Goal: Task Accomplishment & Management: Complete application form

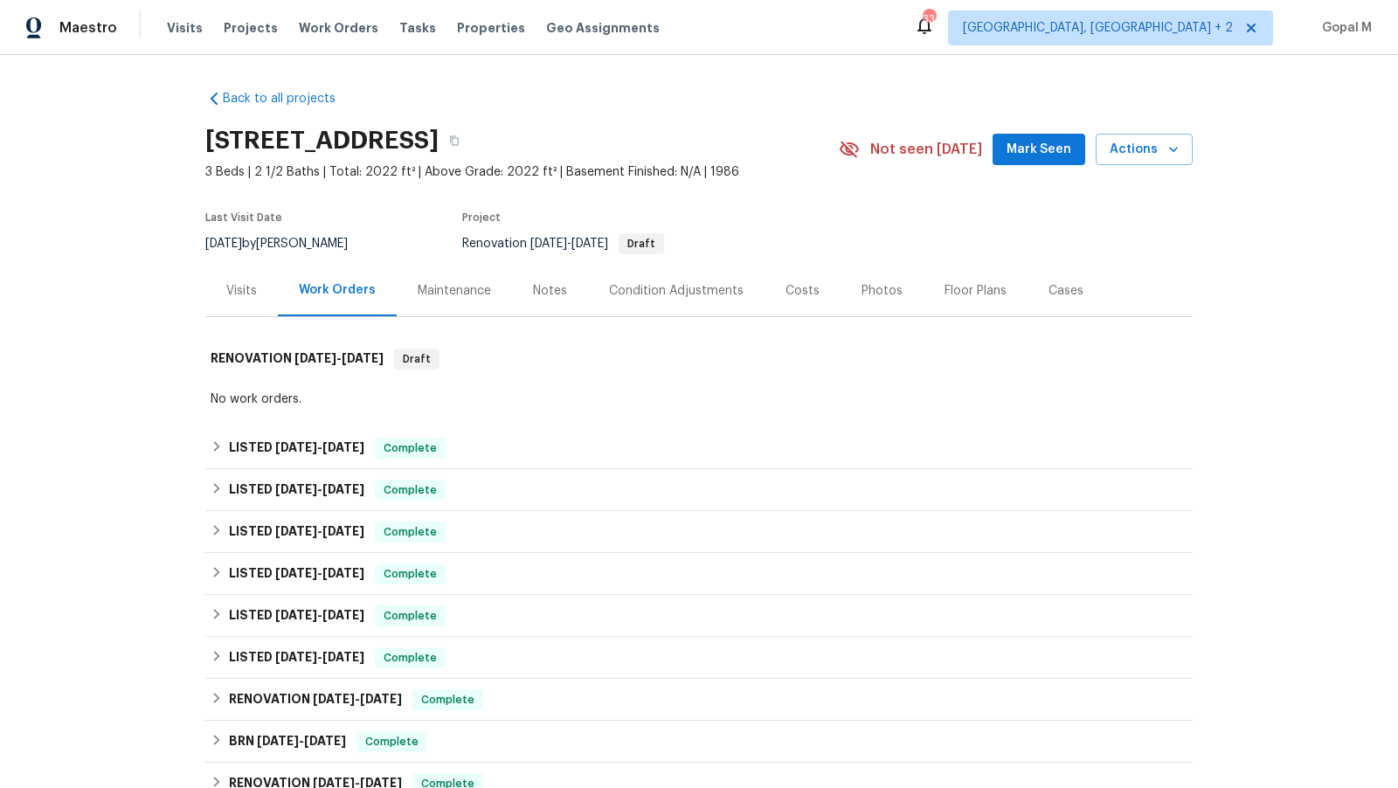
click at [233, 284] on div "Visits" at bounding box center [241, 290] width 31 height 17
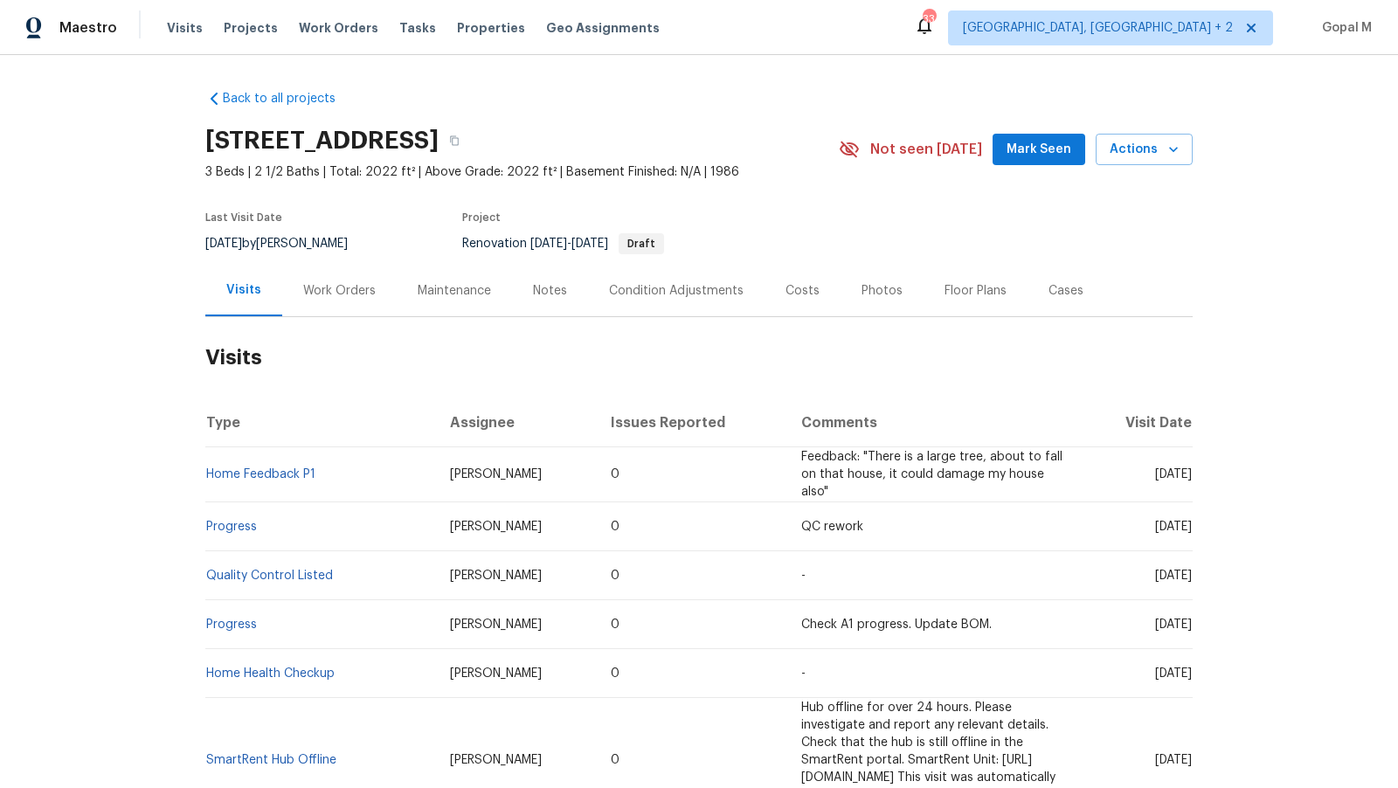
click at [309, 295] on div "Work Orders" at bounding box center [339, 290] width 73 height 17
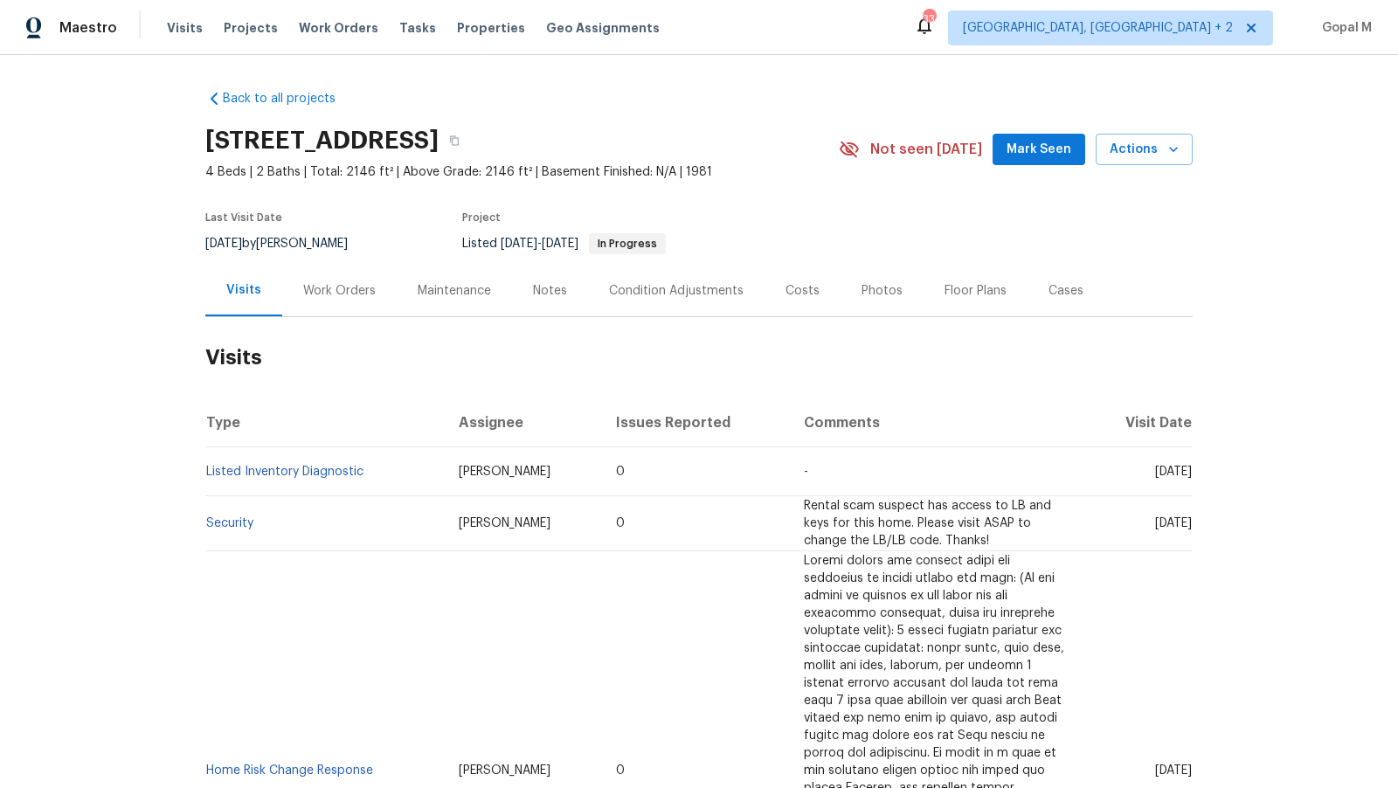
click at [331, 289] on div "Work Orders" at bounding box center [339, 290] width 73 height 17
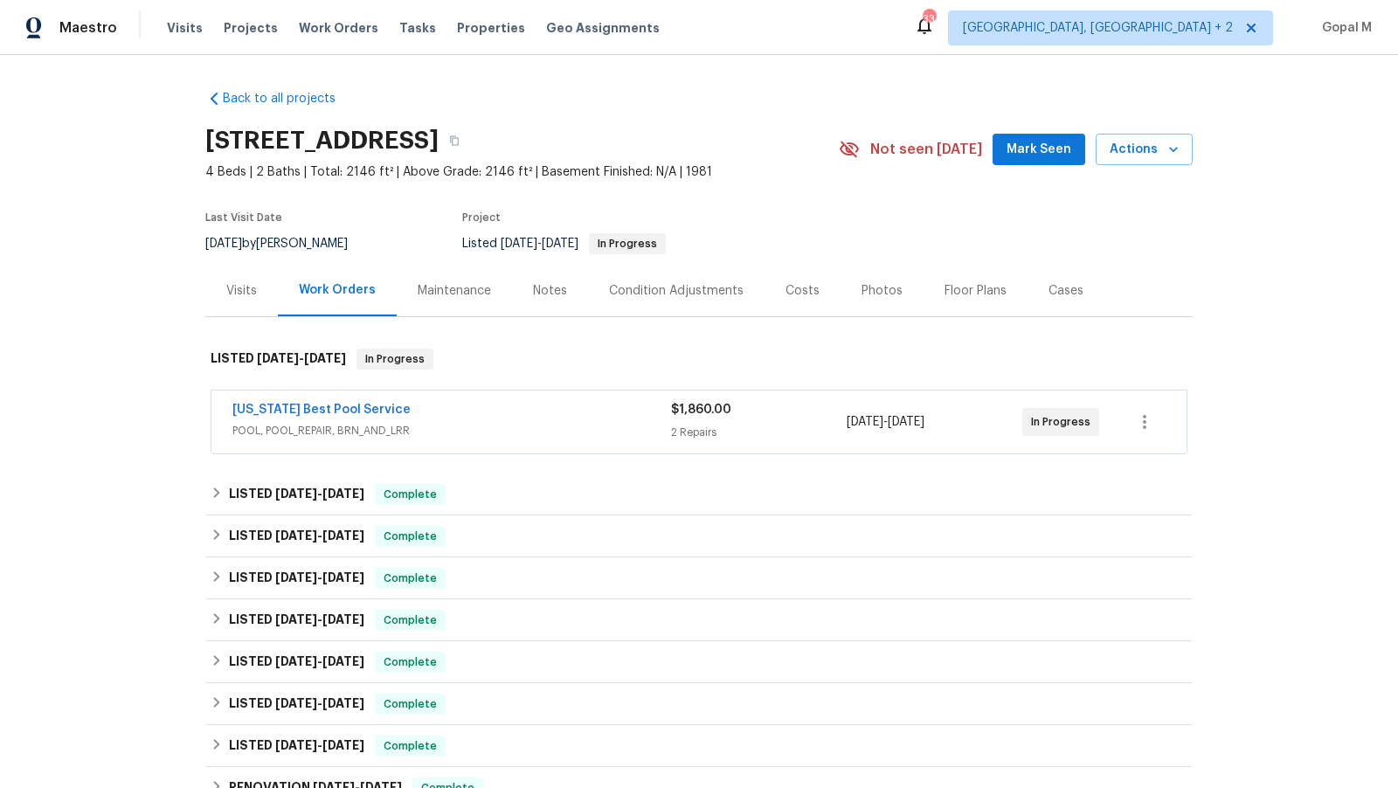
click at [472, 428] on span "POOL, POOL_REPAIR, BRN_AND_LRR" at bounding box center [451, 430] width 439 height 17
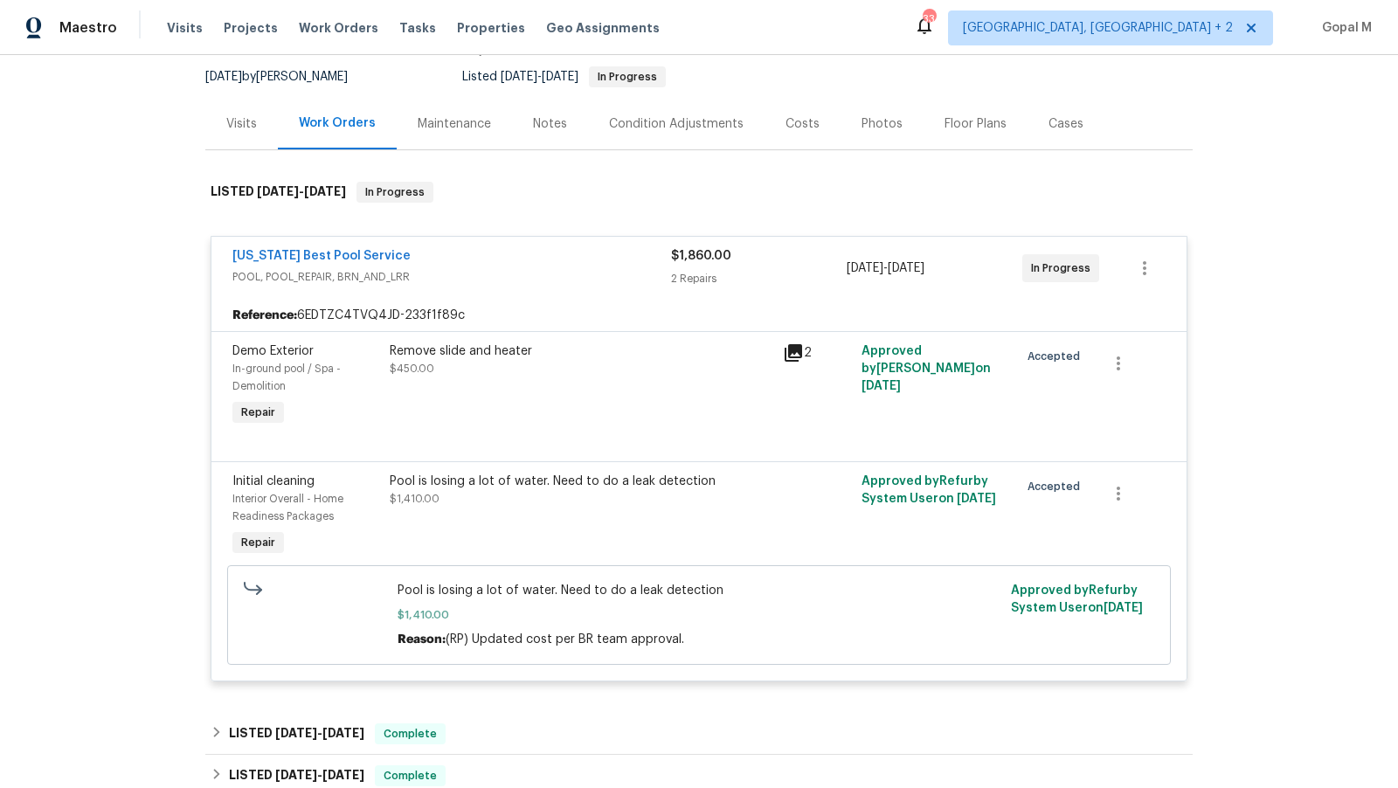
scroll to position [163, 0]
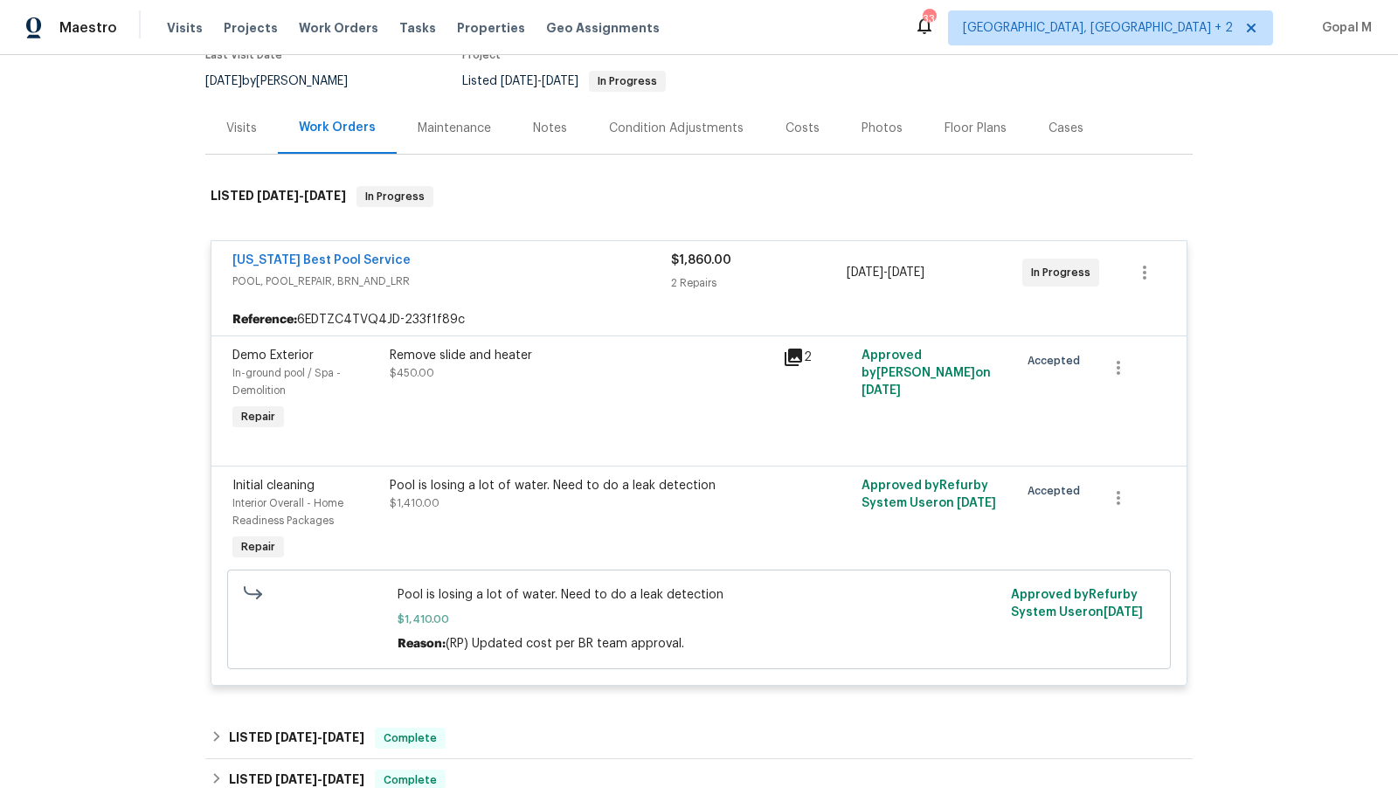
click at [240, 125] on div "Visits" at bounding box center [241, 128] width 31 height 17
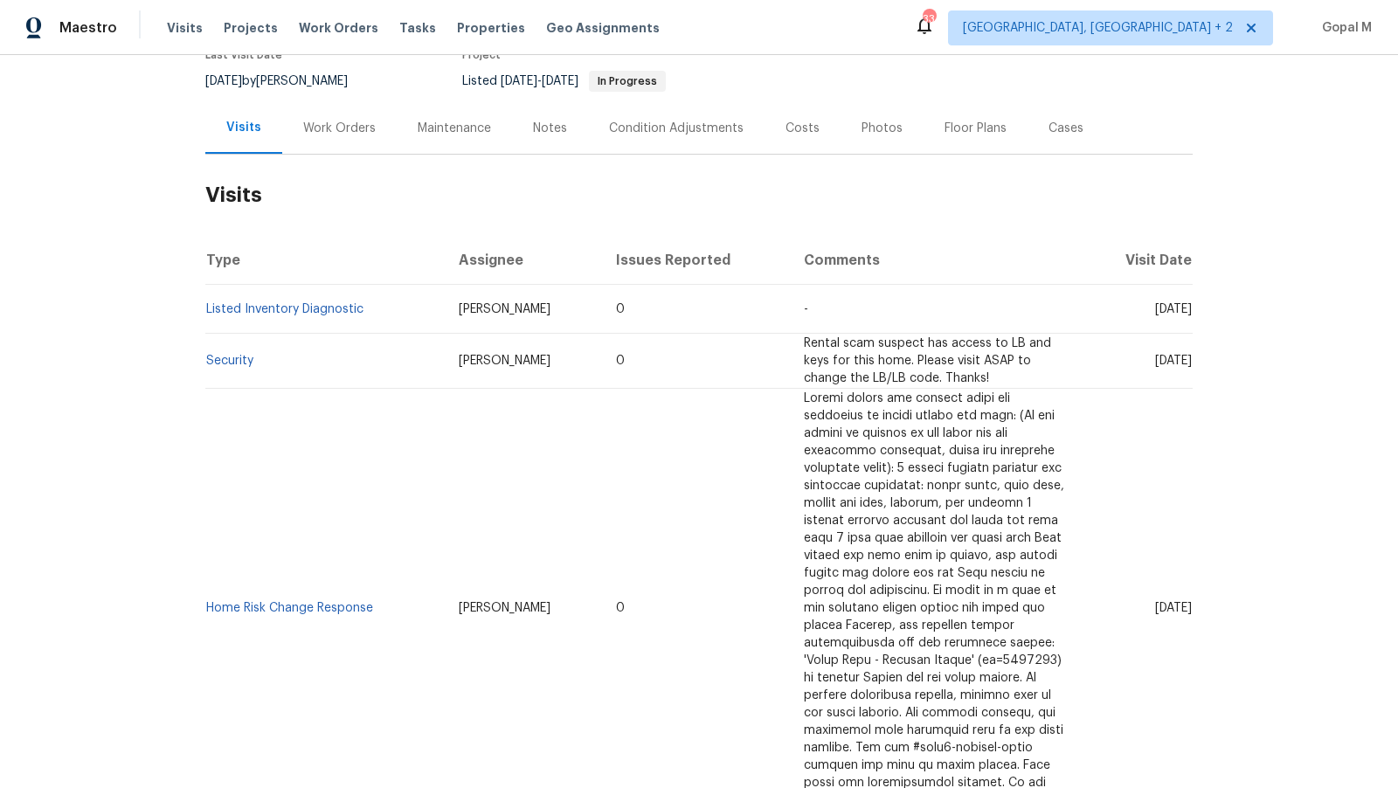
click at [1048, 131] on div "Cases" at bounding box center [1065, 128] width 35 height 17
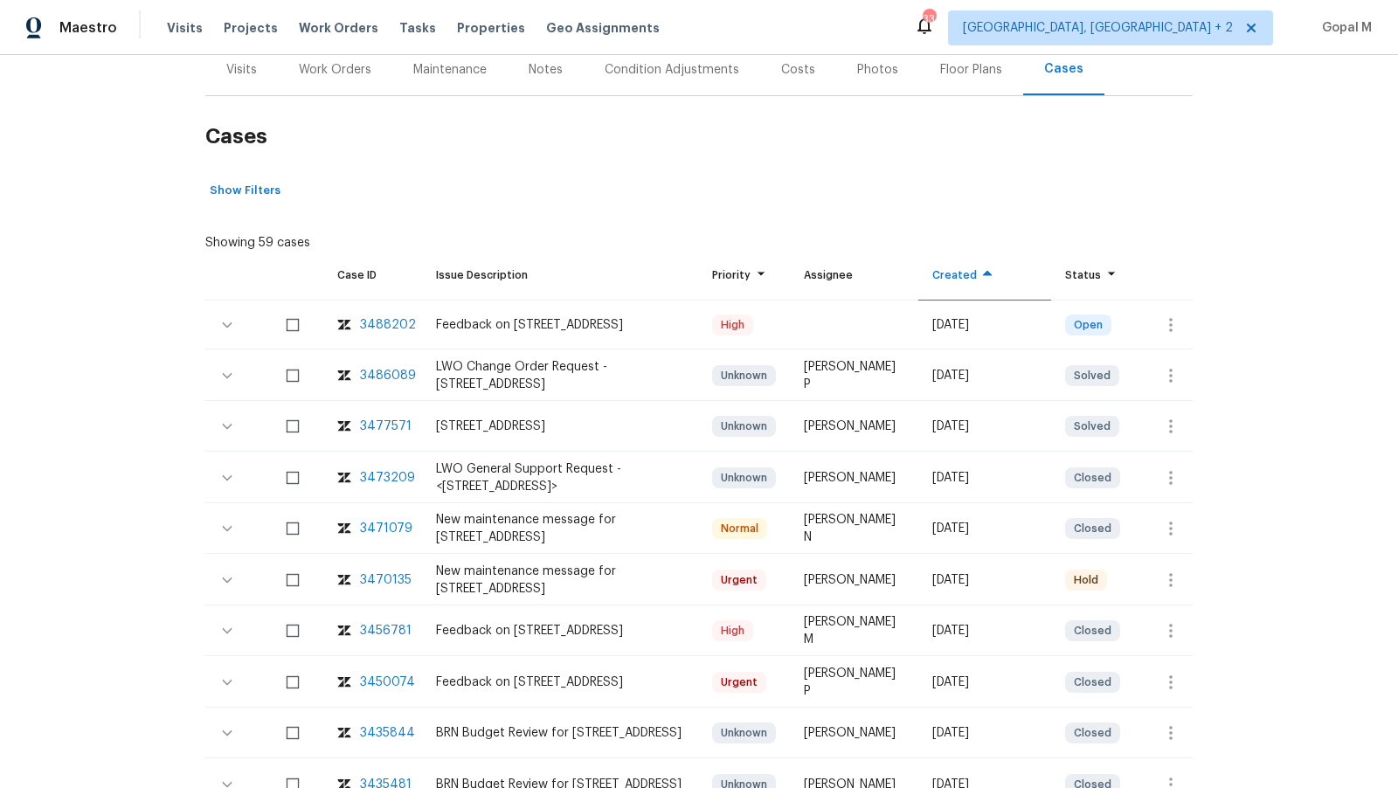
scroll to position [225, 0]
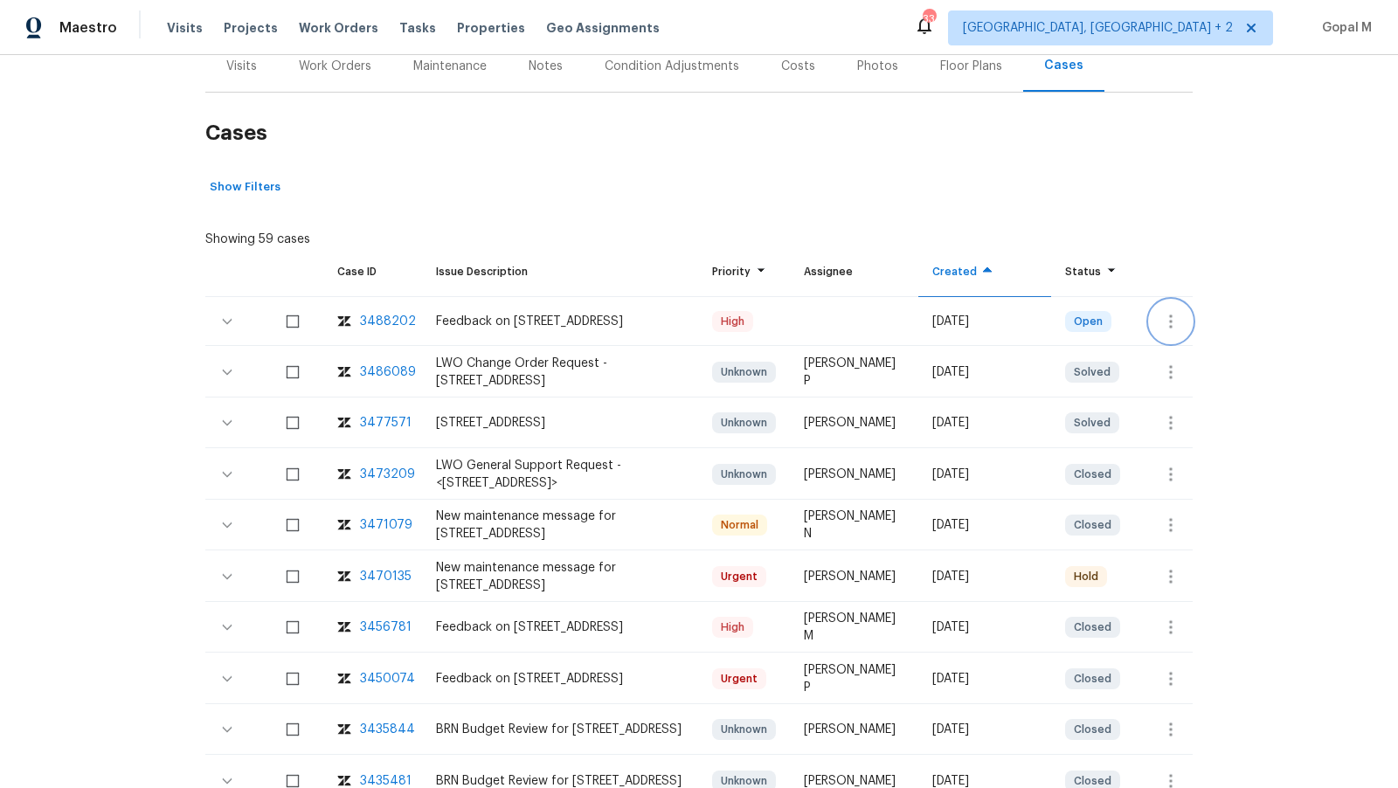
click at [1166, 316] on icon "button" at bounding box center [1170, 321] width 21 height 21
click at [1180, 315] on li "Create a visit" at bounding box center [1240, 320] width 181 height 29
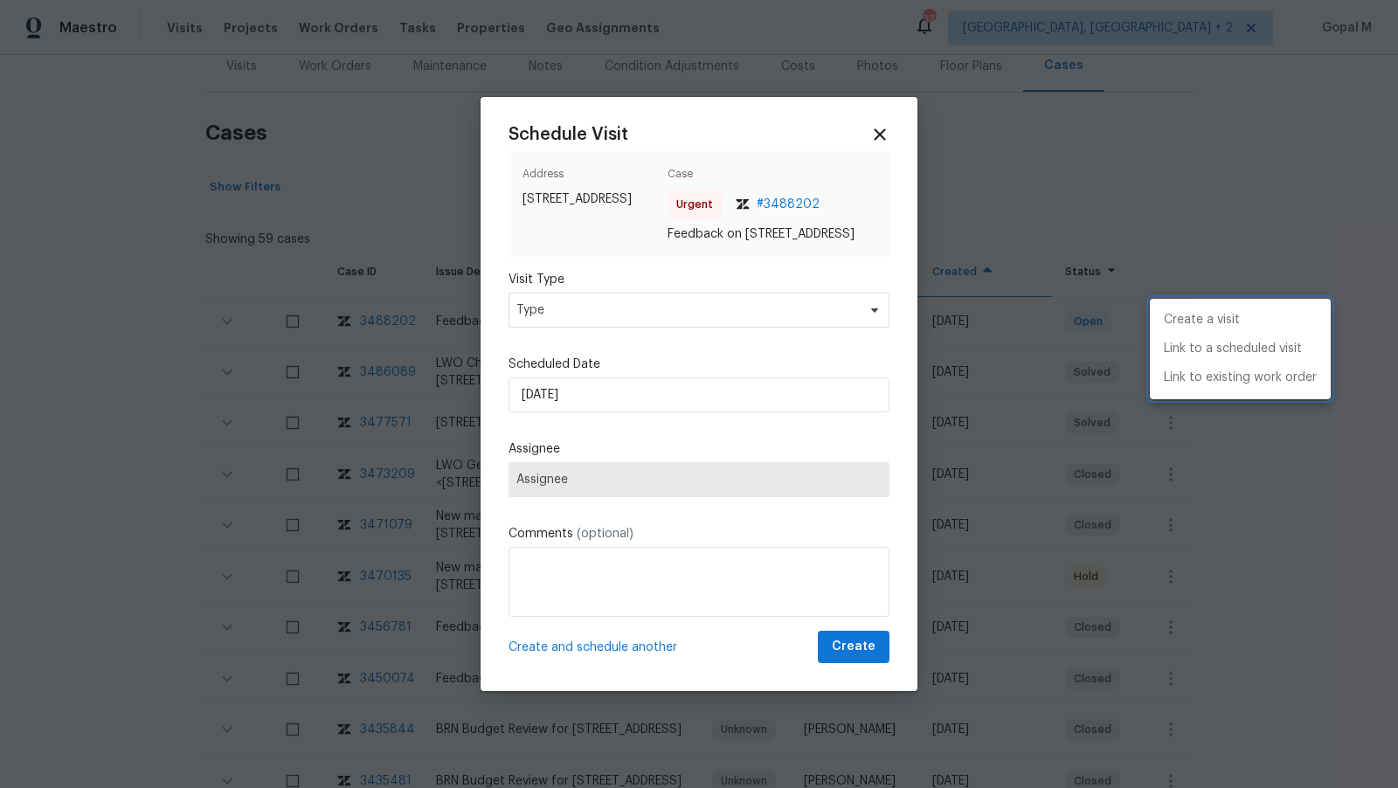
click at [637, 321] on div at bounding box center [699, 394] width 1398 height 788
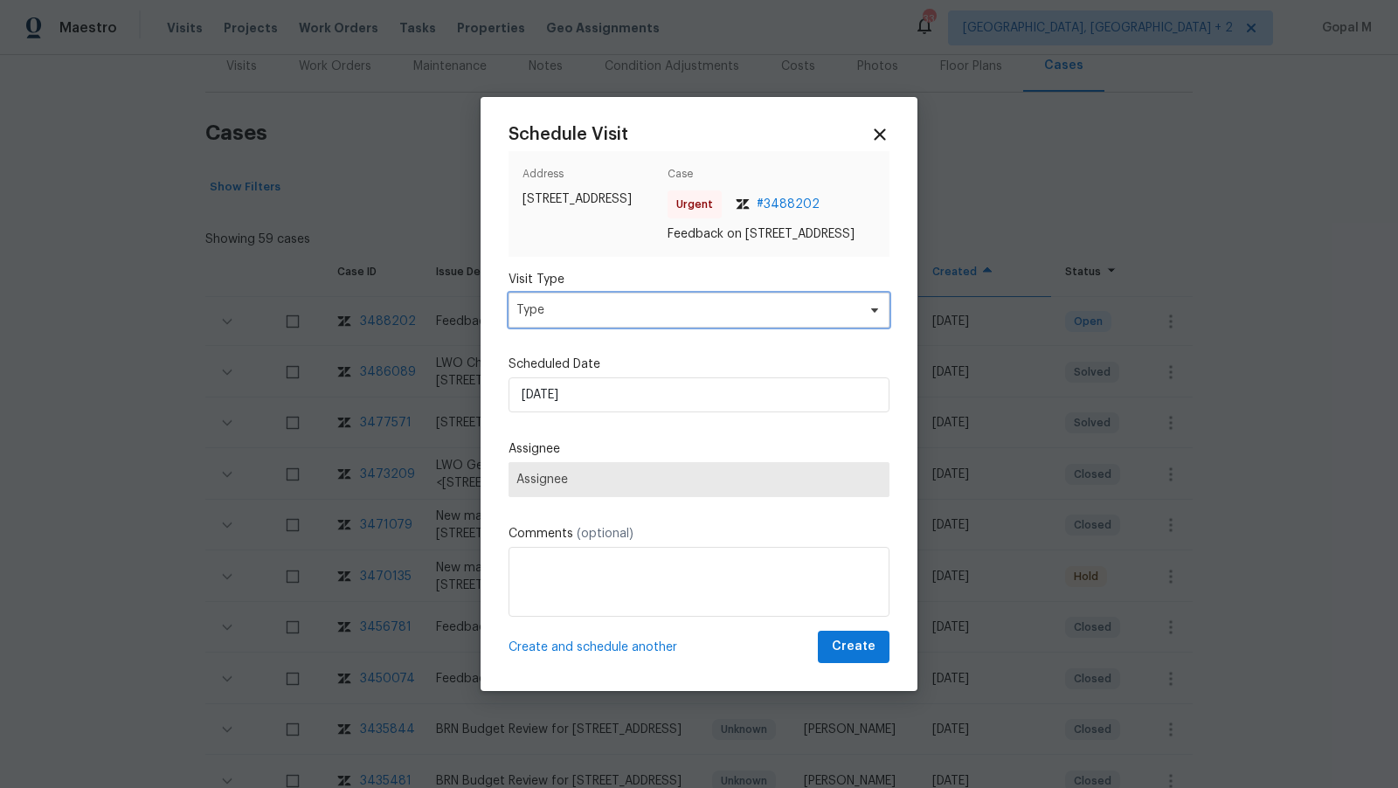
click at [637, 319] on span "Type" at bounding box center [686, 309] width 340 height 17
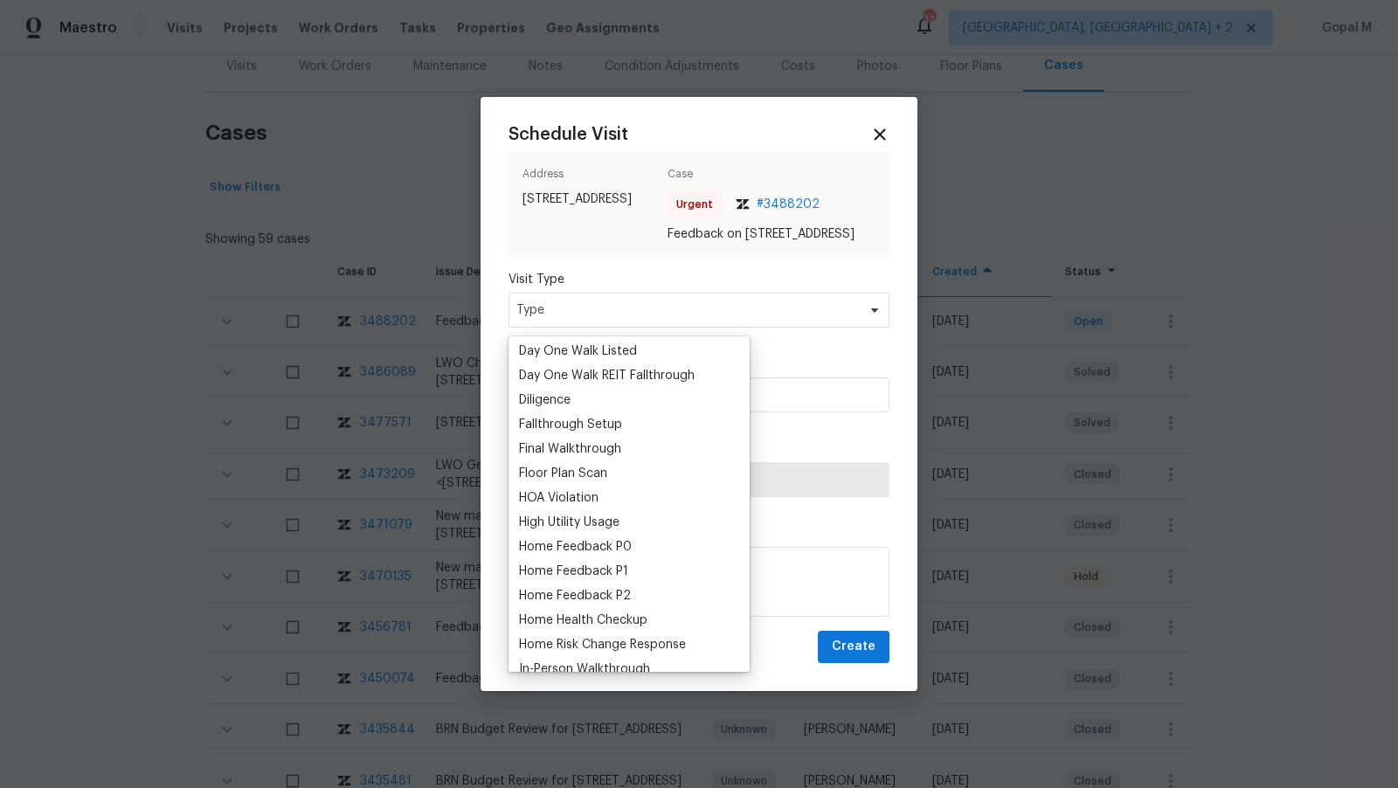
scroll to position [350, 0]
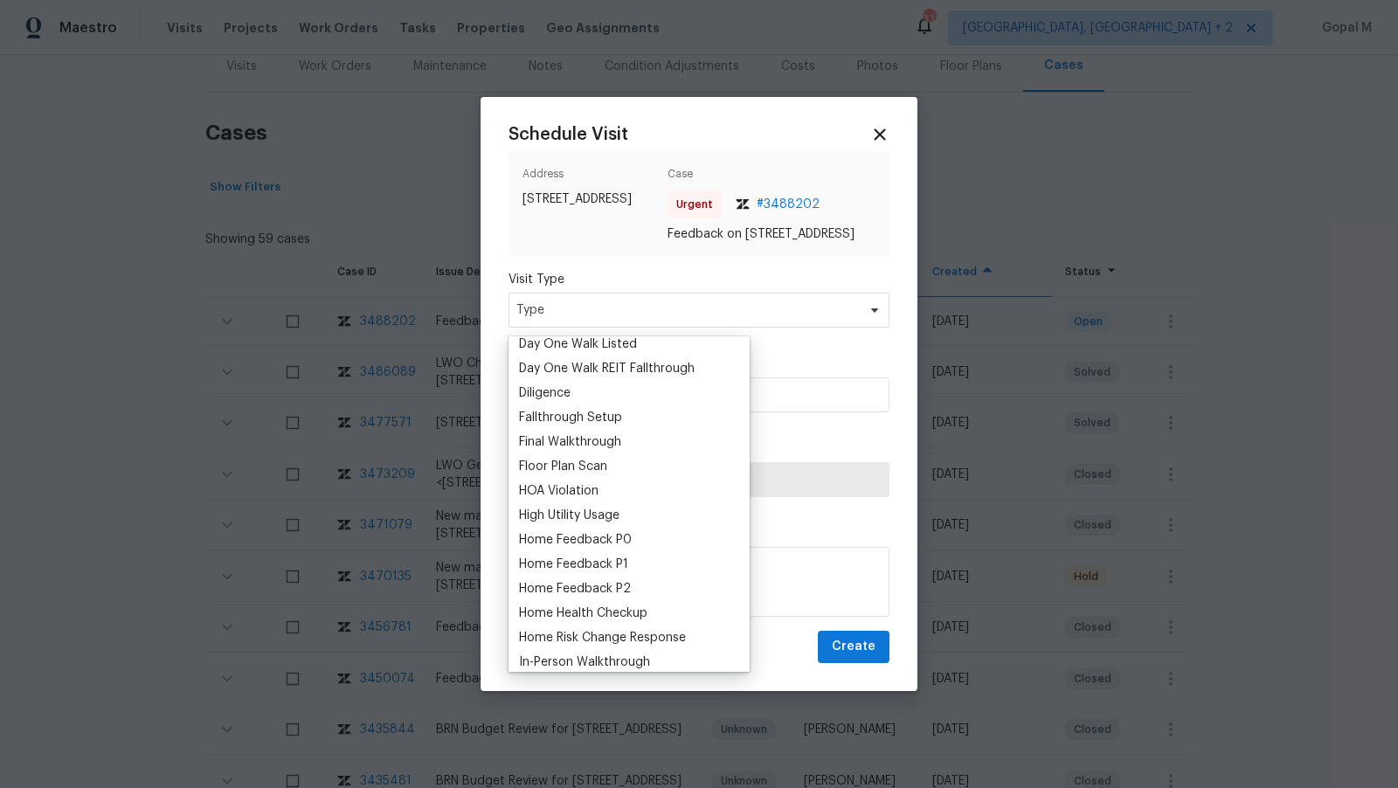
click at [550, 562] on div "Home Feedback P1" at bounding box center [573, 564] width 109 height 17
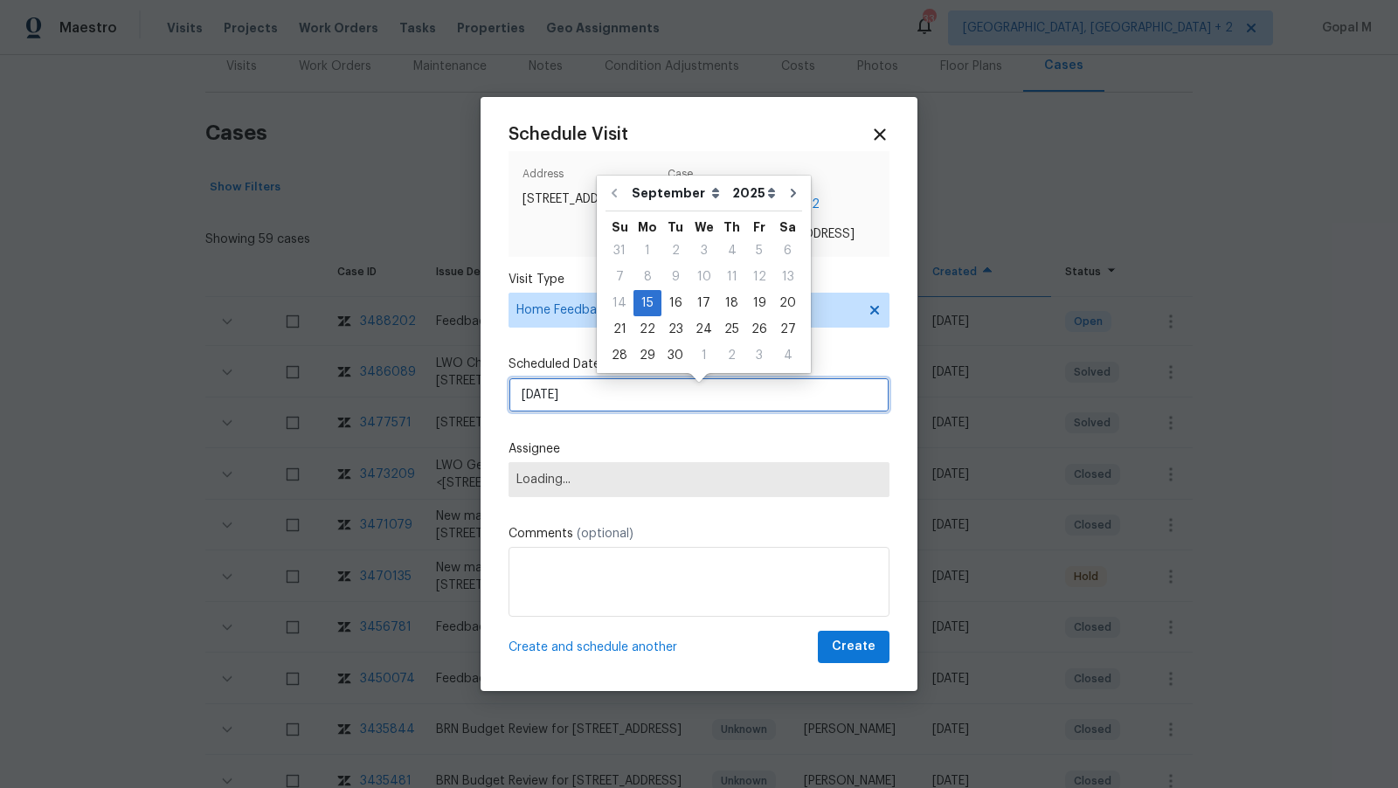
click at [599, 400] on input "15/09/2025" at bounding box center [698, 394] width 381 height 35
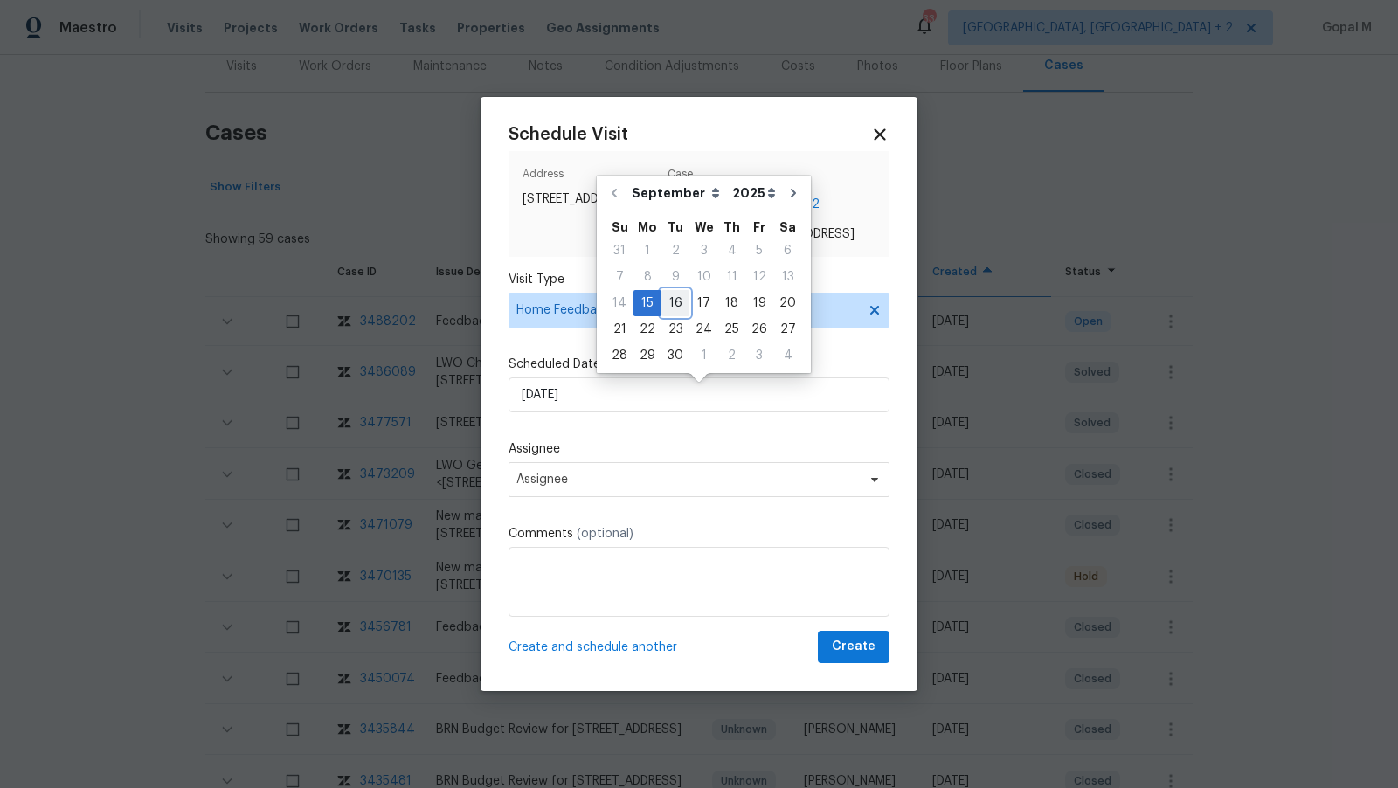
click at [671, 294] on div "16" at bounding box center [675, 303] width 28 height 24
type input "16/09/2025"
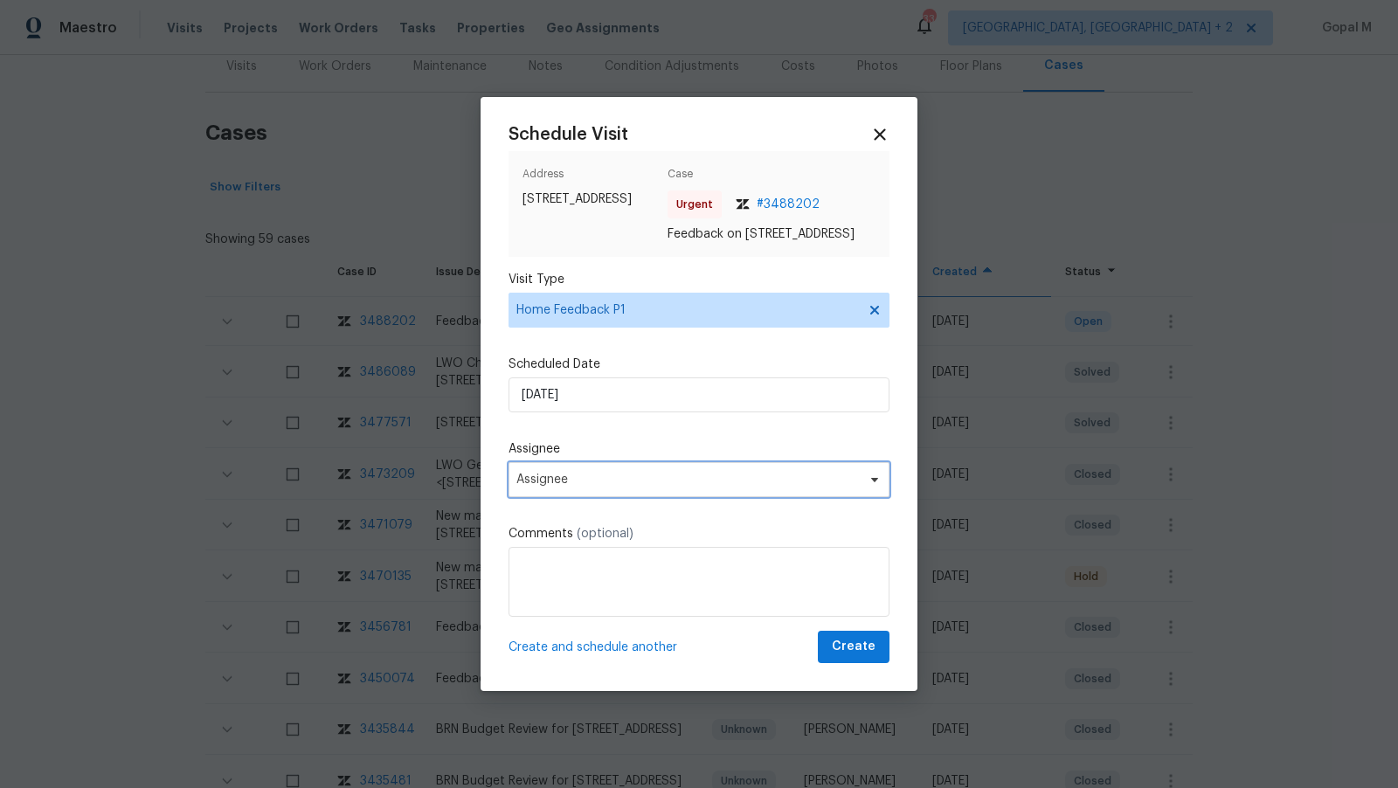
click at [621, 477] on span "Assignee" at bounding box center [698, 479] width 381 height 35
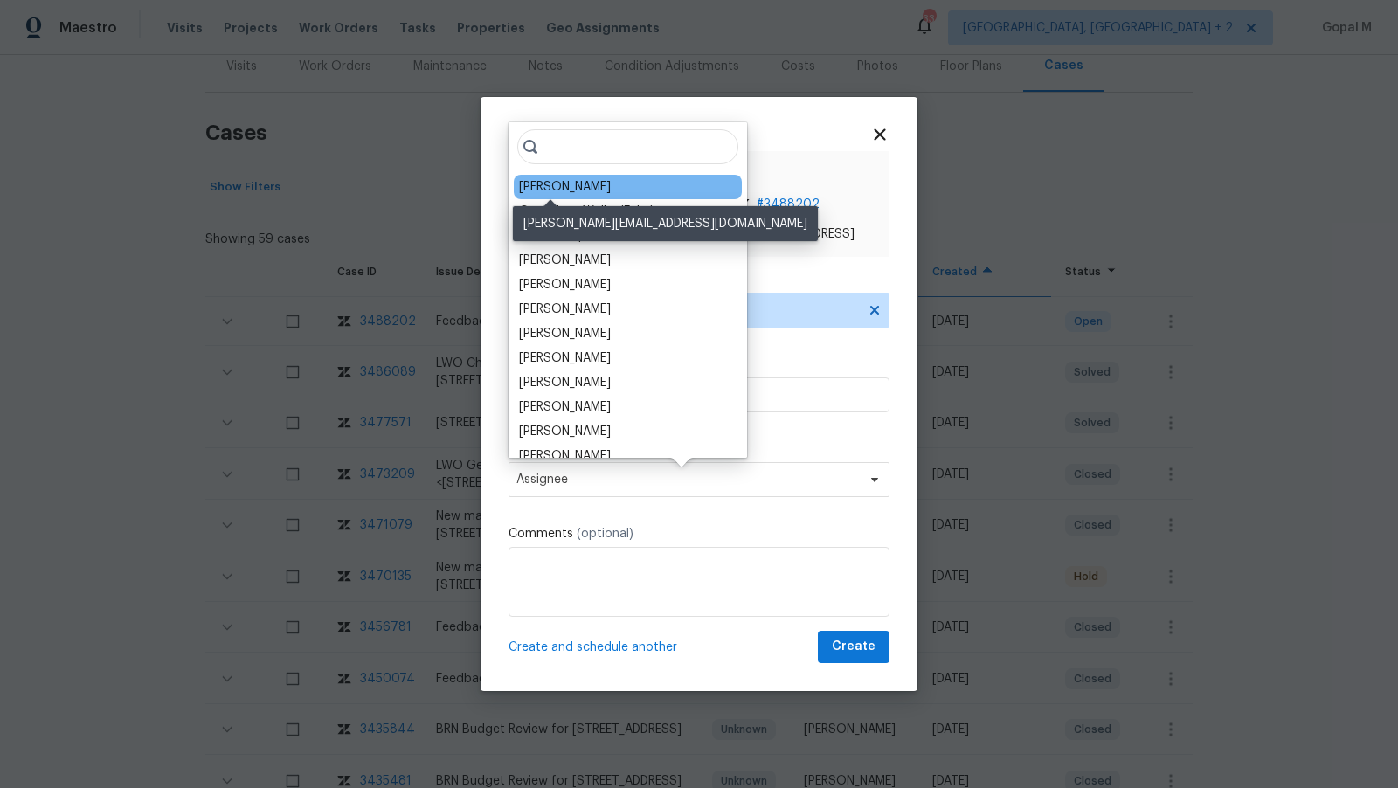
click at [570, 181] on div "Brad Limes" at bounding box center [565, 186] width 92 height 17
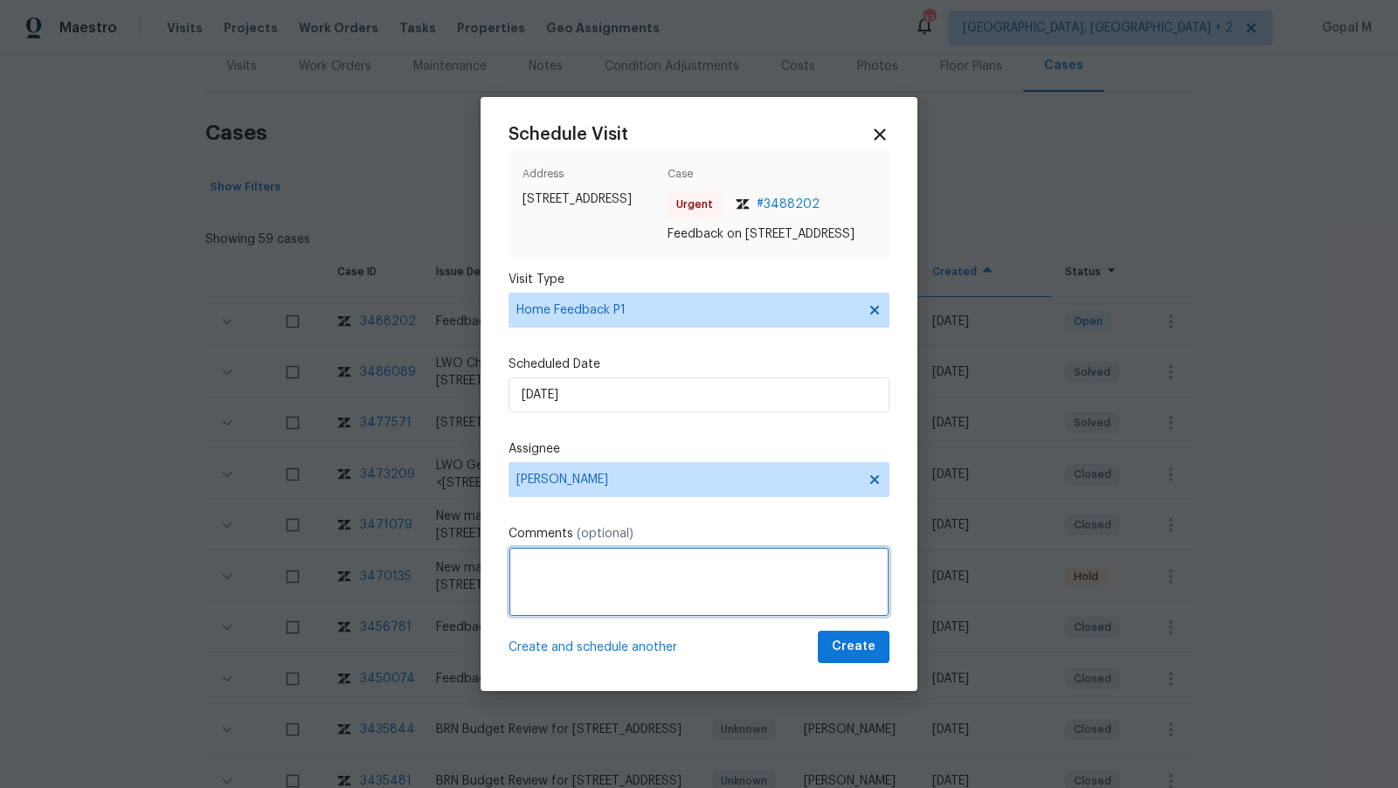
click at [540, 602] on textarea at bounding box center [698, 582] width 381 height 70
paste textarea "remote unlock and keypad code failed"
type textarea "The remote unlock and keypad code failed. It"
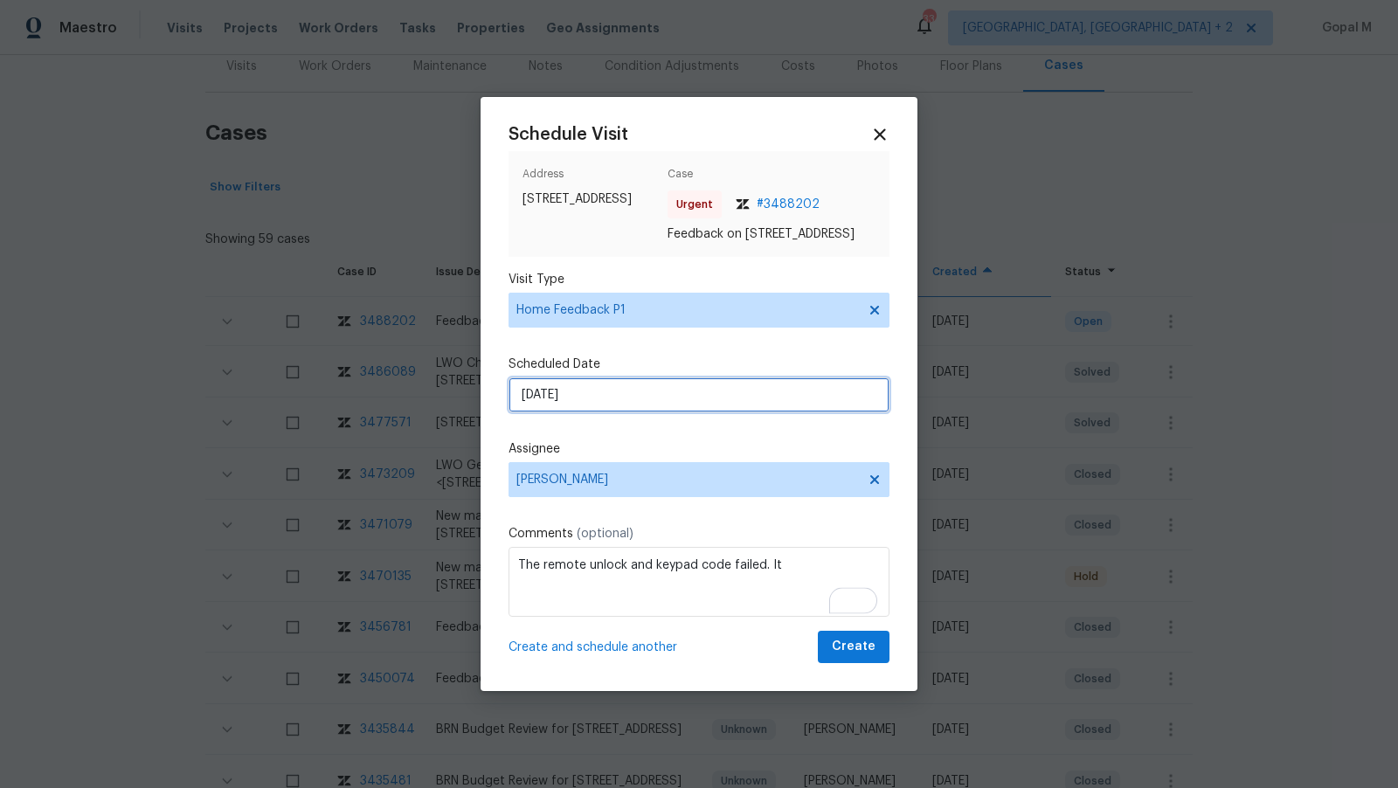
click at [702, 407] on input "16/09/2025" at bounding box center [698, 394] width 381 height 35
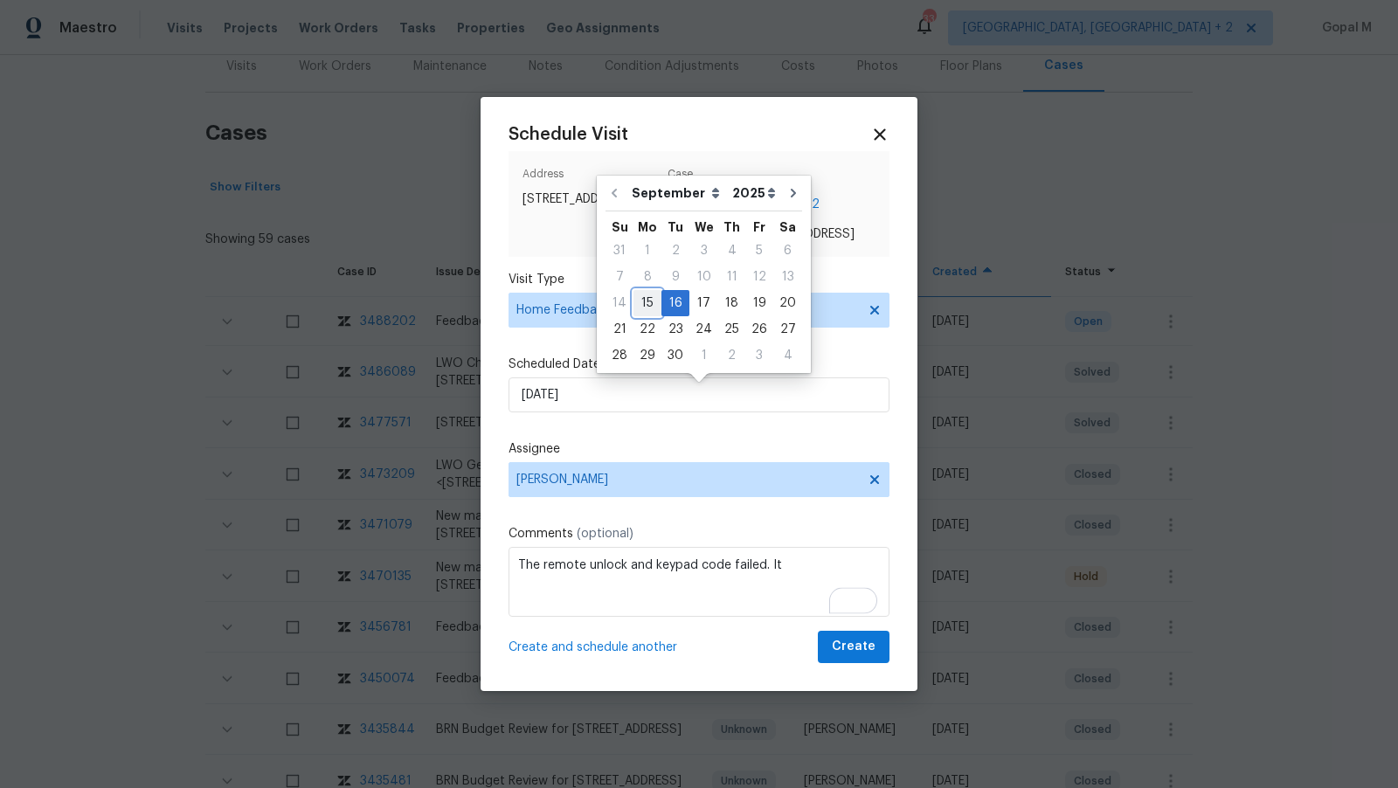
click at [639, 296] on div "15" at bounding box center [647, 303] width 28 height 24
type input "15/09/2025"
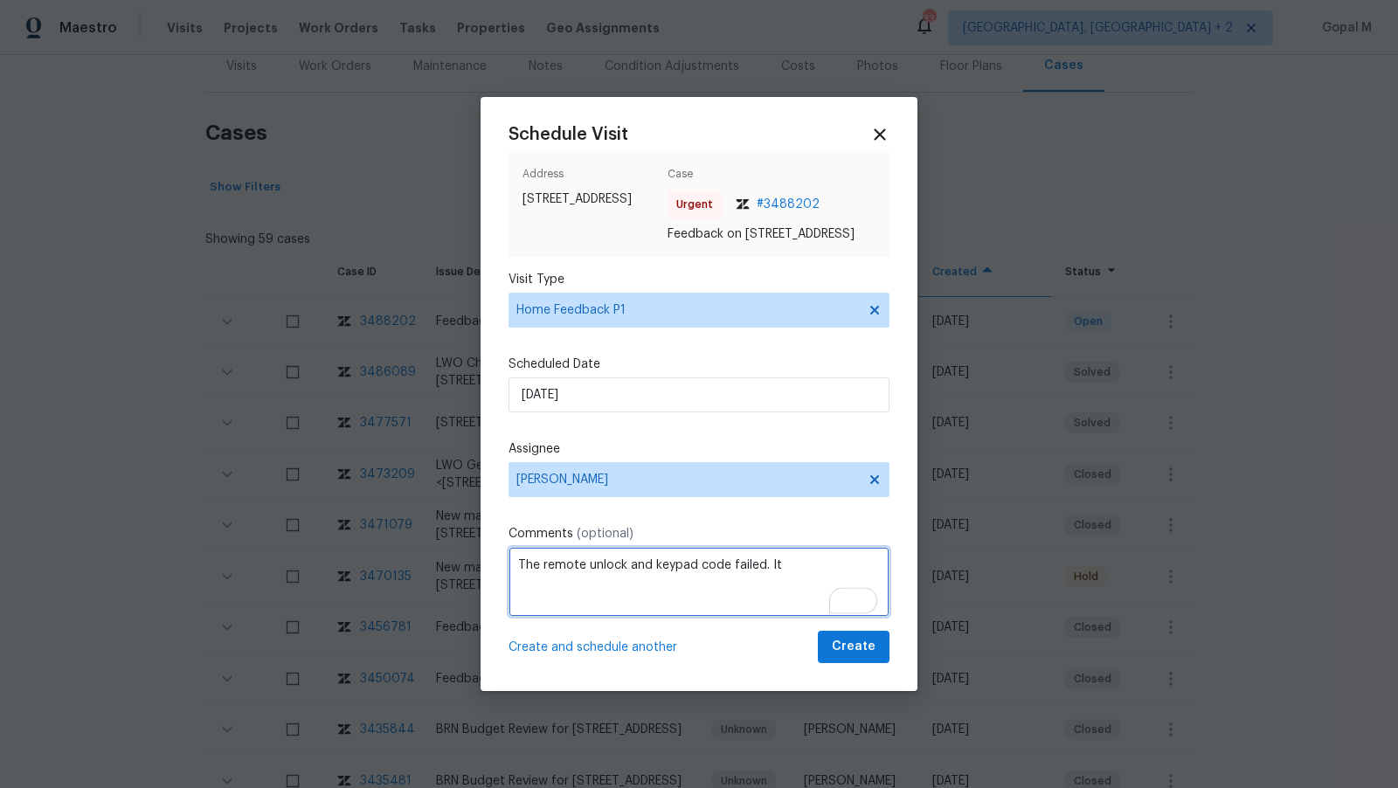
click at [792, 570] on textarea "The remote unlock and keypad code failed. It" at bounding box center [698, 582] width 381 height 70
type textarea "The remote unlock and keypad code failed. It's a"
click at [875, 125] on icon at bounding box center [879, 135] width 20 height 20
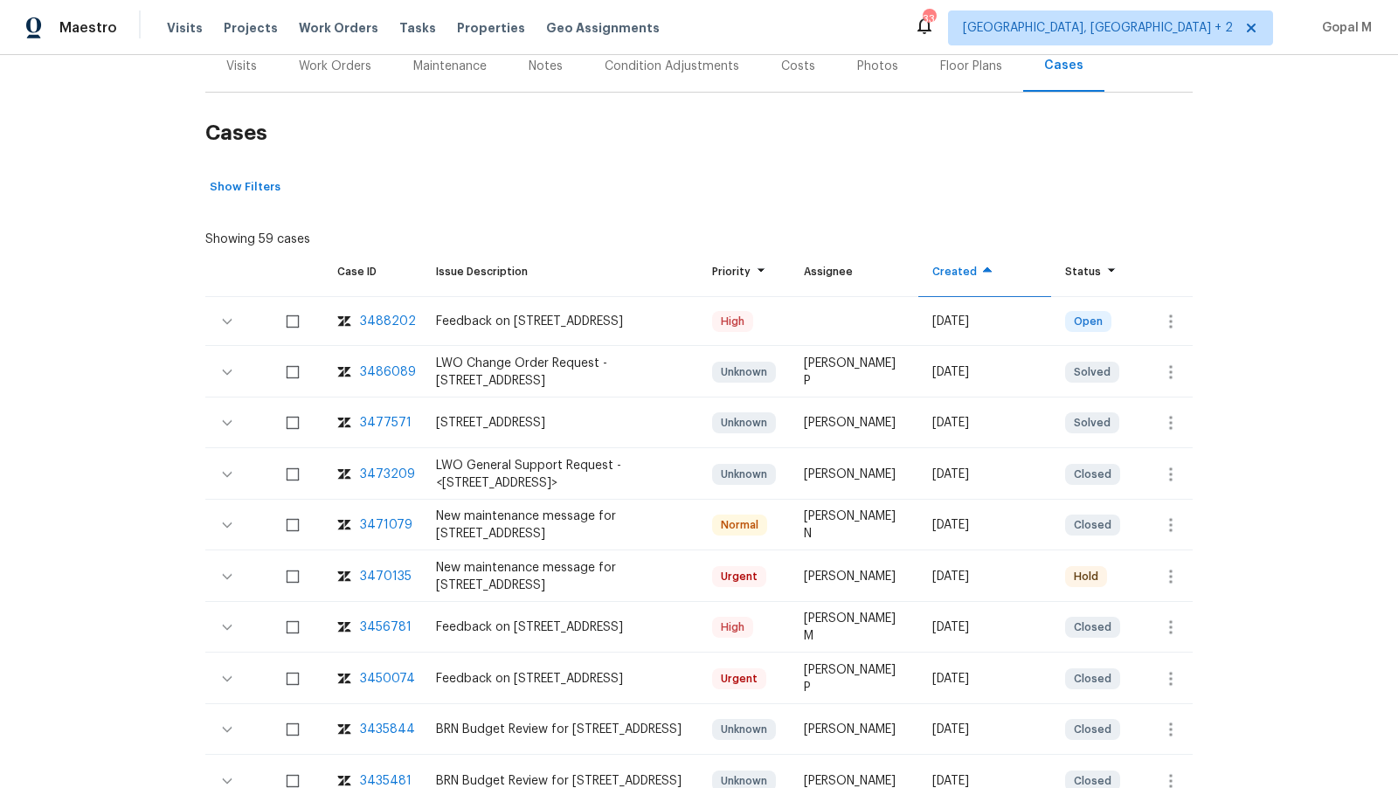
click at [228, 52] on div "Maestro Visits Projects Work Orders Tasks Properties Geo Assignments 33 Albuque…" at bounding box center [699, 27] width 1398 height 55
click at [227, 69] on div "Visits" at bounding box center [241, 66] width 31 height 17
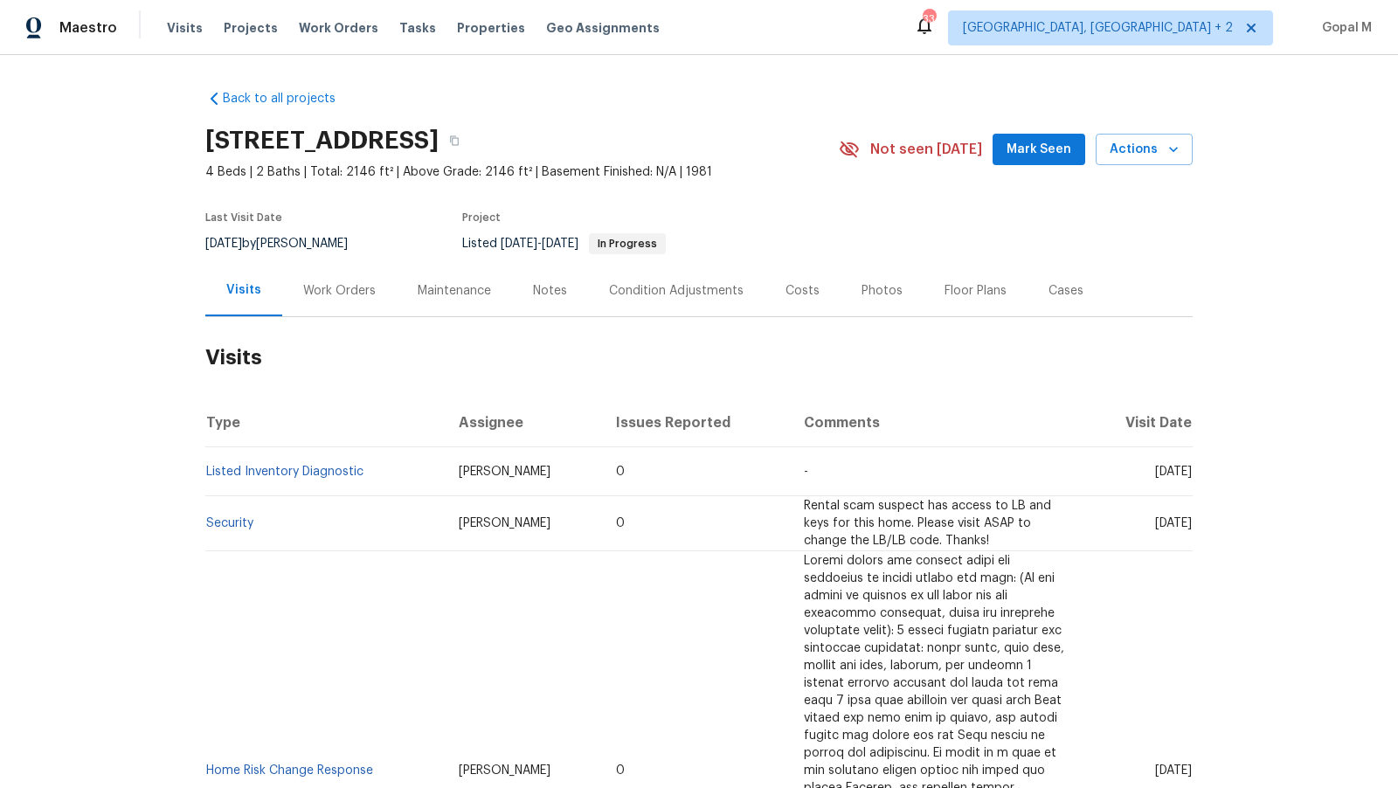
click at [339, 283] on div "Work Orders" at bounding box center [339, 290] width 73 height 17
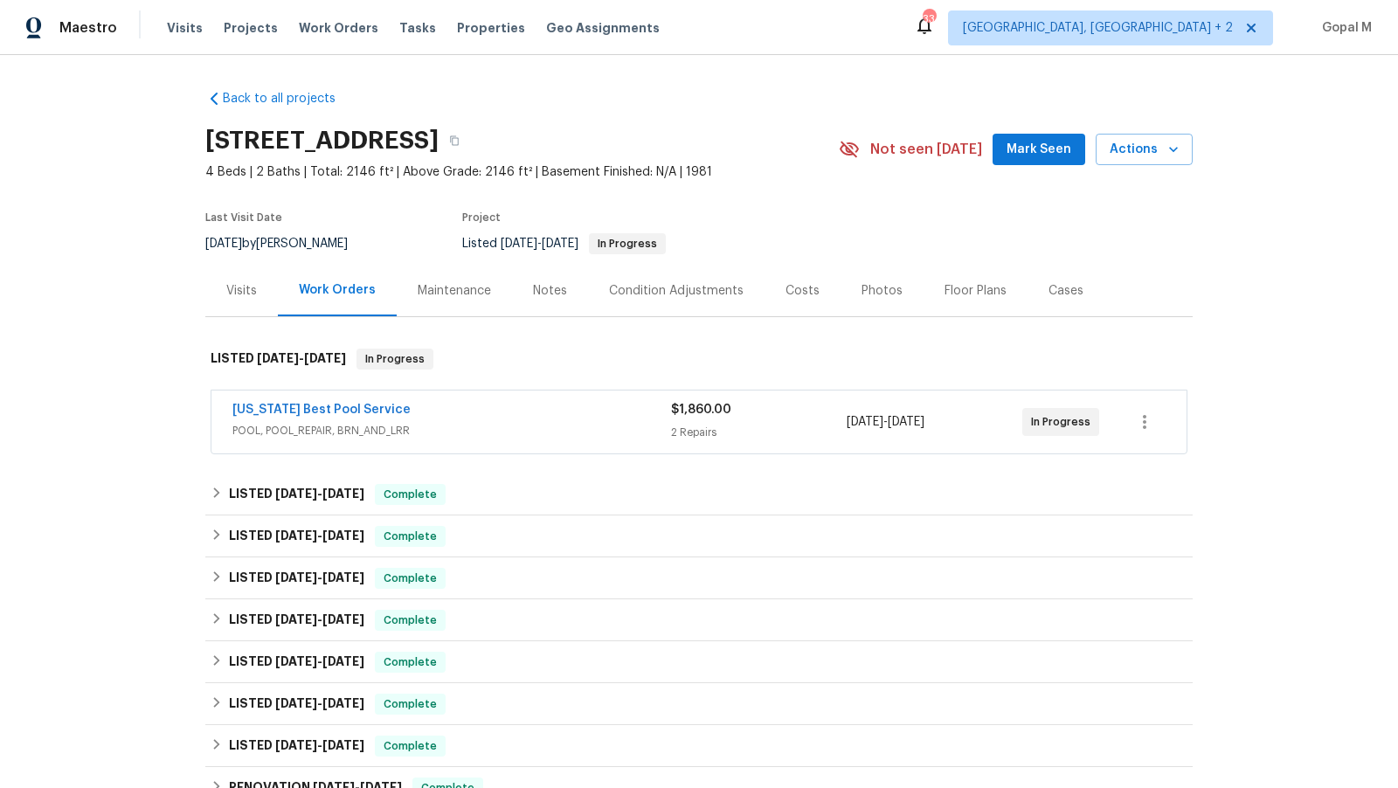
click at [599, 428] on span "POOL, POOL_REPAIR, BRN_AND_LRR" at bounding box center [451, 430] width 439 height 17
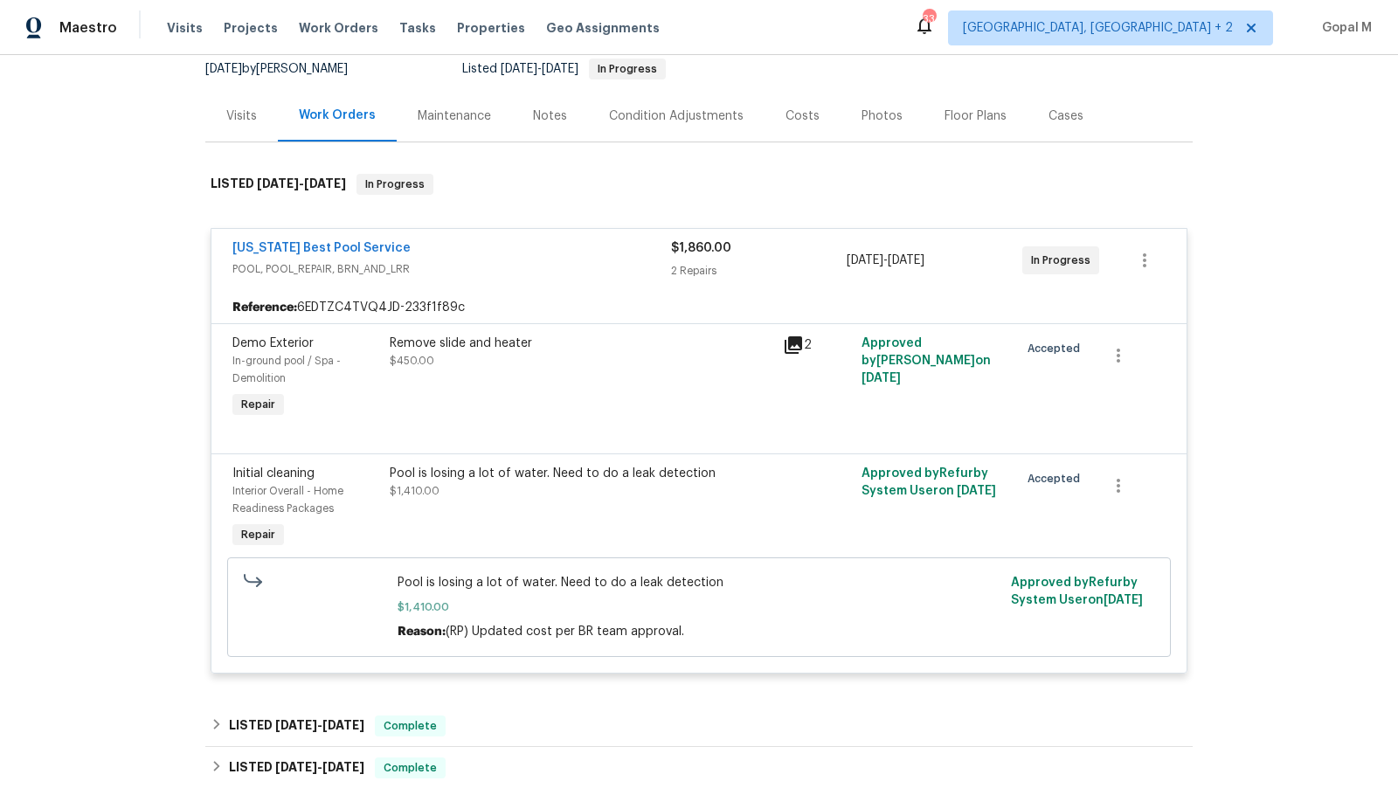
scroll to position [180, 0]
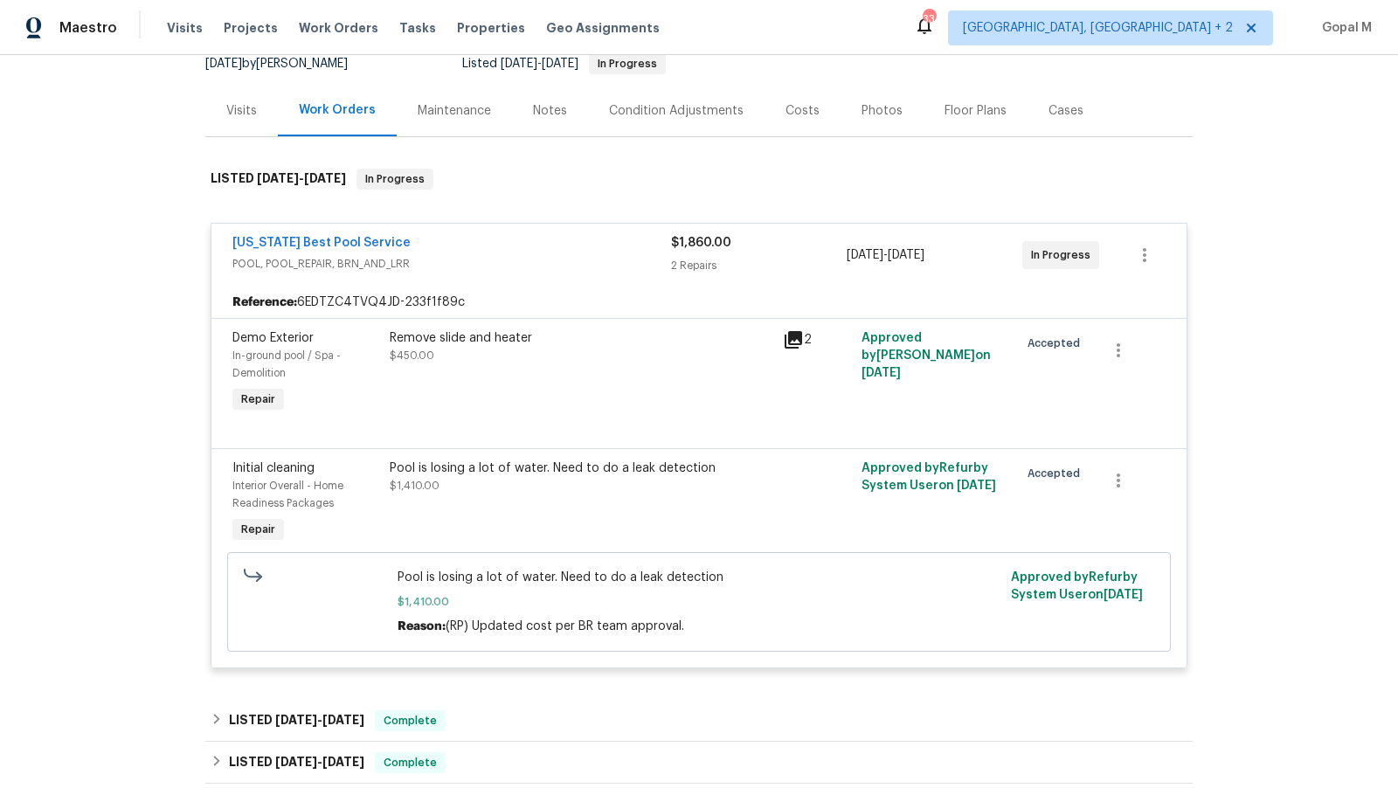
click at [580, 249] on div "Texas Best Pool Service" at bounding box center [451, 244] width 439 height 21
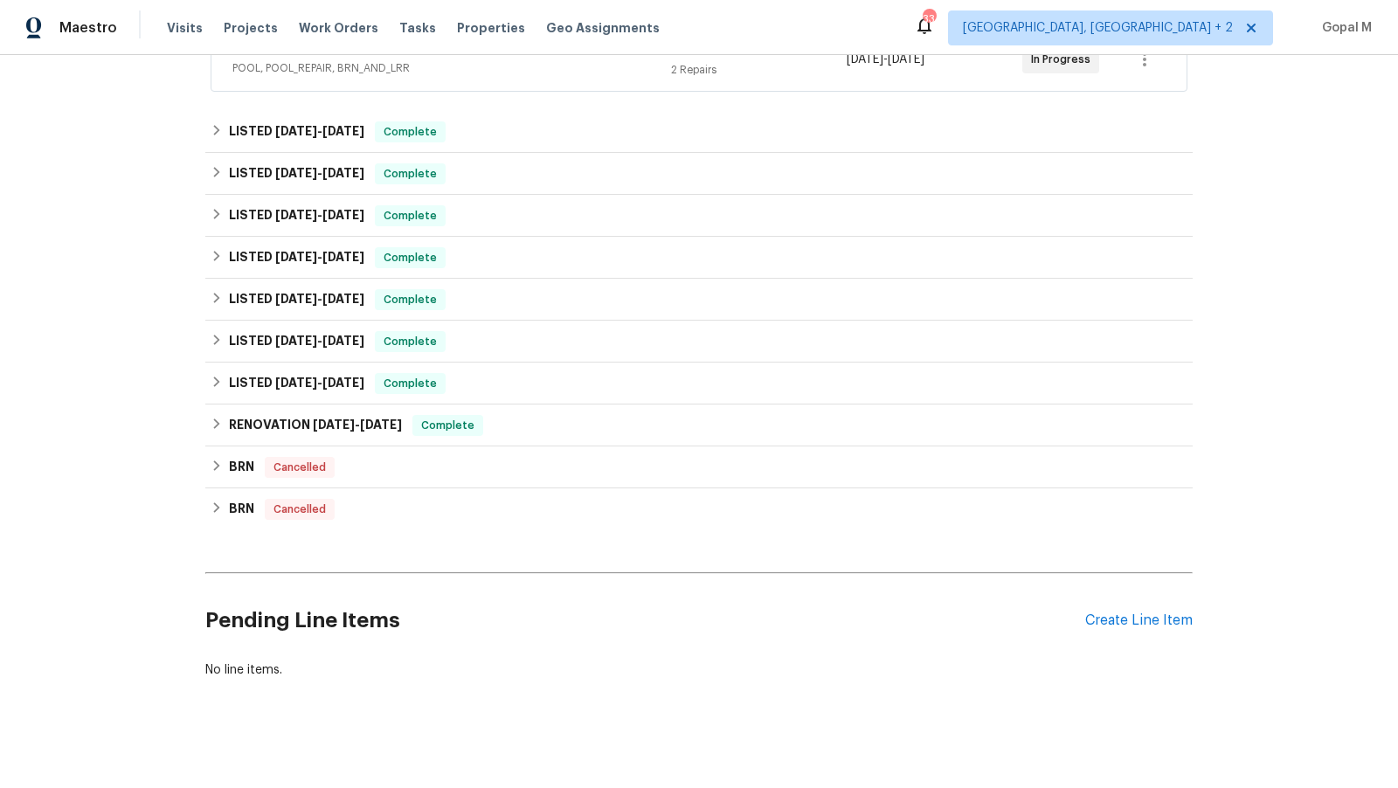
scroll to position [364, 0]
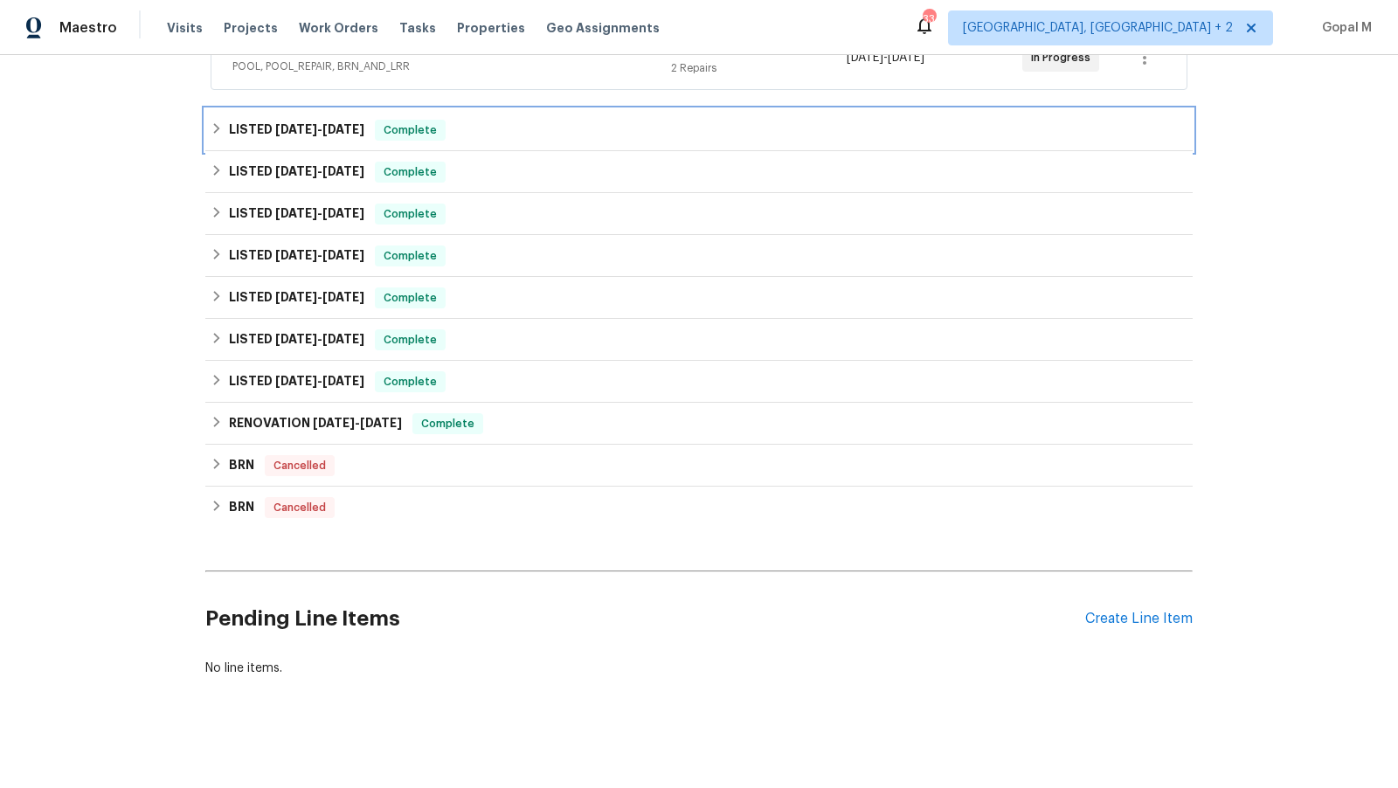
click at [589, 120] on div "LISTED 9/6/25 - 9/12/25 Complete" at bounding box center [699, 130] width 977 height 21
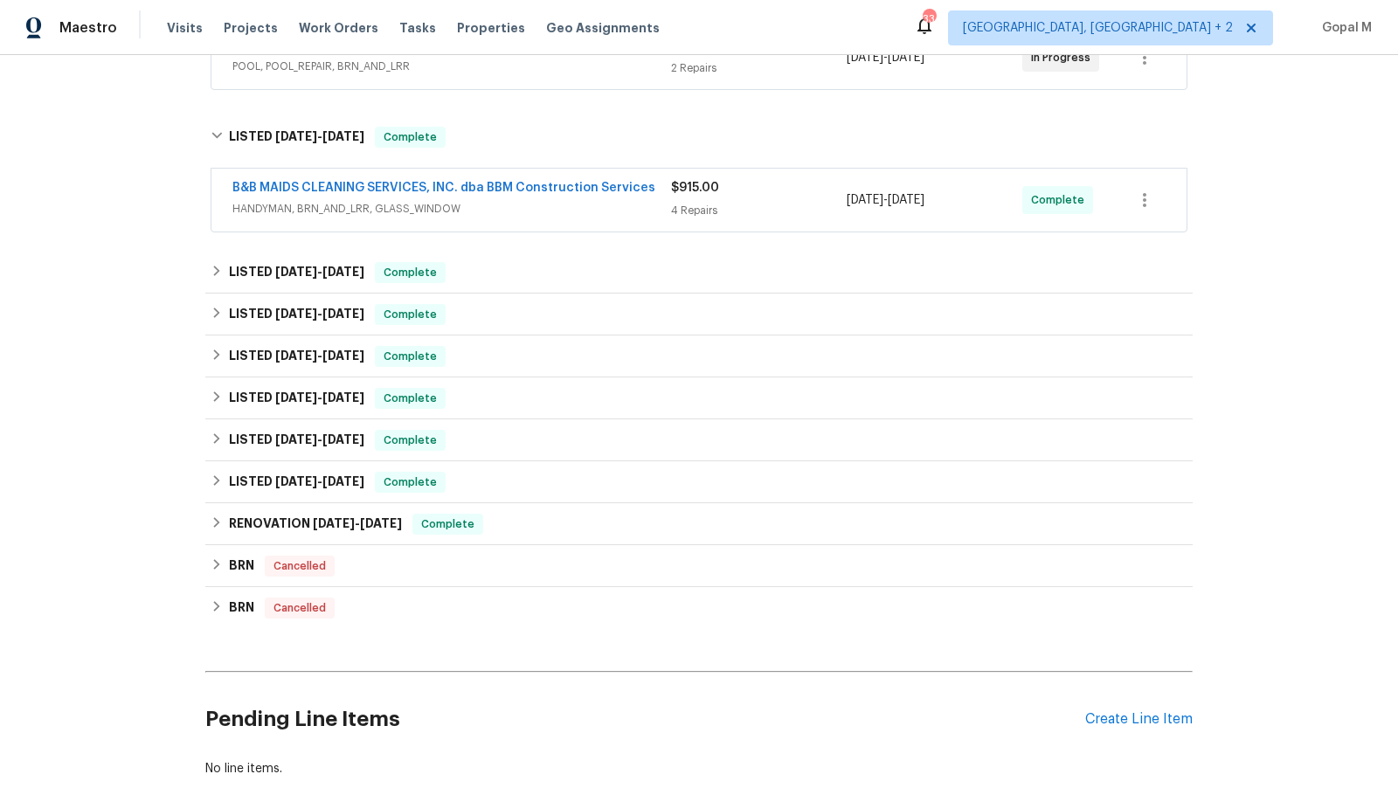
click at [626, 211] on span "HANDYMAN, BRN_AND_LRR, GLASS_WINDOW" at bounding box center [451, 208] width 439 height 17
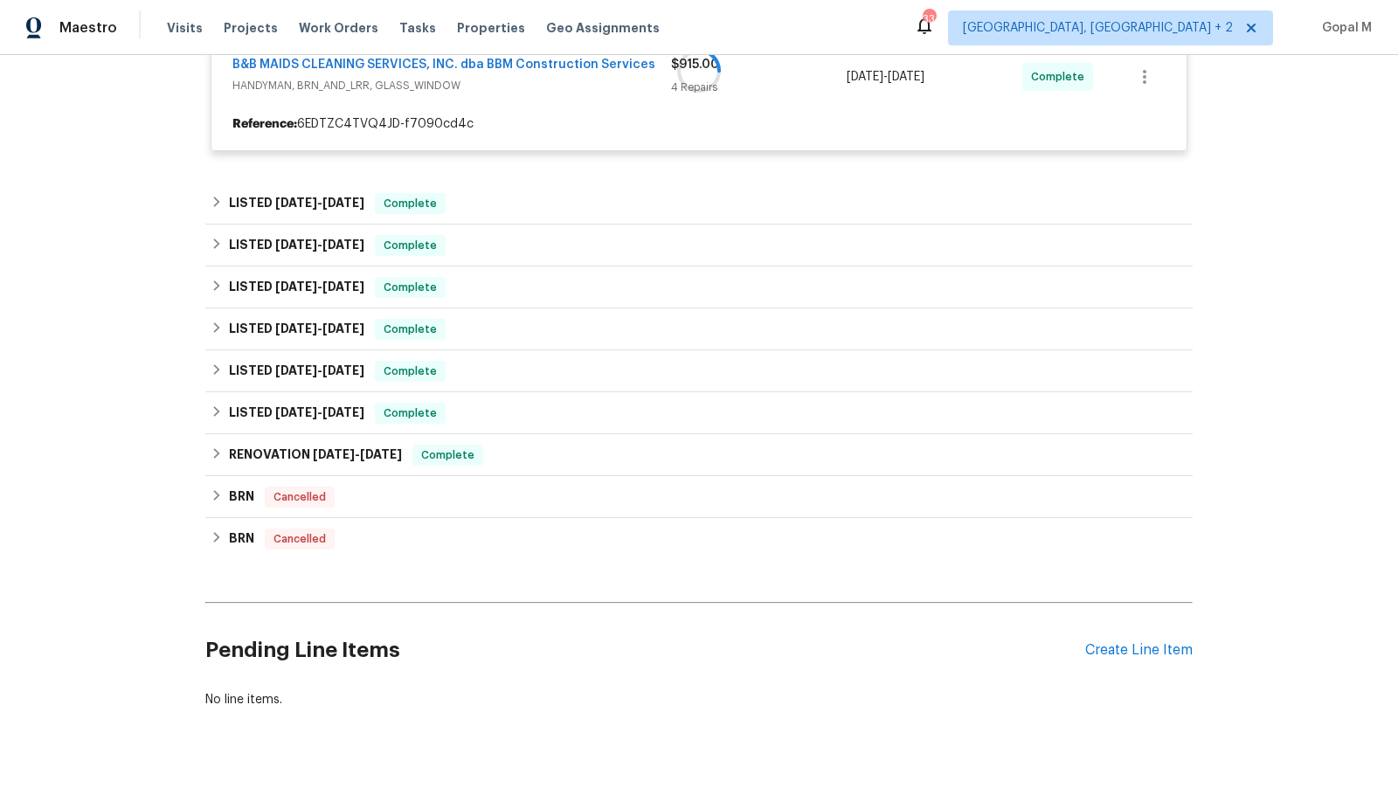
scroll to position [504, 0]
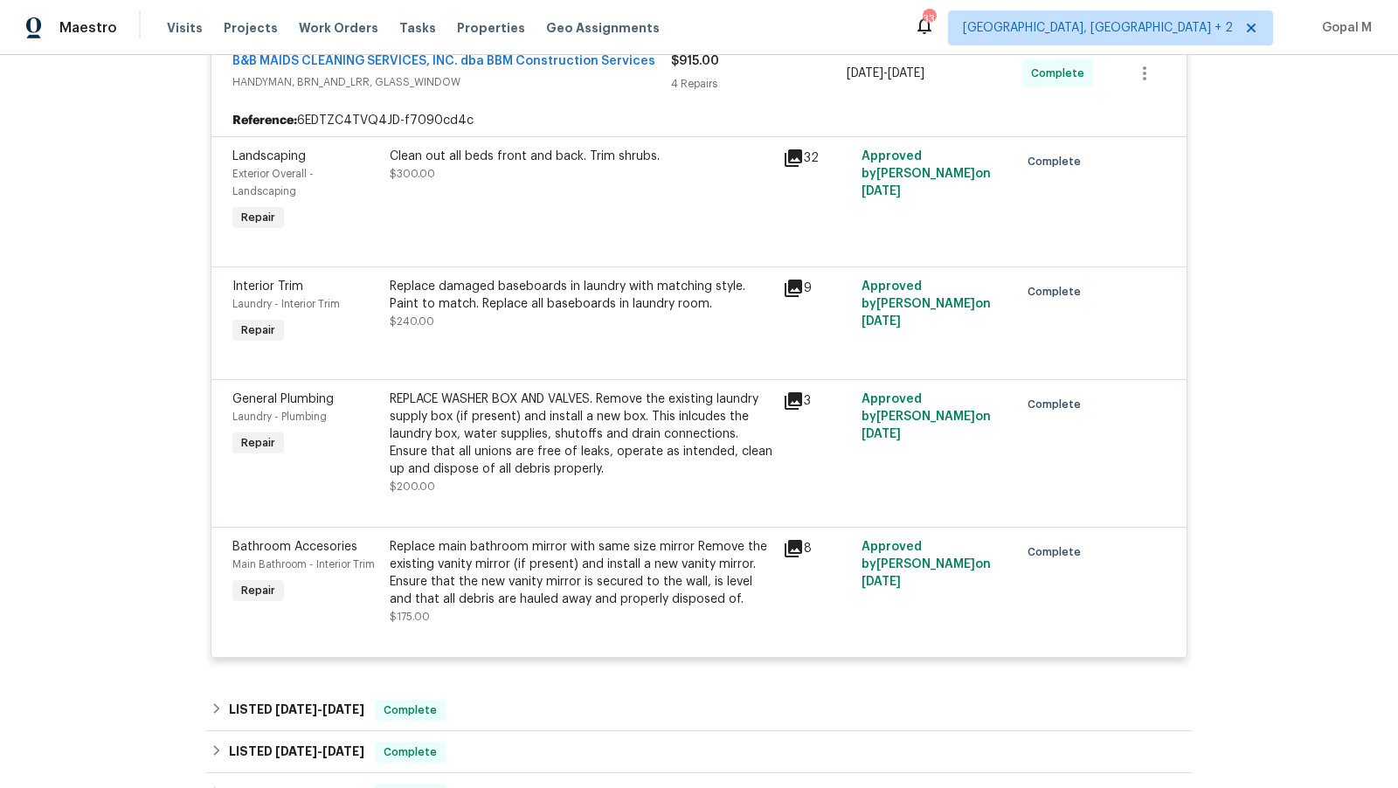
click at [619, 87] on span "HANDYMAN, BRN_AND_LRR, GLASS_WINDOW" at bounding box center [451, 81] width 439 height 17
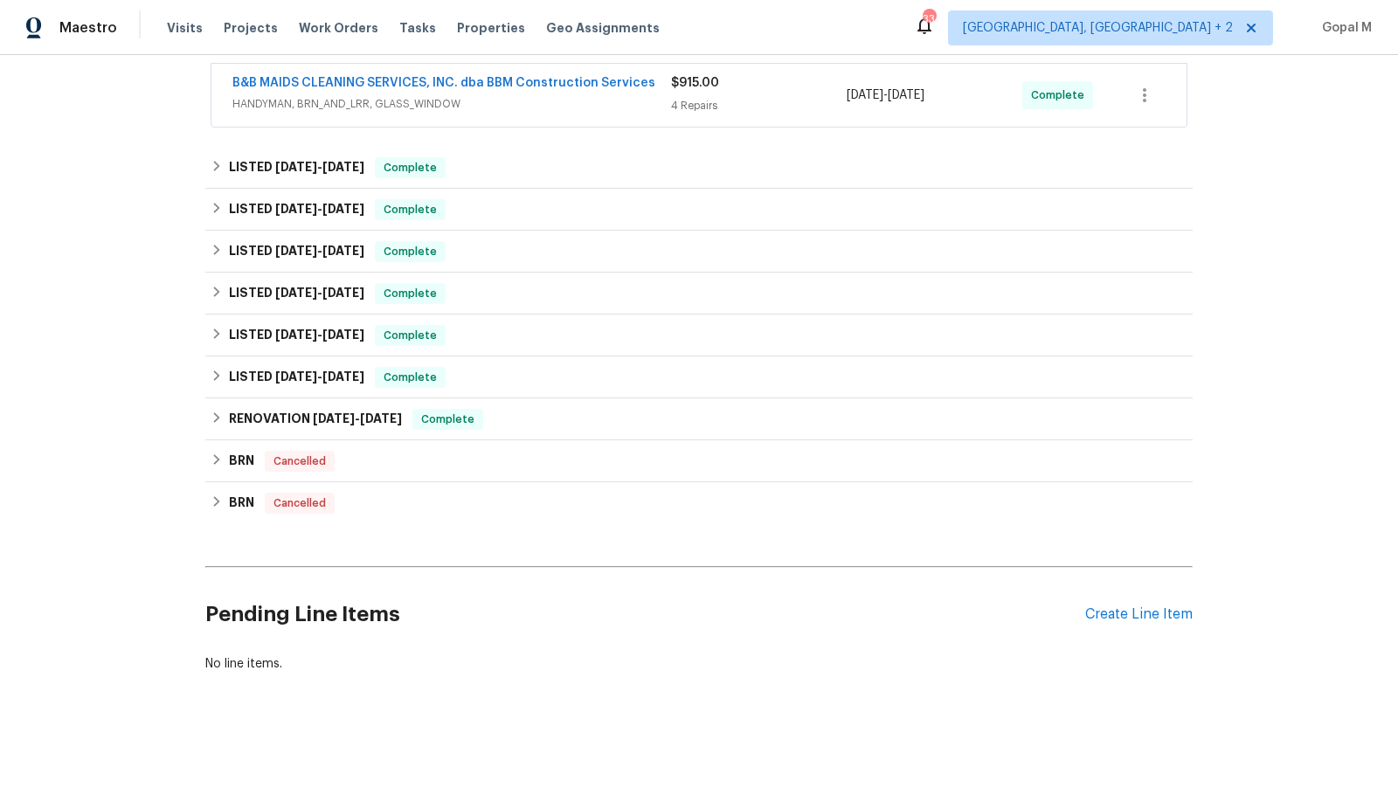
scroll to position [469, 0]
click at [592, 157] on div "LISTED 8/28/25 - 9/3/25 Complete" at bounding box center [699, 167] width 977 height 21
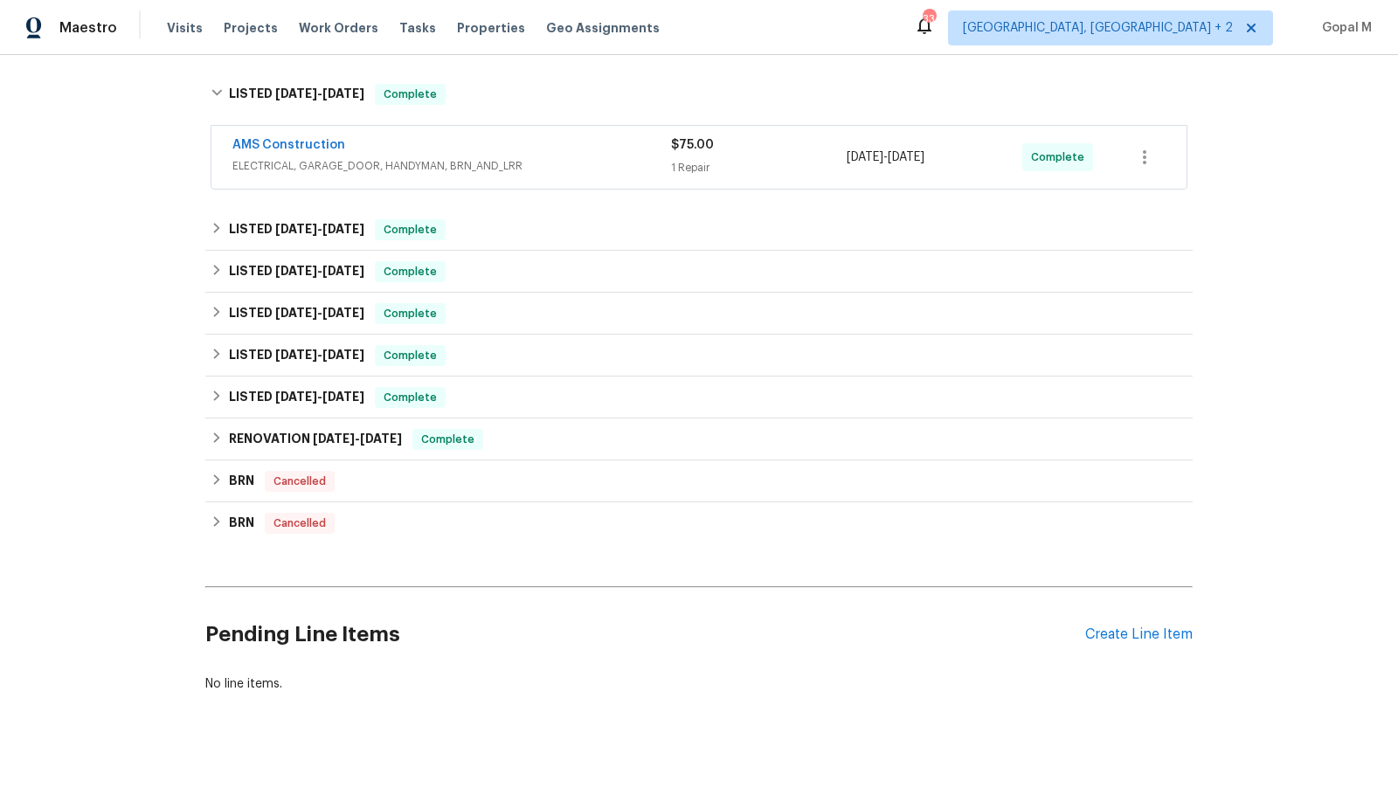
click at [592, 157] on span "ELECTRICAL, GARAGE_DOOR, HANDYMAN, BRN_AND_LRR" at bounding box center [451, 165] width 439 height 17
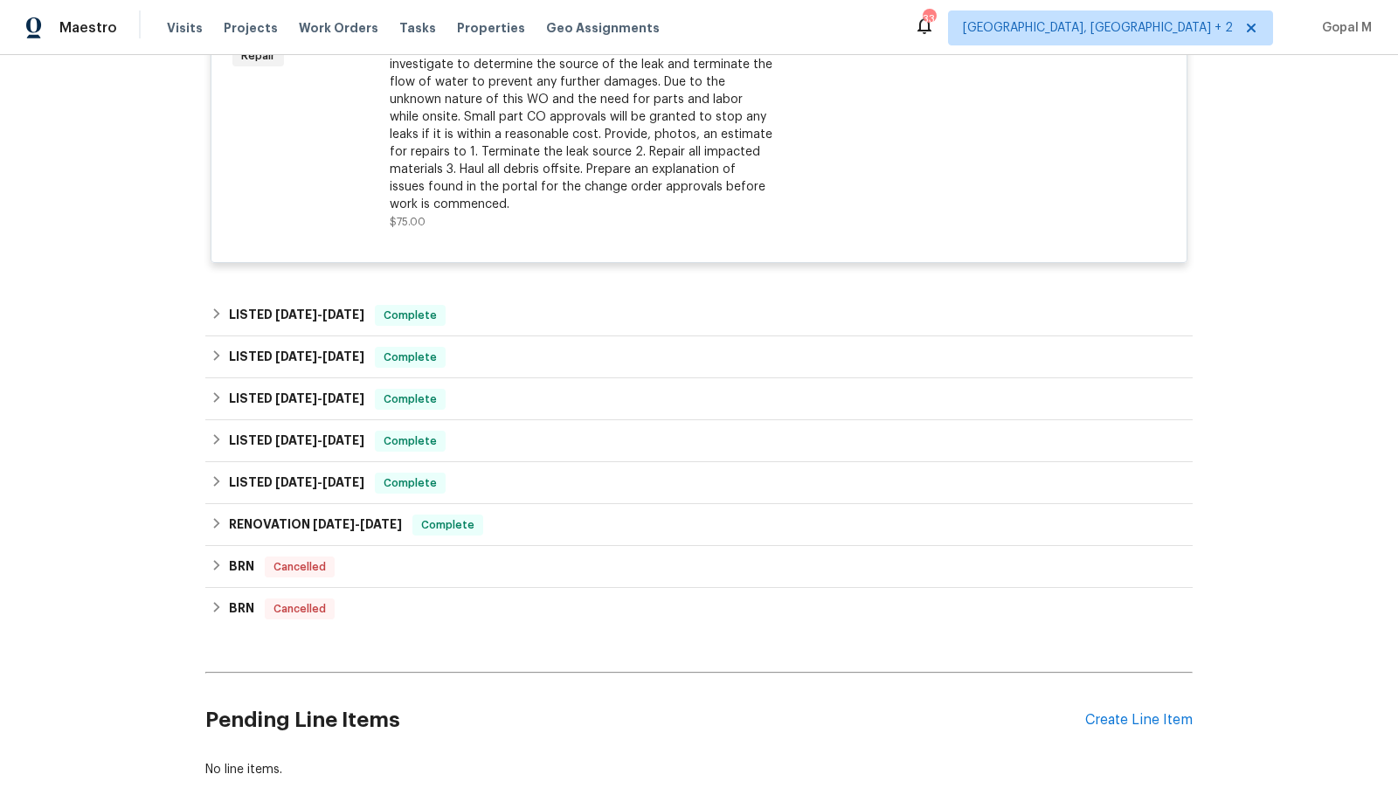
scroll to position [878, 0]
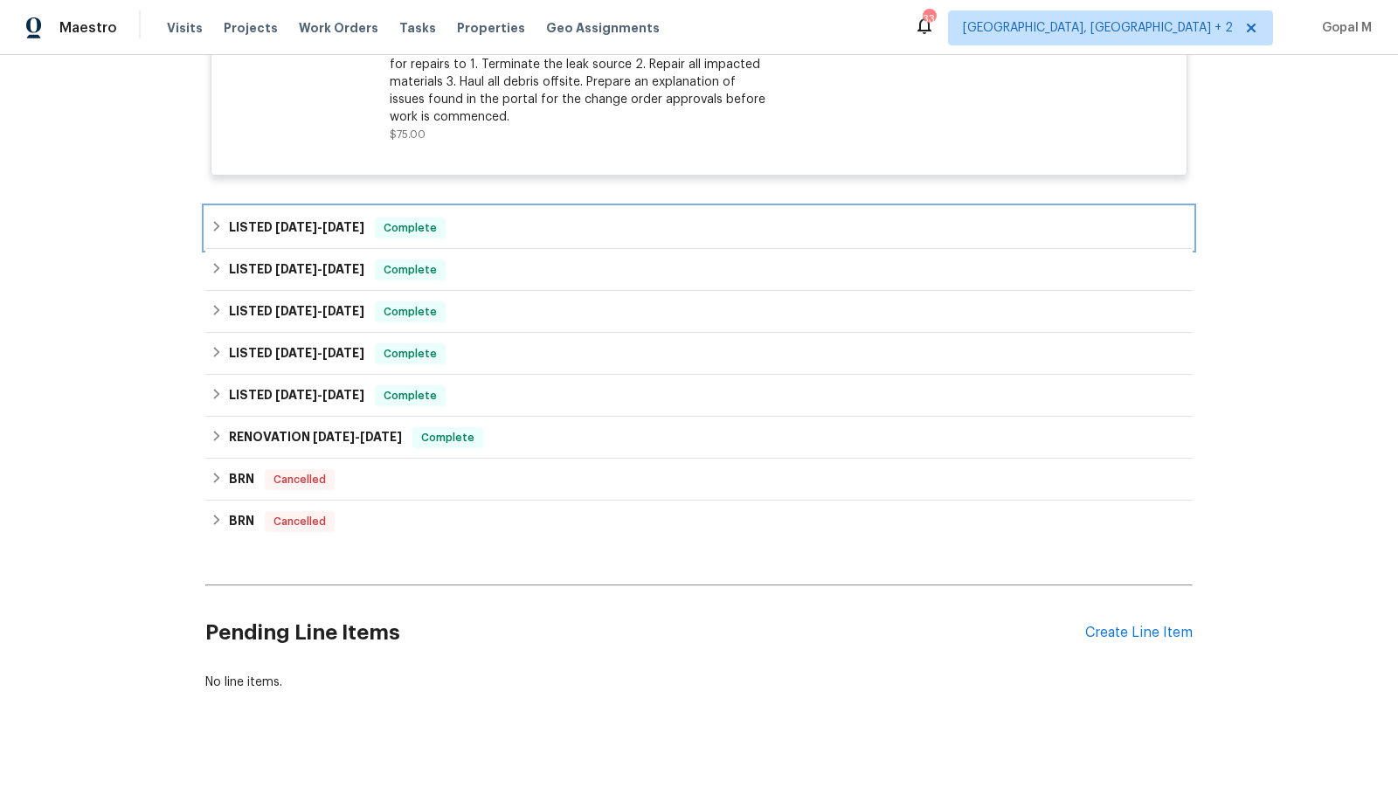
click at [585, 218] on div "LISTED 6/23/25 - 6/26/25 Complete" at bounding box center [699, 228] width 977 height 21
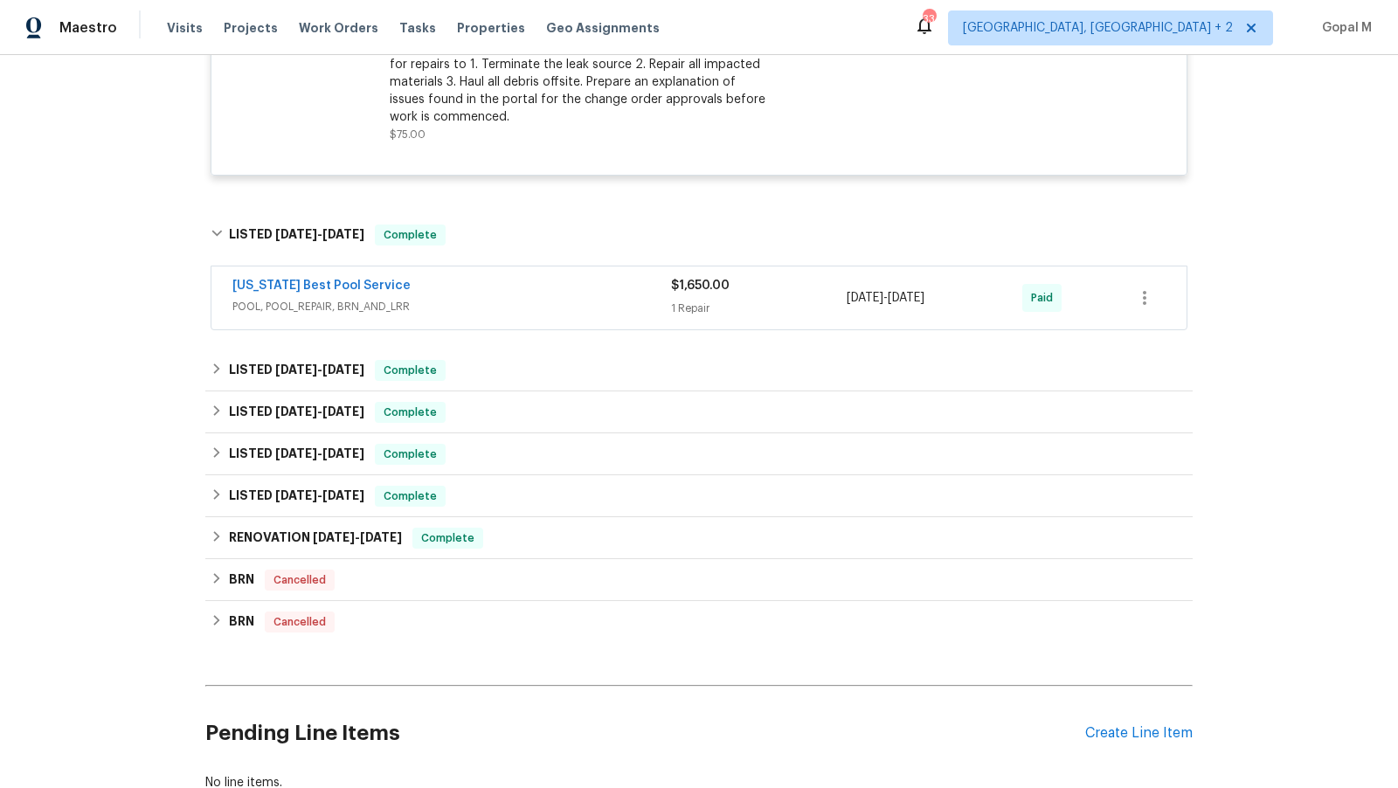
click at [584, 298] on span "POOL, POOL_REPAIR, BRN_AND_LRR" at bounding box center [451, 306] width 439 height 17
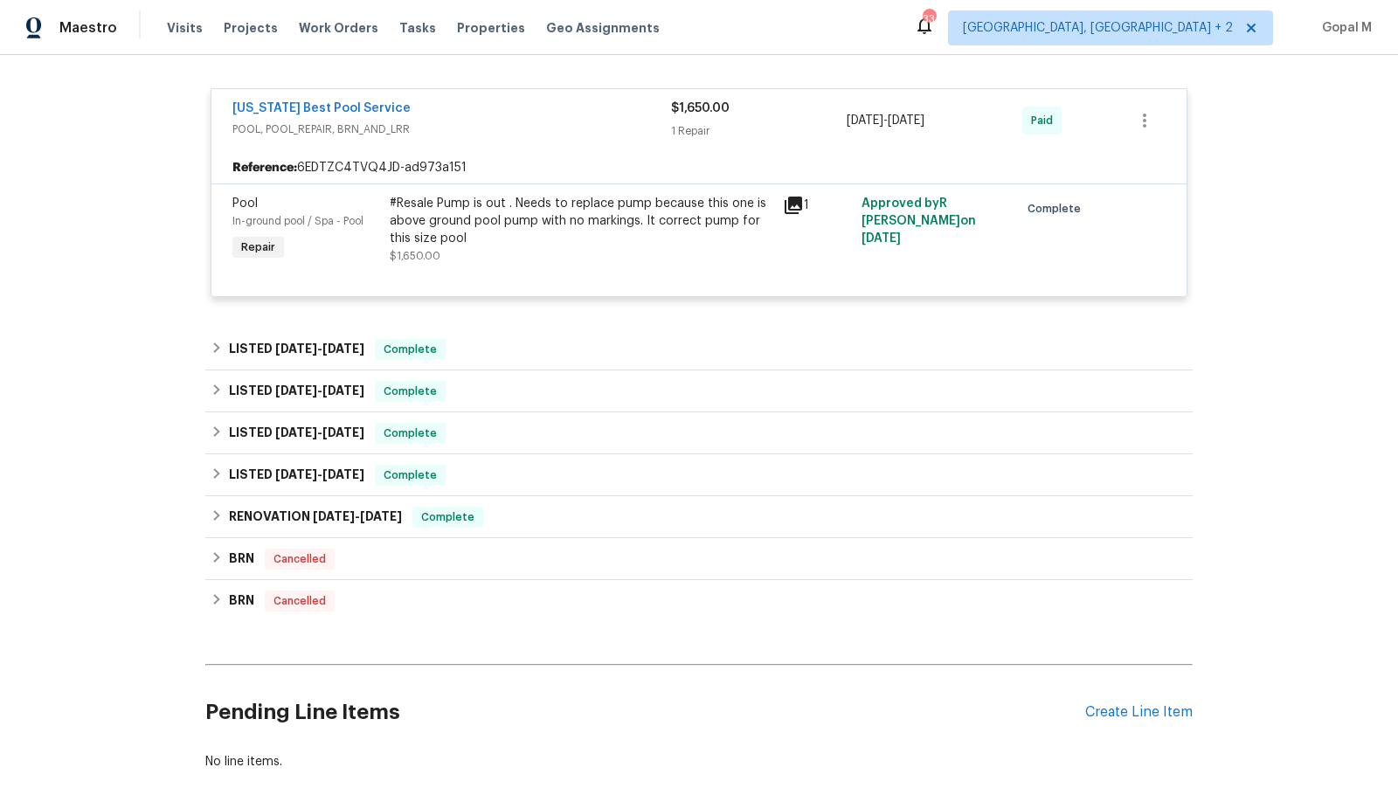
scroll to position [1147, 0]
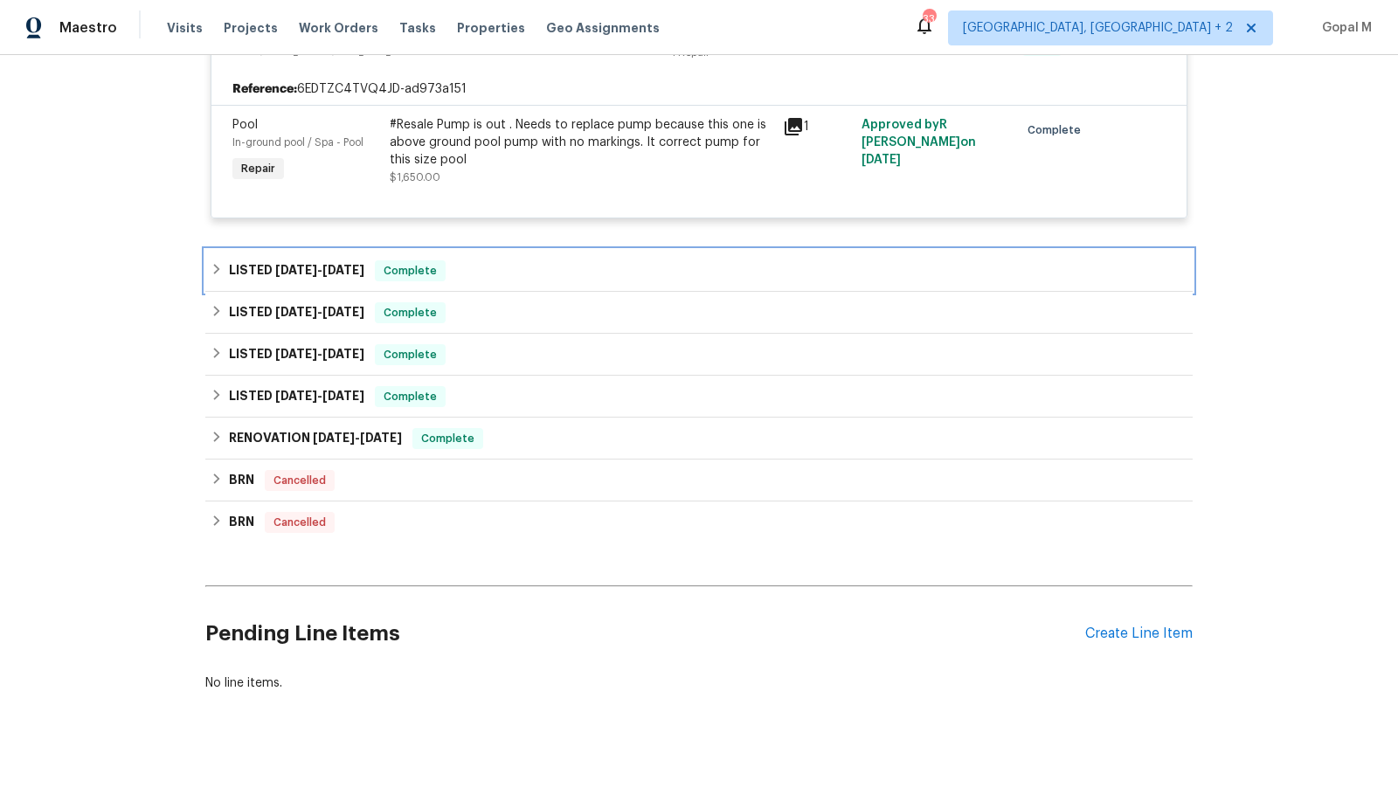
click at [584, 260] on div "LISTED 5/8/25 - 5/14/25 Complete" at bounding box center [699, 270] width 977 height 21
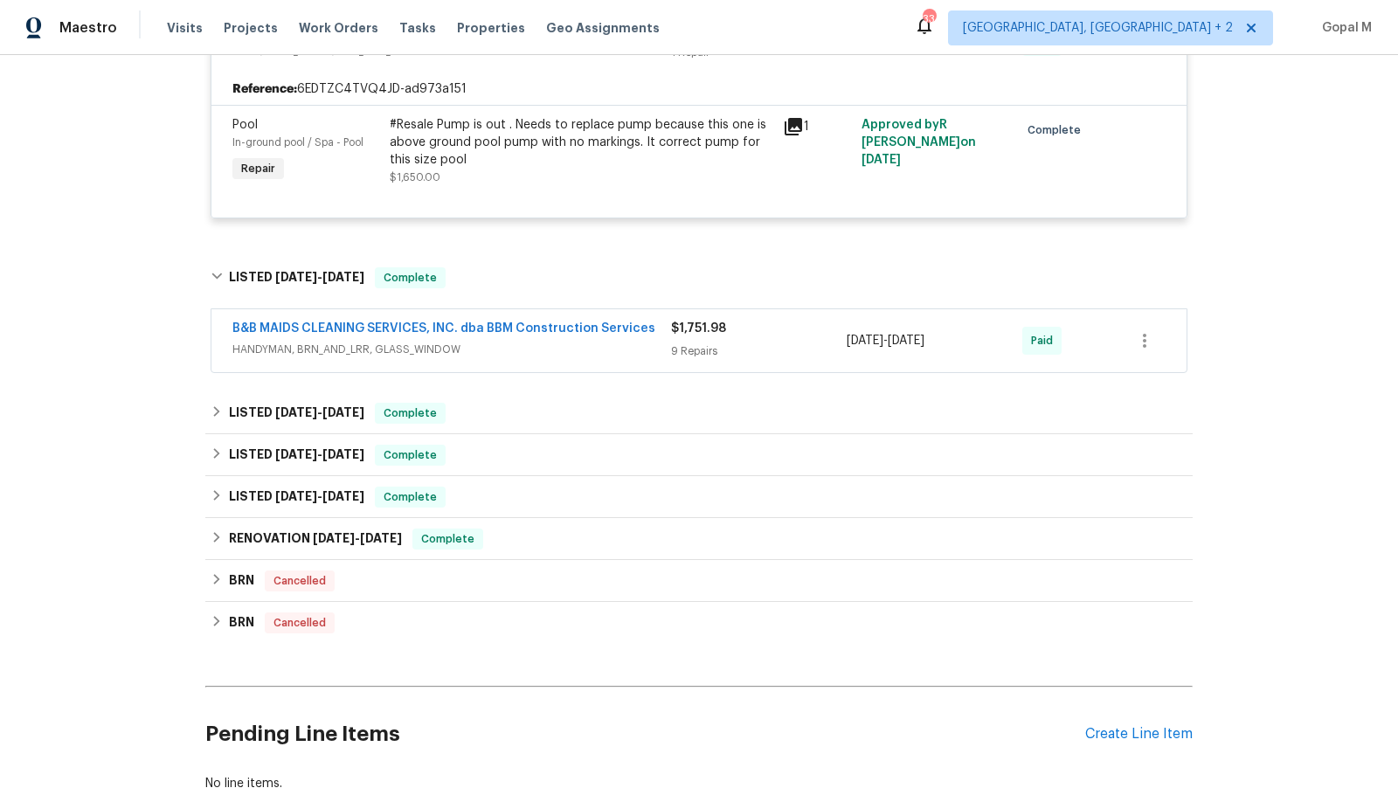
click at [596, 341] on span "HANDYMAN, BRN_AND_LRR, GLASS_WINDOW" at bounding box center [451, 349] width 439 height 17
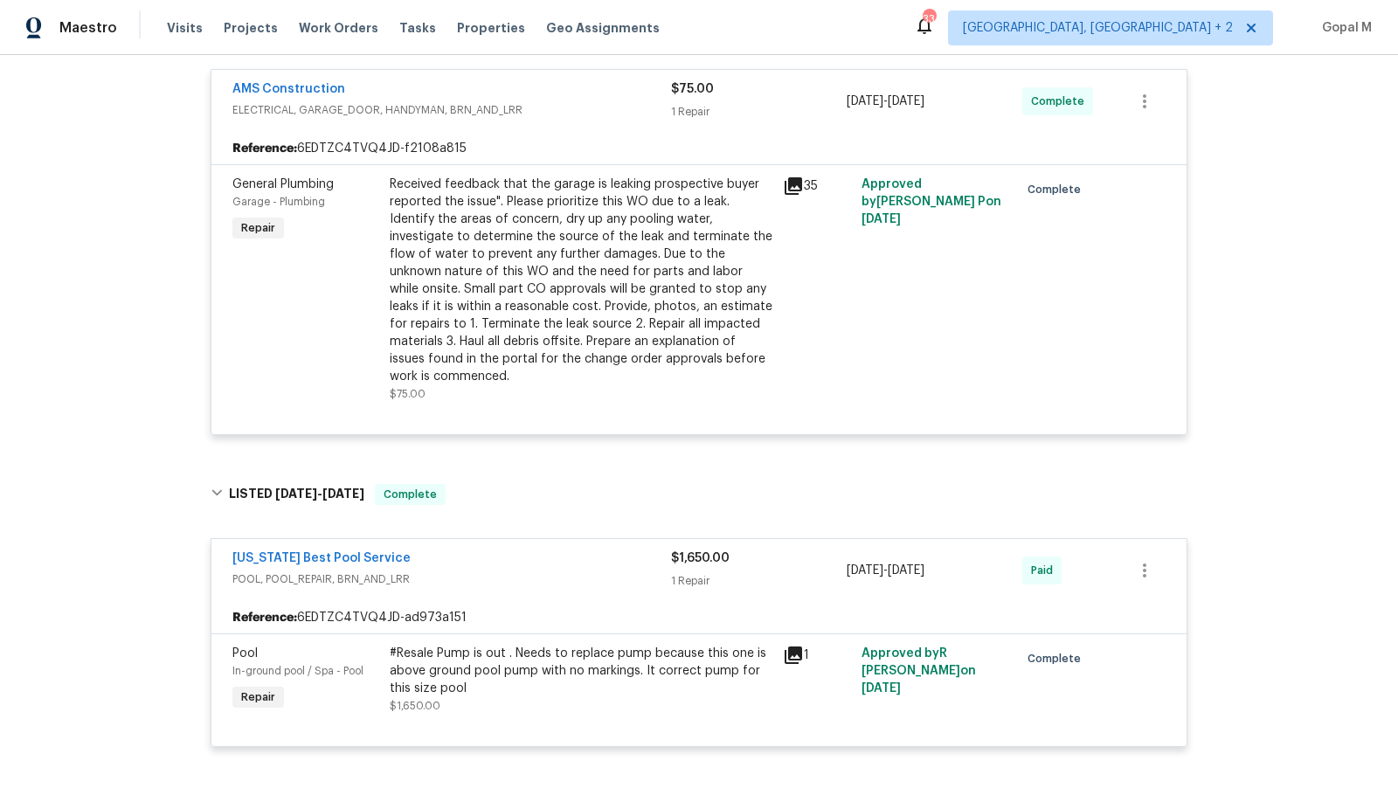
scroll to position [0, 0]
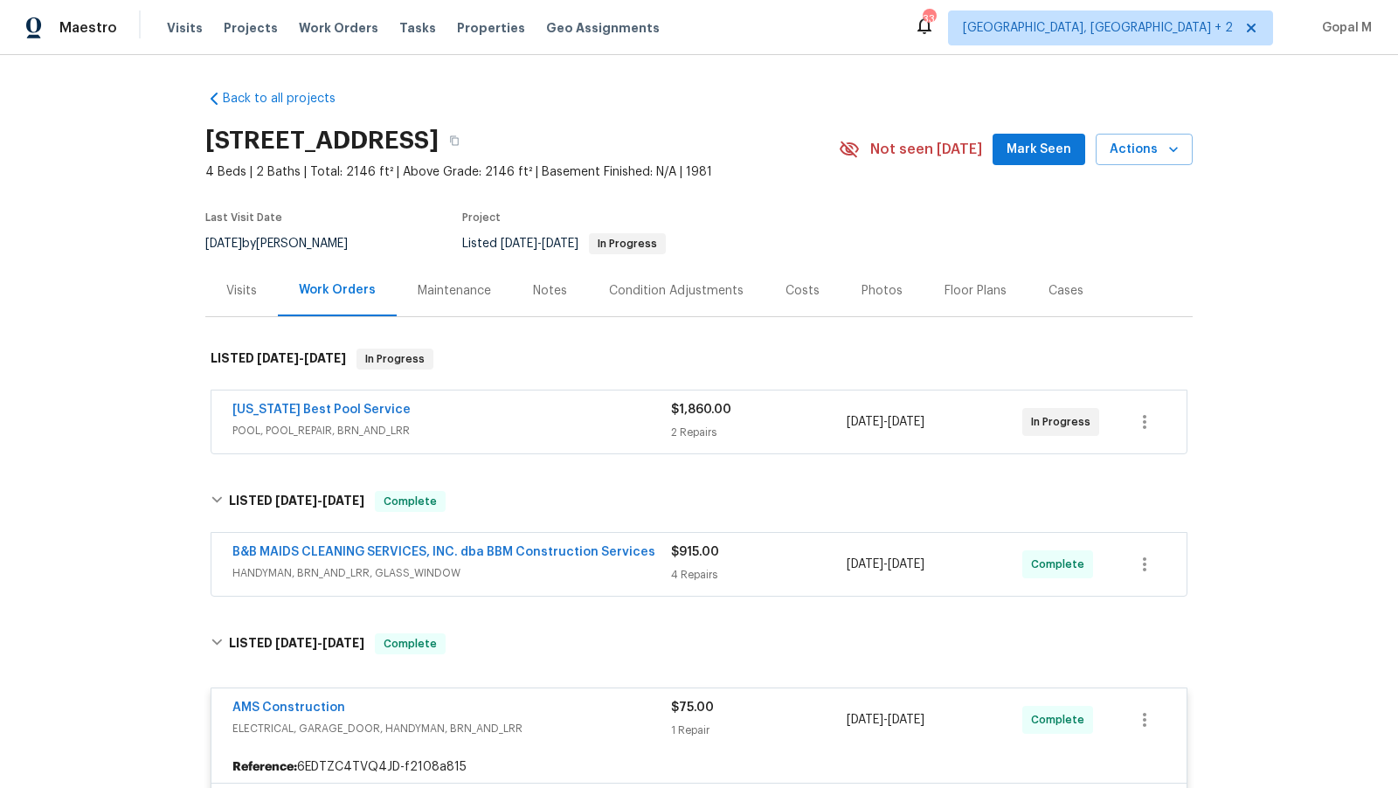
drag, startPoint x: 256, startPoint y: 244, endPoint x: 204, endPoint y: 242, distance: 52.4
click at [204, 242] on div "Back to all projects 3147 Wichita Dr, Mesquite, TX 75149 4 Beds | 2 Baths | Tot…" at bounding box center [699, 421] width 1398 height 733
copy span "9/6/2025"
drag, startPoint x: 972, startPoint y: 425, endPoint x: 844, endPoint y: 424, distance: 128.4
click at [844, 424] on div "Texas Best Pool Service POOL, POOL_REPAIR, BRN_AND_LRR $1,860.00 2 Repairs 9/6/…" at bounding box center [677, 422] width 891 height 42
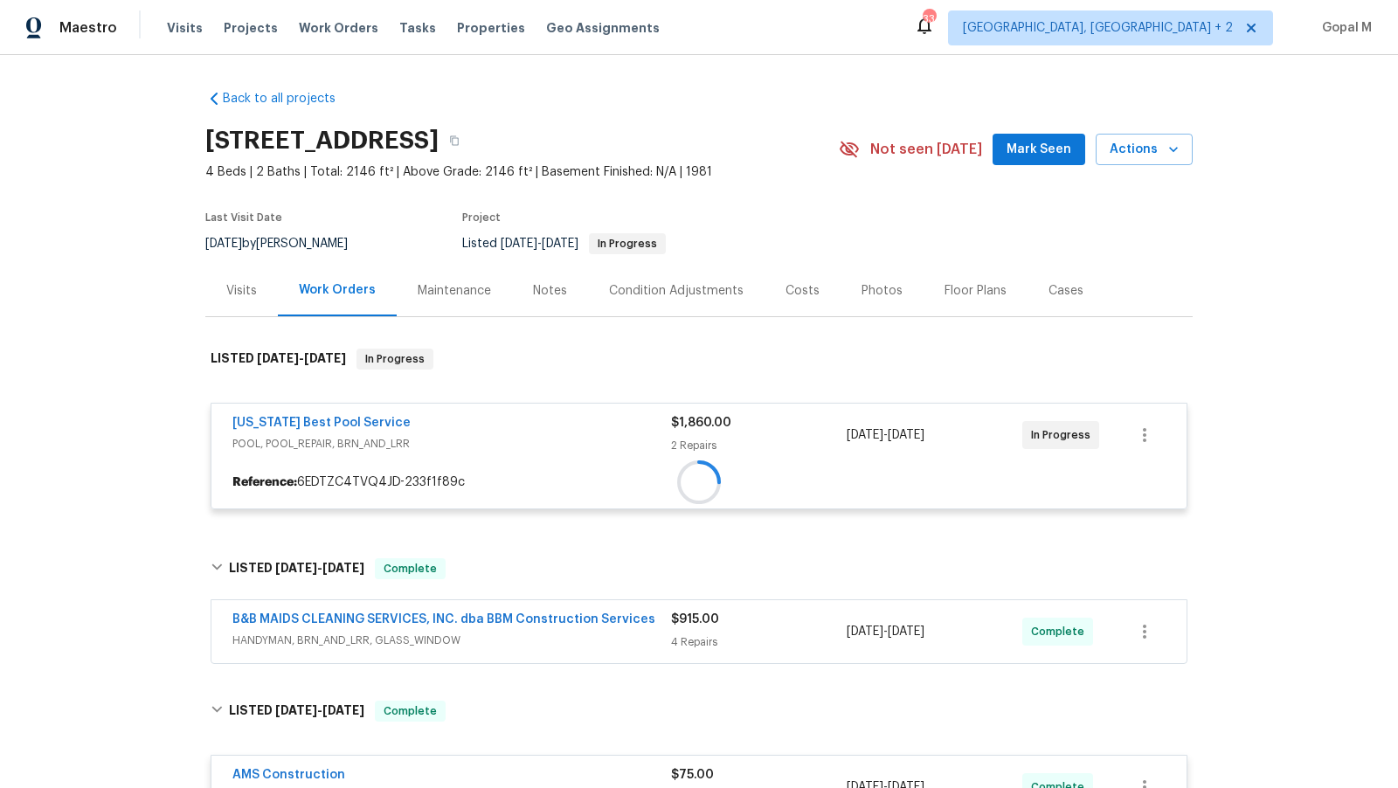
copy div "9/6/2025 - 9/12/2025"
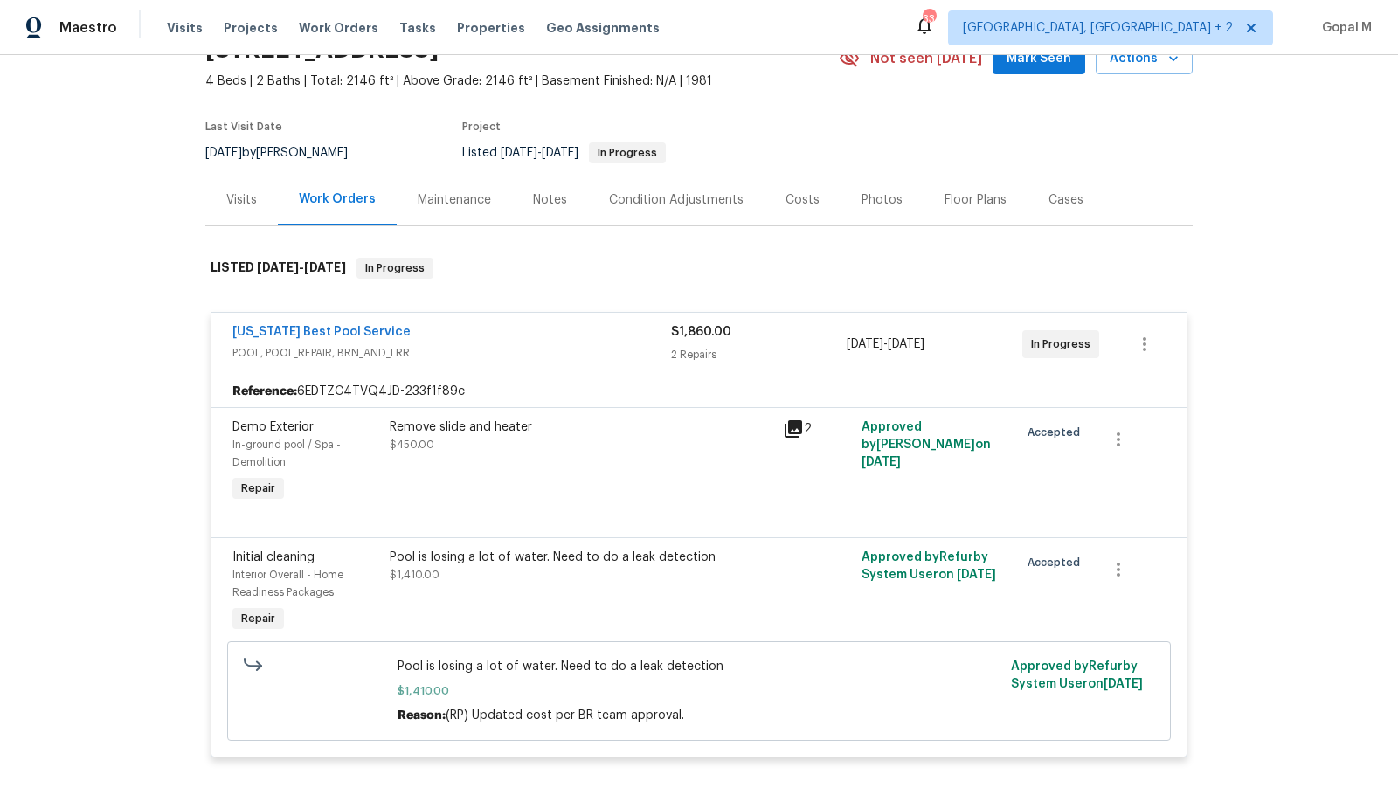
scroll to position [84, 0]
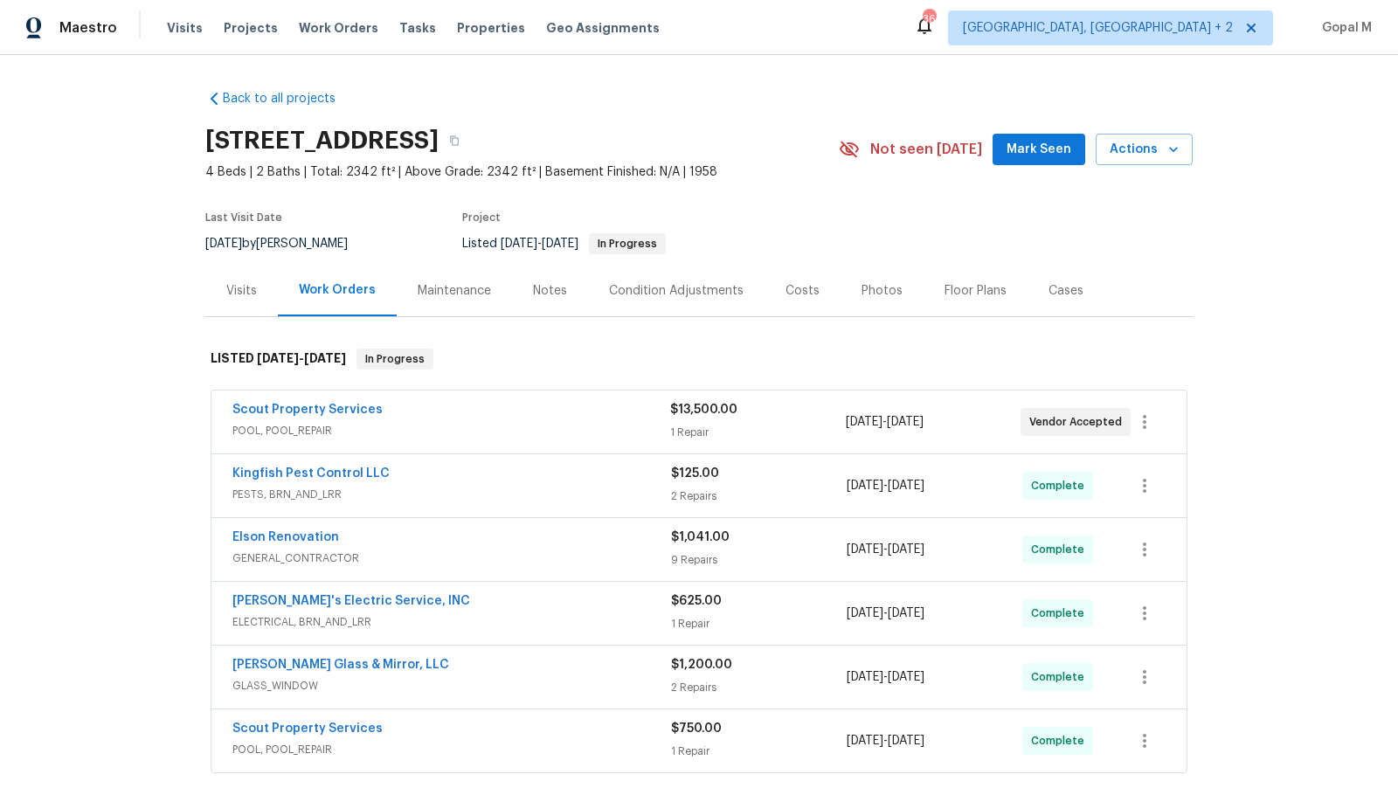
click at [534, 409] on div "Scout Property Services" at bounding box center [451, 411] width 438 height 21
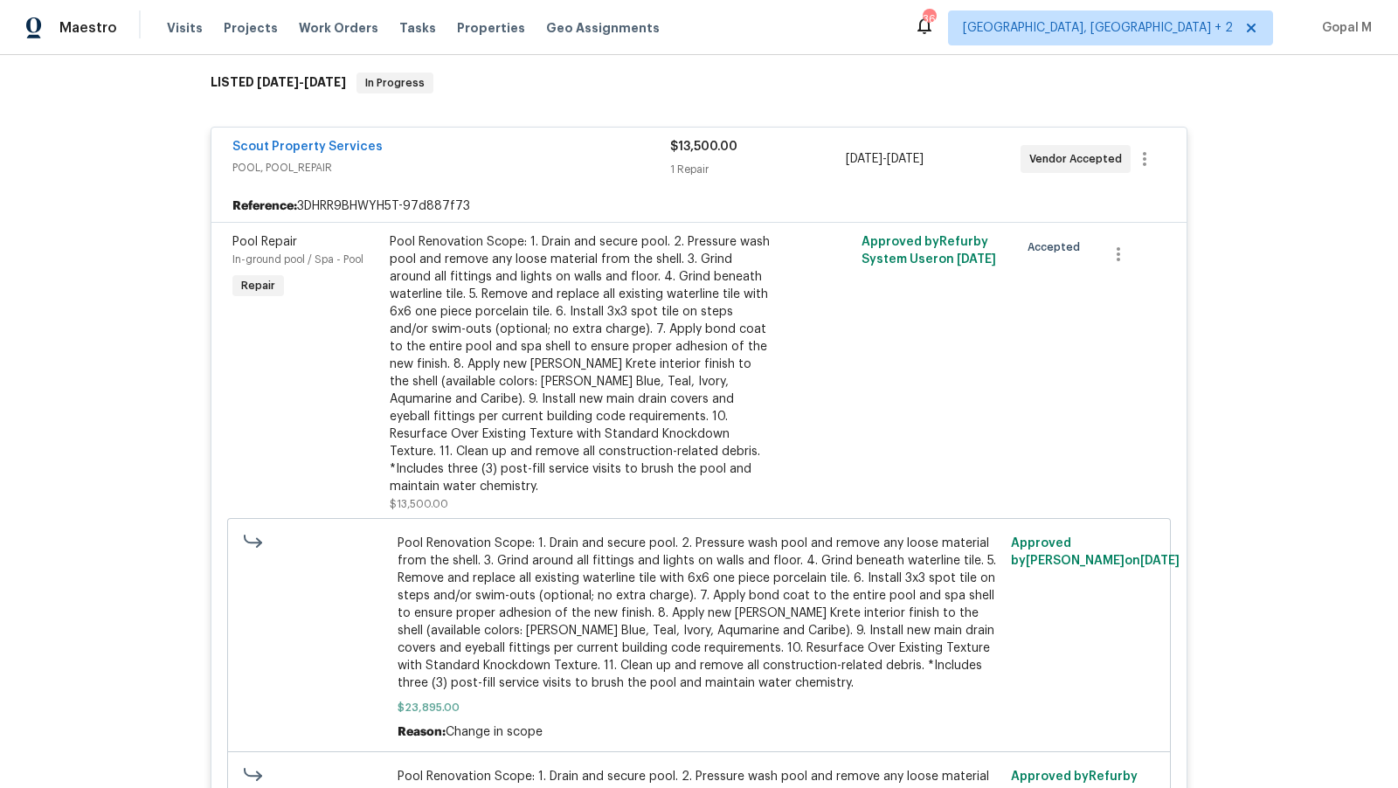
scroll to position [245, 0]
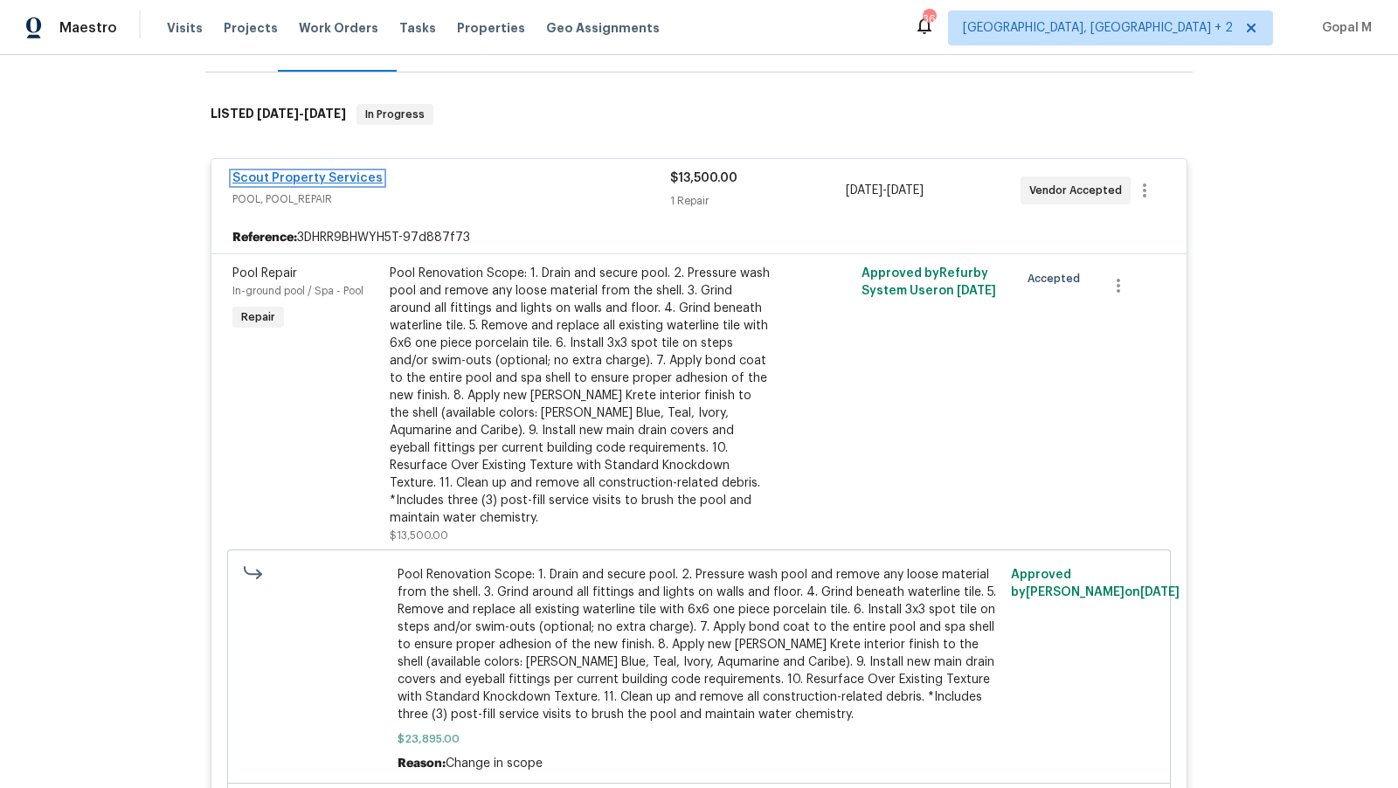
click at [353, 172] on link "Scout Property Services" at bounding box center [307, 178] width 150 height 12
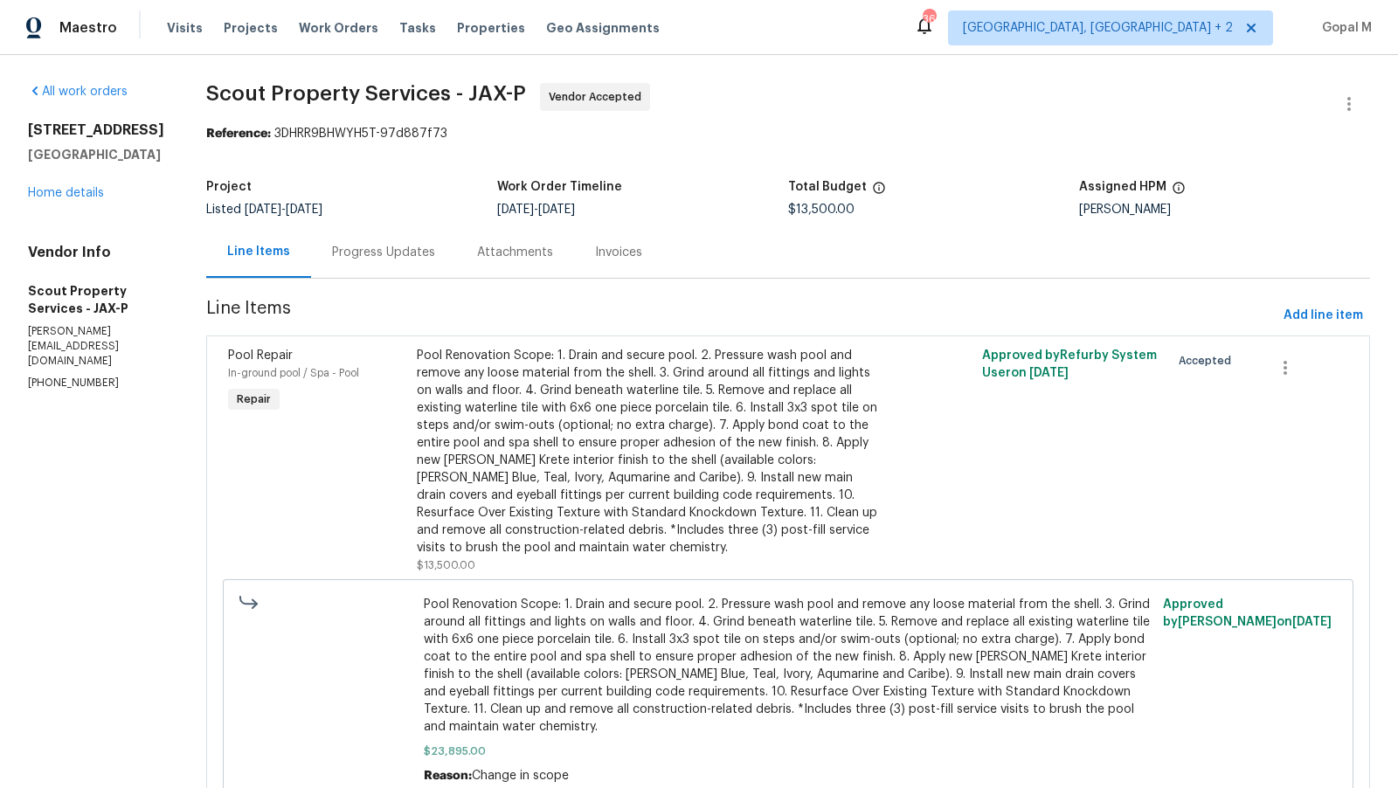
click at [332, 255] on div "Progress Updates" at bounding box center [383, 252] width 103 height 17
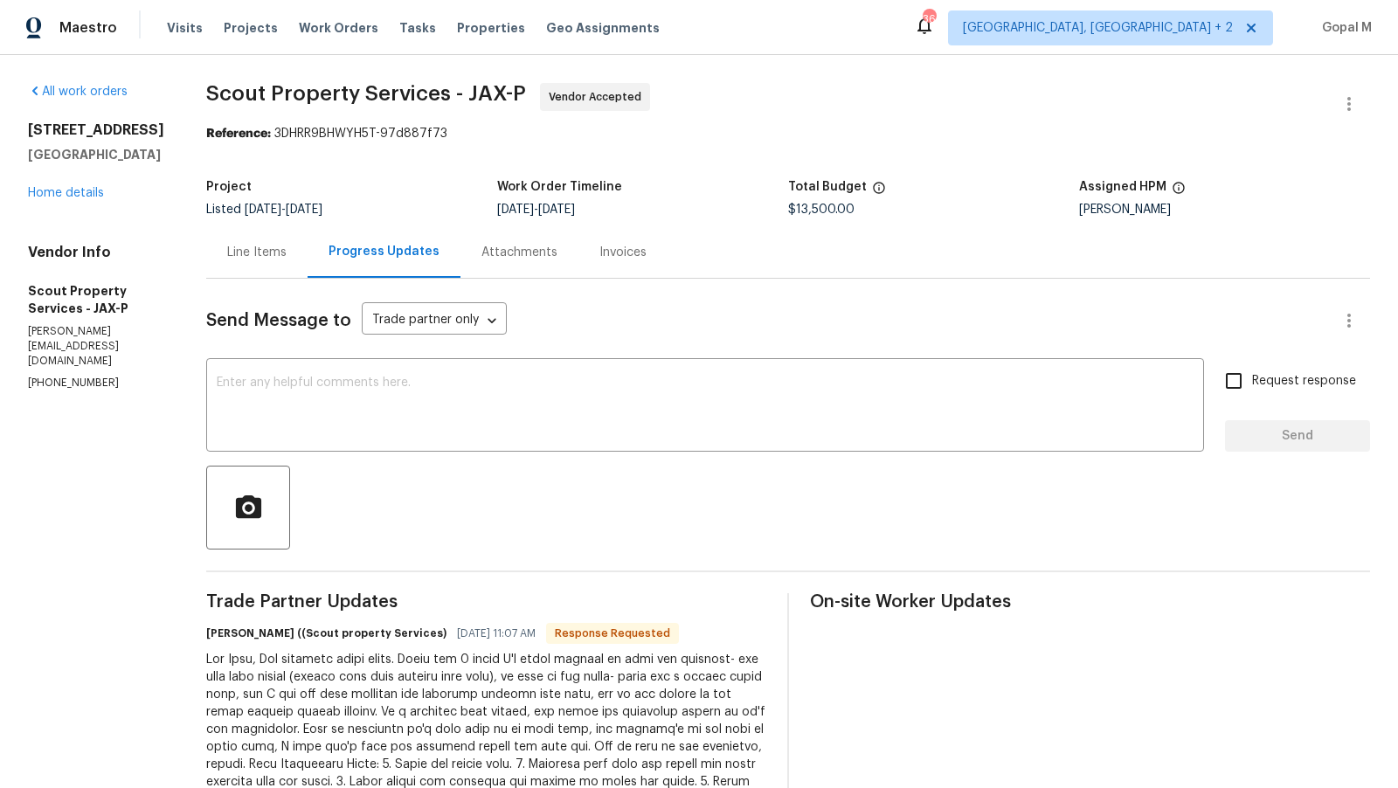
click at [227, 260] on div "Line Items" at bounding box center [256, 252] width 59 height 17
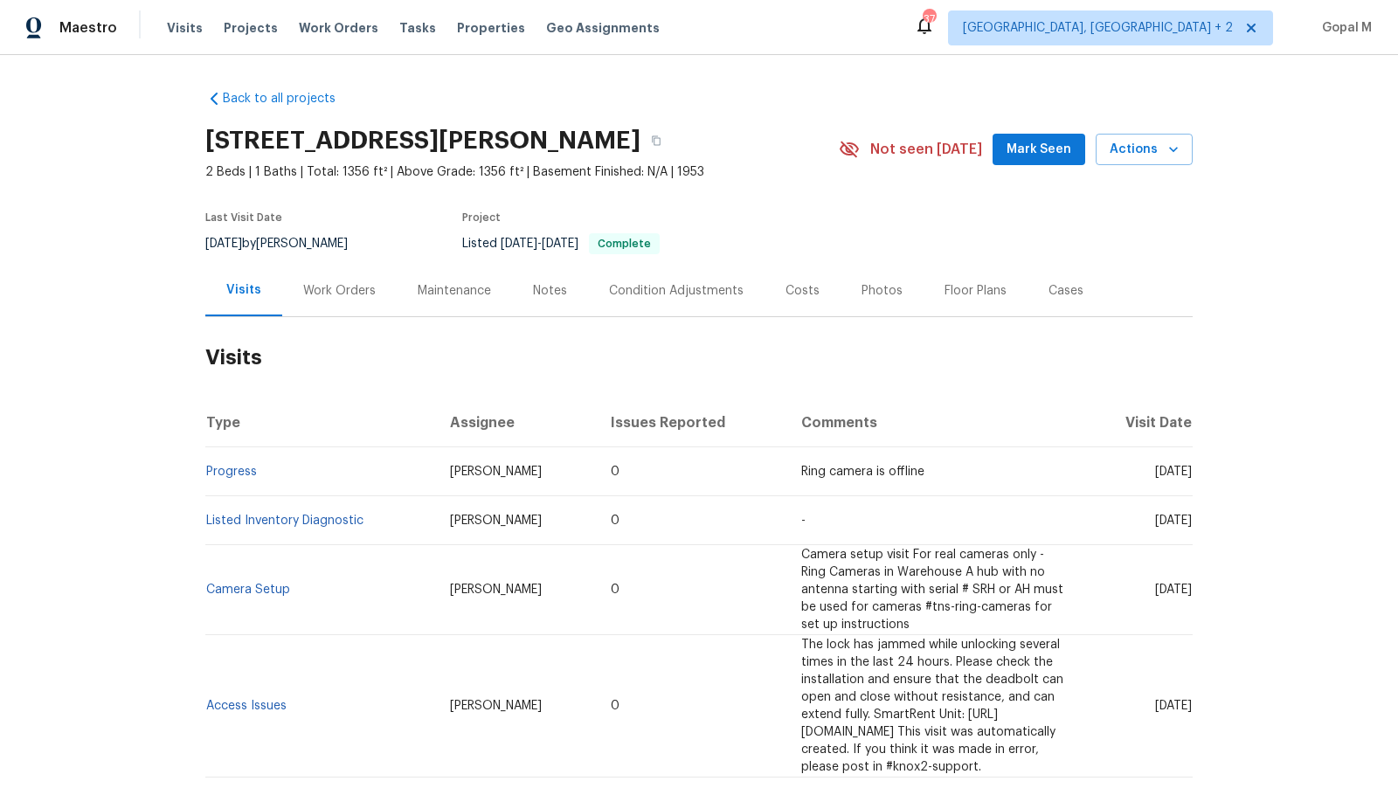
click at [362, 261] on div "Last Visit Date 9/9/2025 by James Nolting Project Listed 9/3/2025 - 9/5/2025 Co…" at bounding box center [501, 233] width 592 height 63
click at [360, 278] on div "Work Orders" at bounding box center [339, 291] width 114 height 52
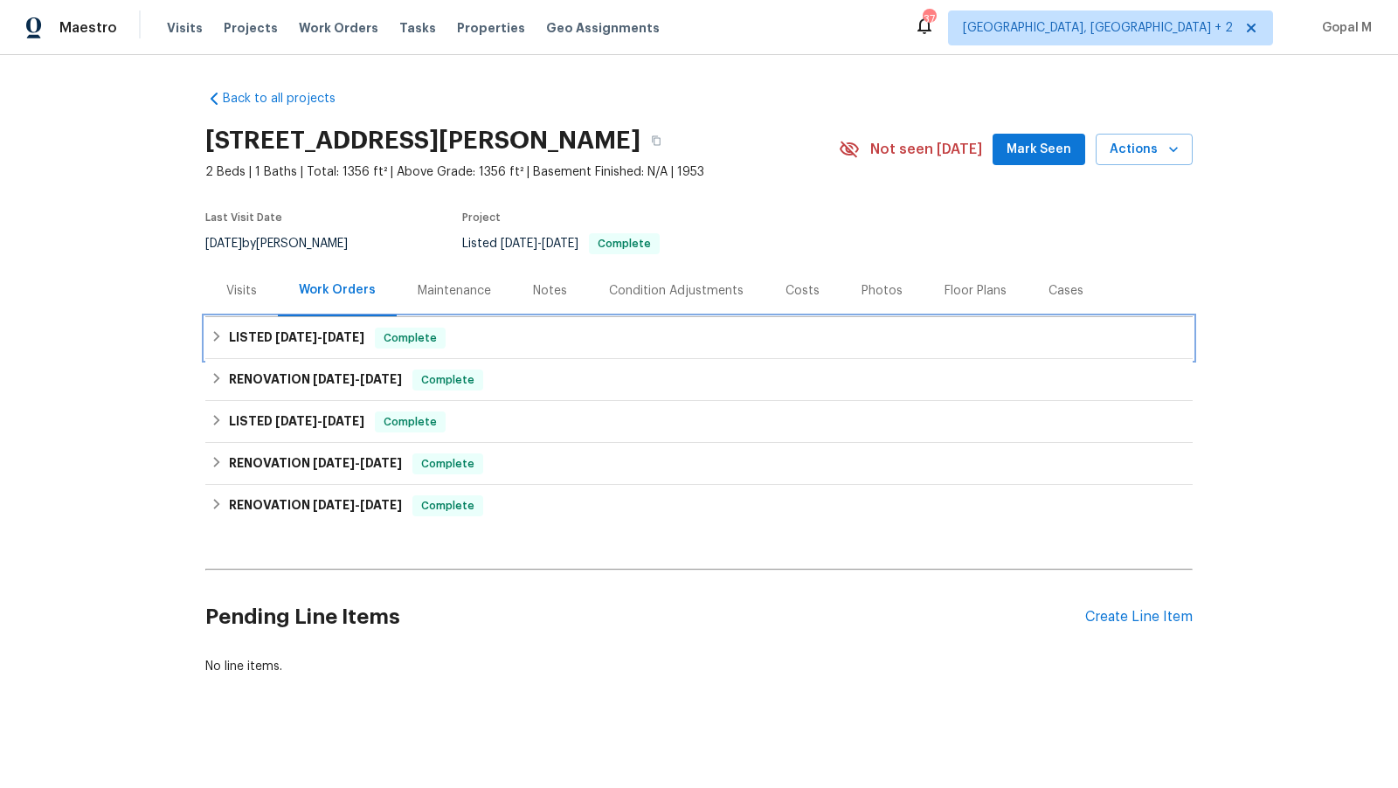
click at [525, 335] on div "LISTED 9/3/25 - 9/5/25 Complete" at bounding box center [699, 338] width 977 height 21
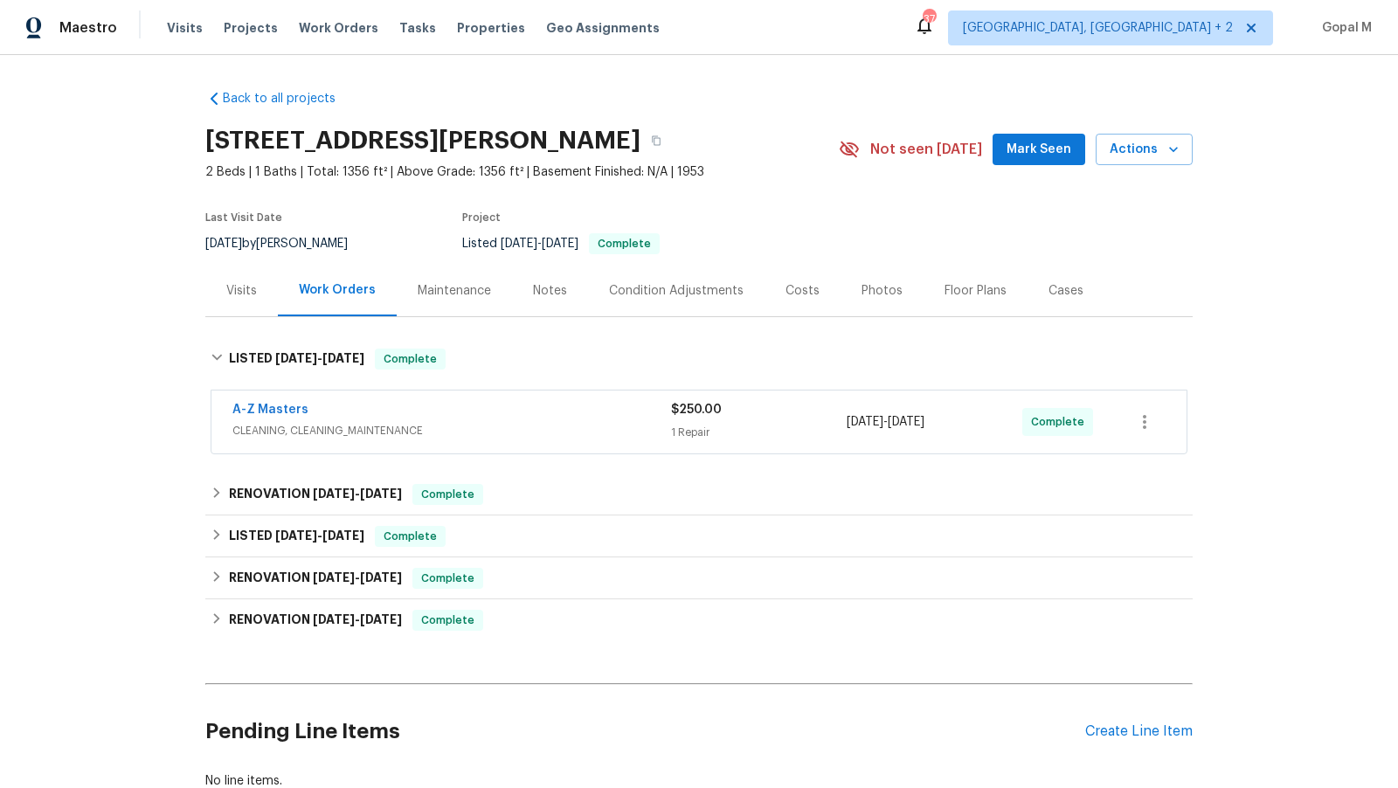
click at [500, 428] on span "CLEANING, CLEANING_MAINTENANCE" at bounding box center [451, 430] width 439 height 17
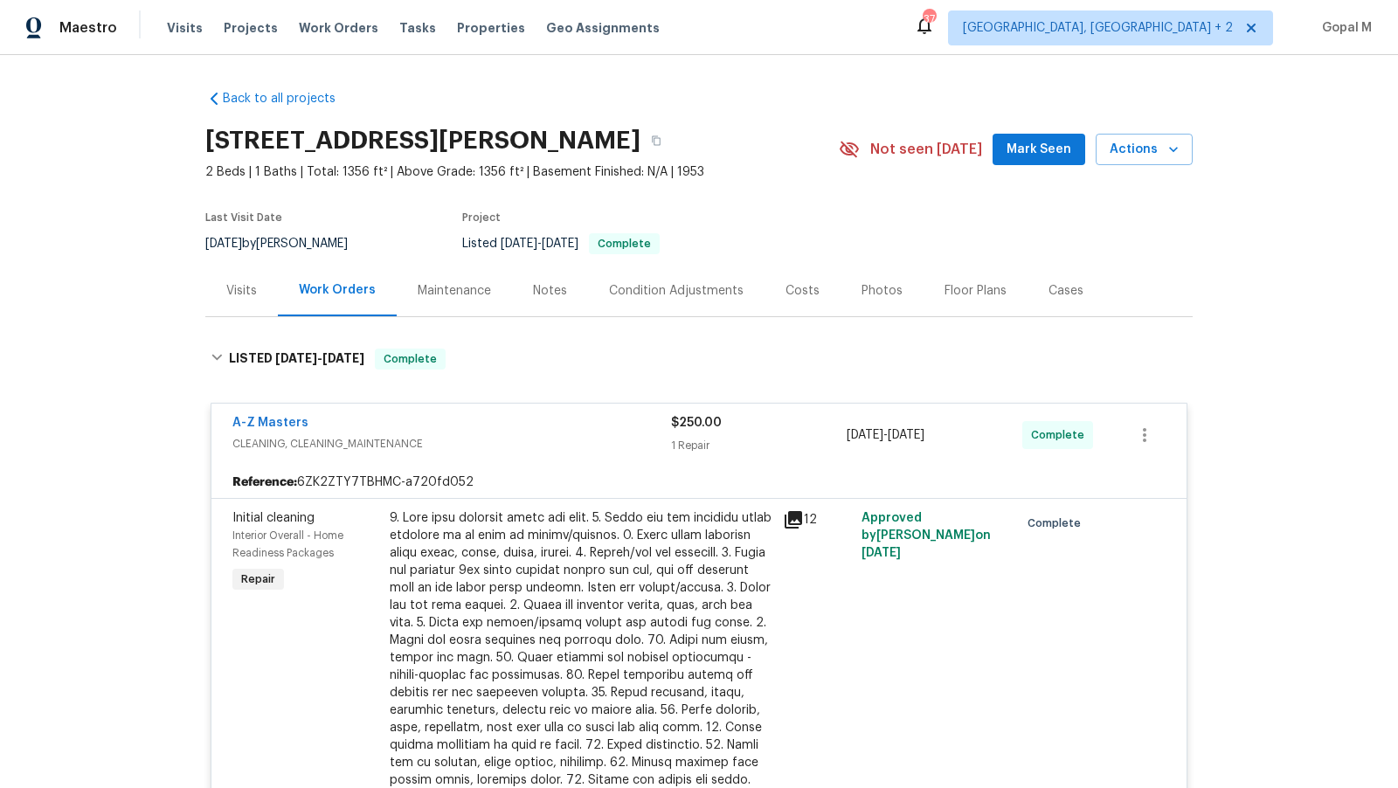
click at [1048, 283] on div "Cases" at bounding box center [1065, 290] width 35 height 17
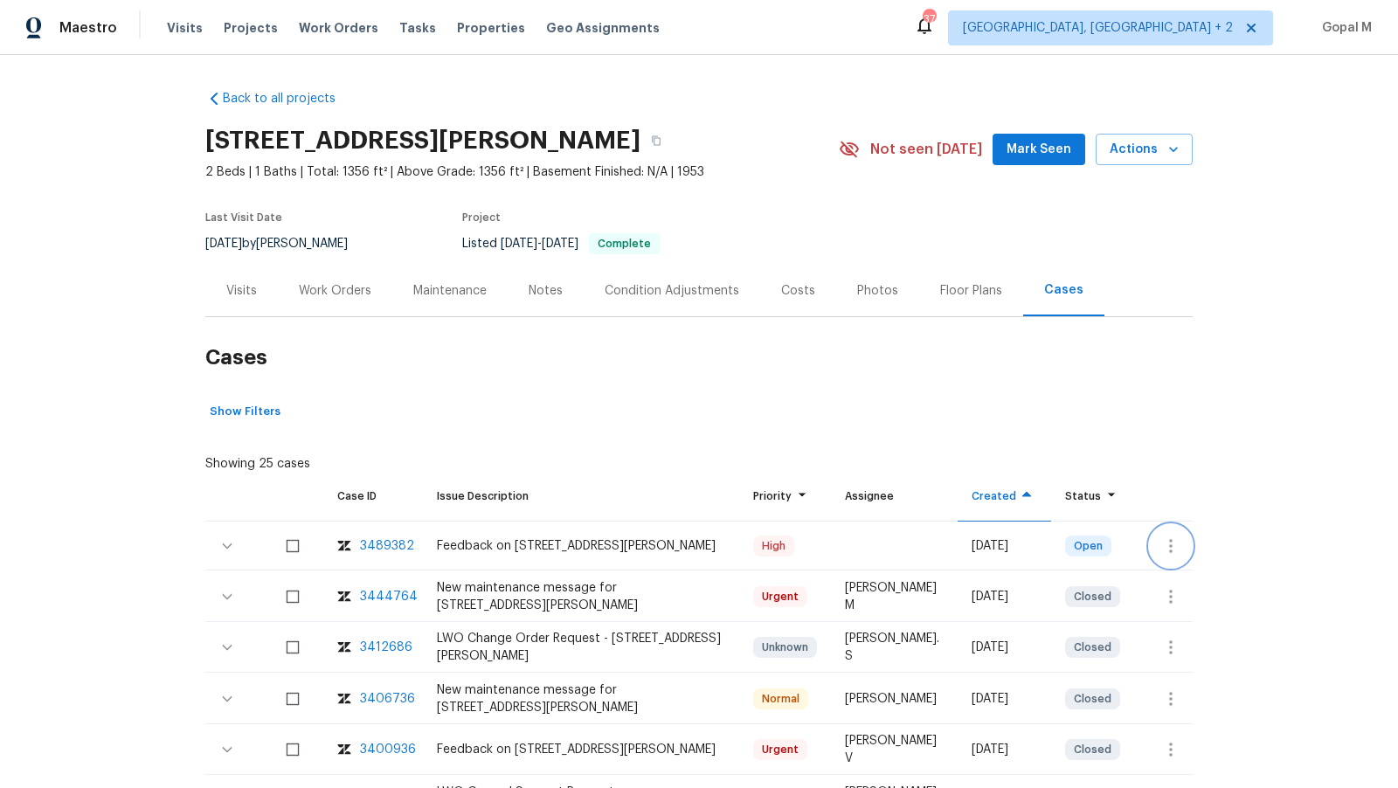
click at [1172, 540] on icon "button" at bounding box center [1170, 546] width 21 height 21
click at [1177, 537] on li "Create a visit" at bounding box center [1240, 545] width 181 height 29
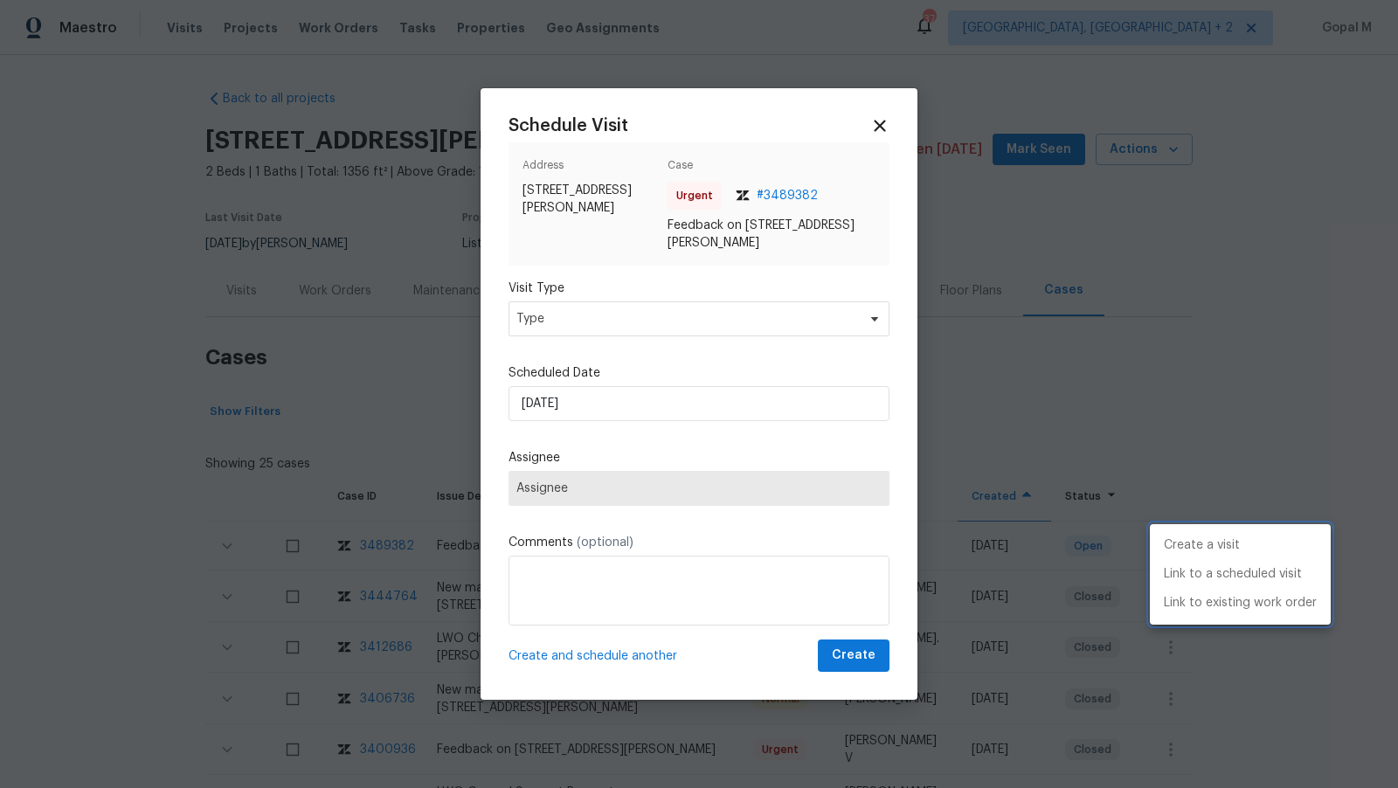
click at [643, 319] on div at bounding box center [699, 394] width 1398 height 788
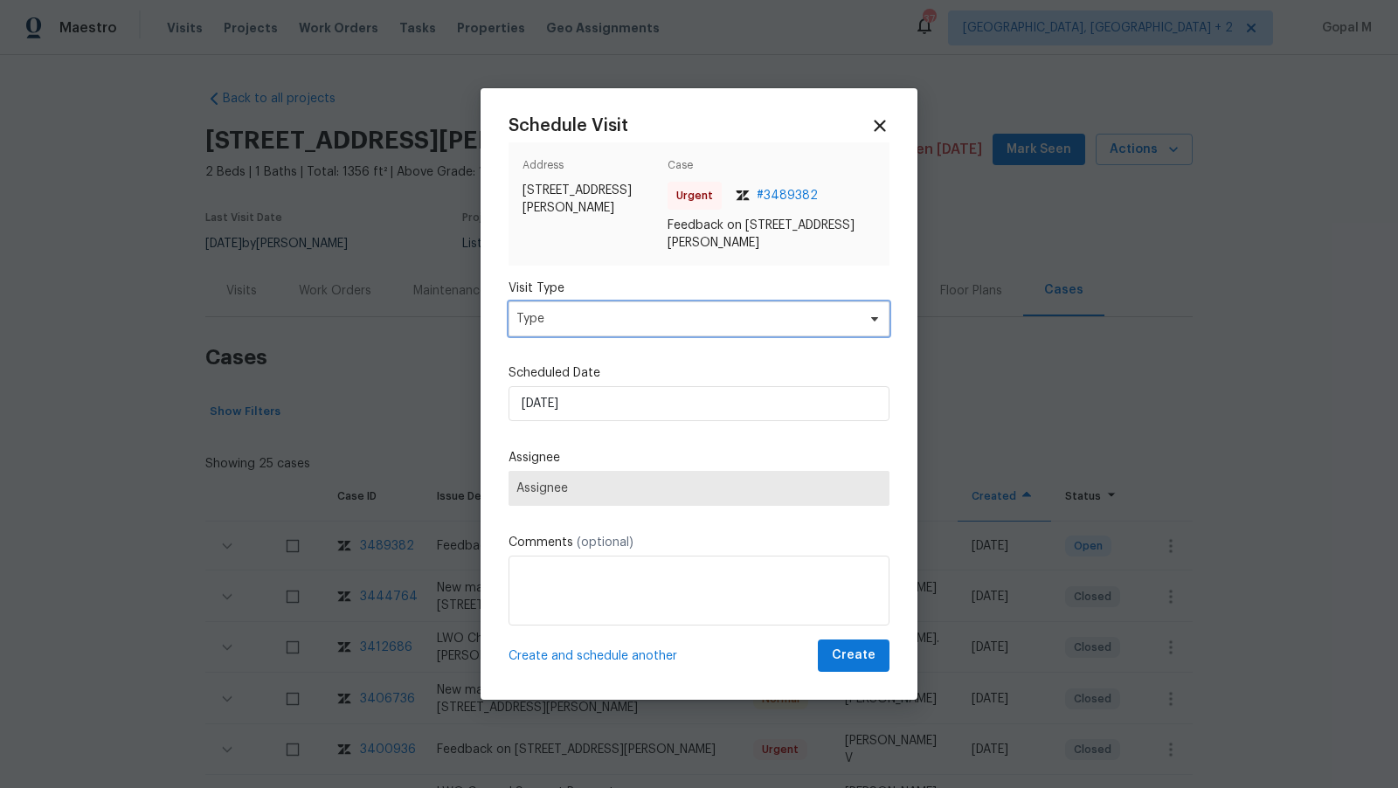
click at [643, 319] on span "Type" at bounding box center [686, 318] width 340 height 17
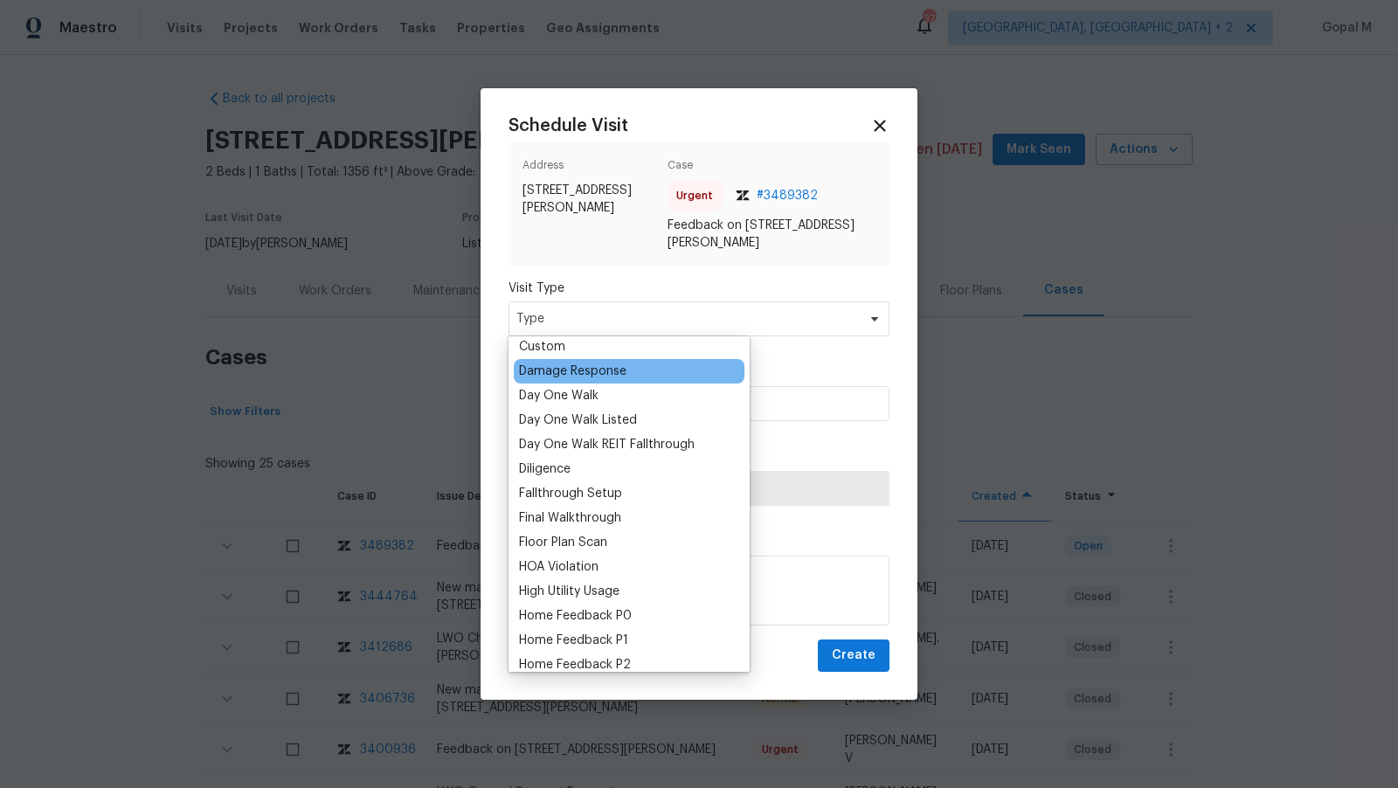
scroll to position [277, 0]
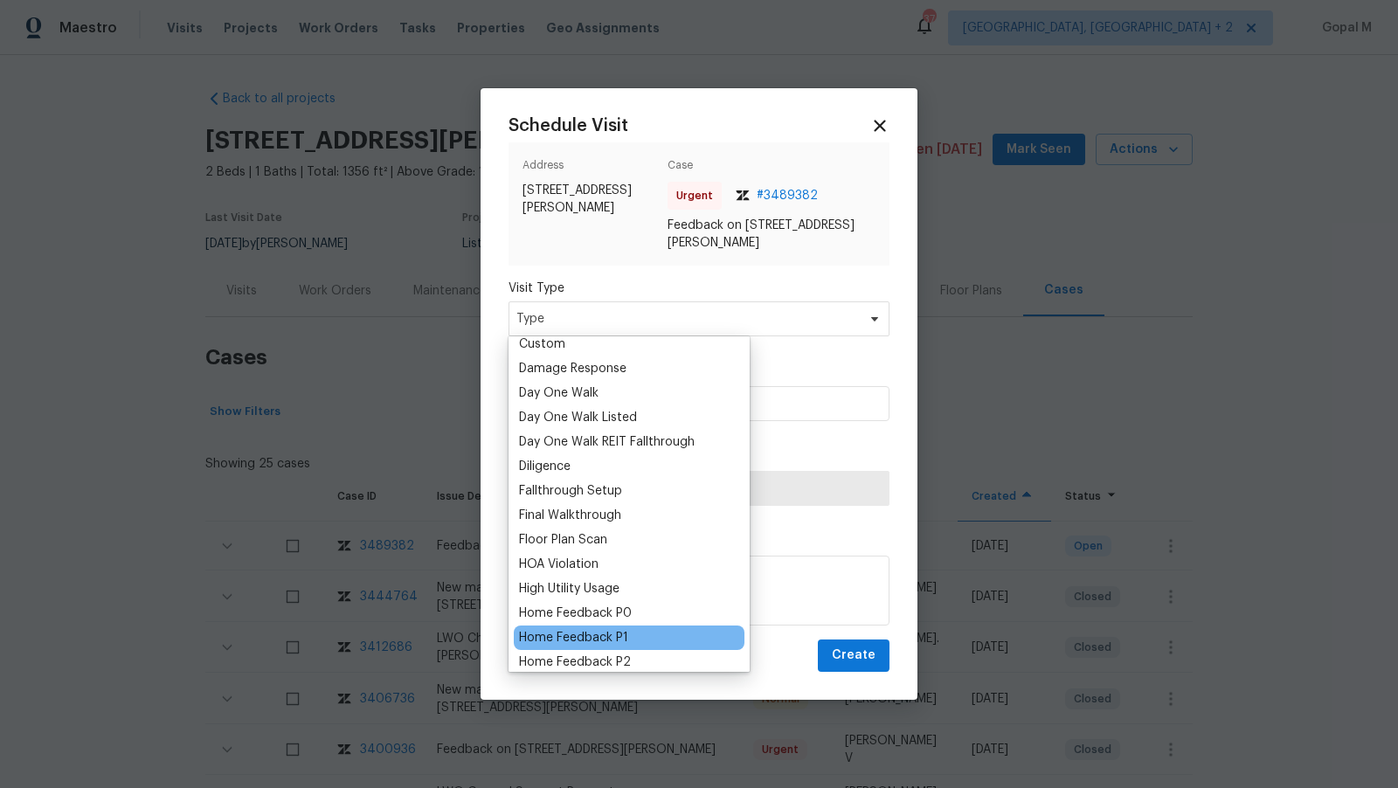
click at [577, 629] on div "Home Feedback P1" at bounding box center [573, 637] width 109 height 17
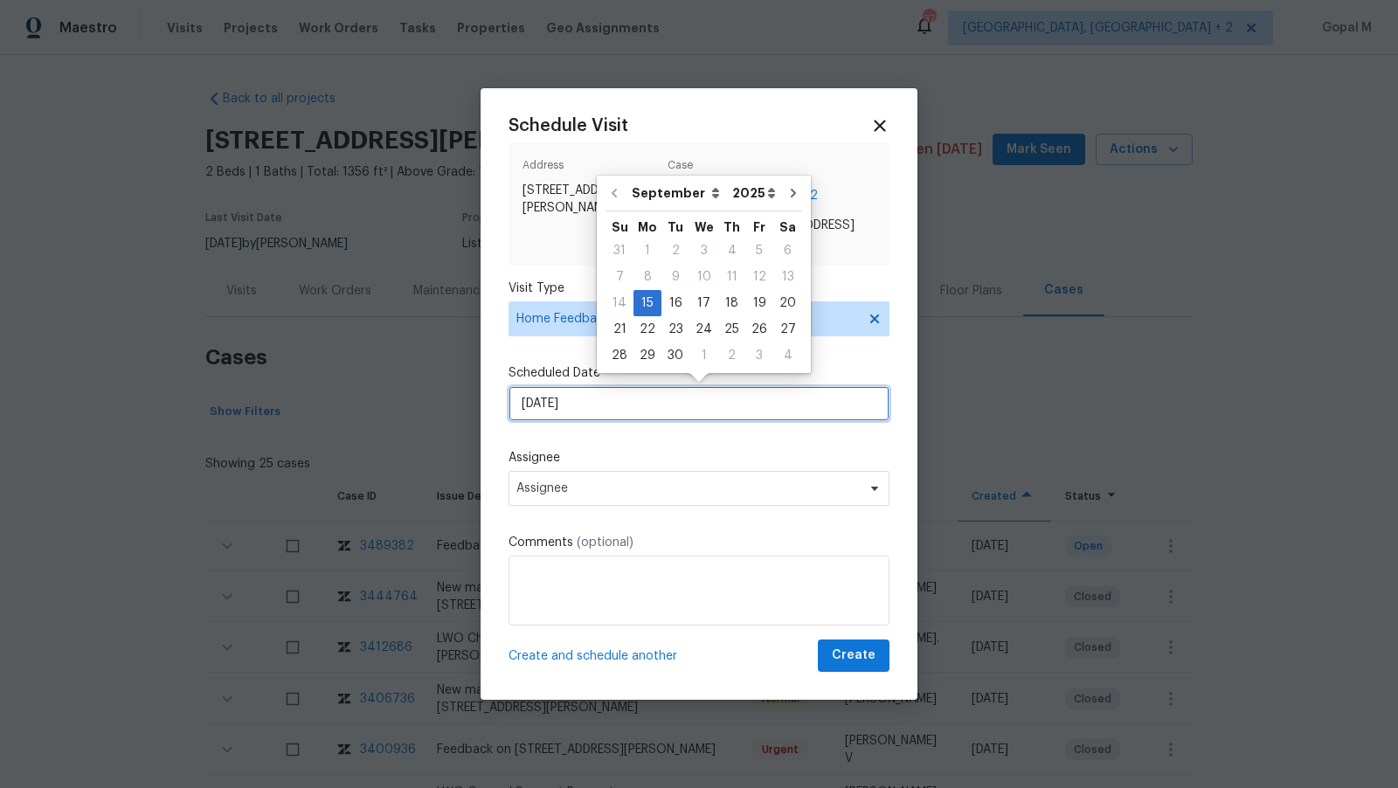
click at [641, 415] on input "15/09/2025" at bounding box center [698, 403] width 381 height 35
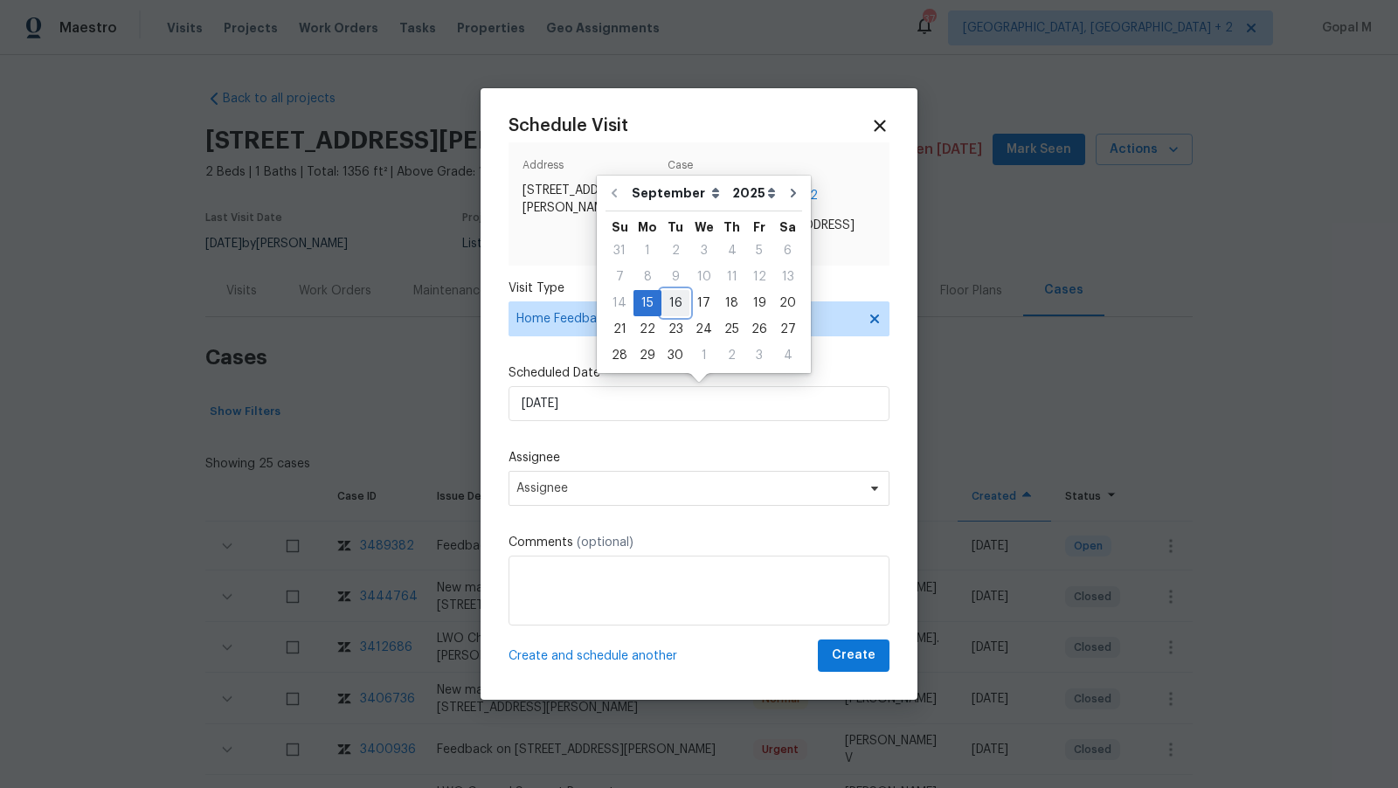
click at [671, 297] on div "16" at bounding box center [675, 303] width 28 height 24
type input "16/09/2025"
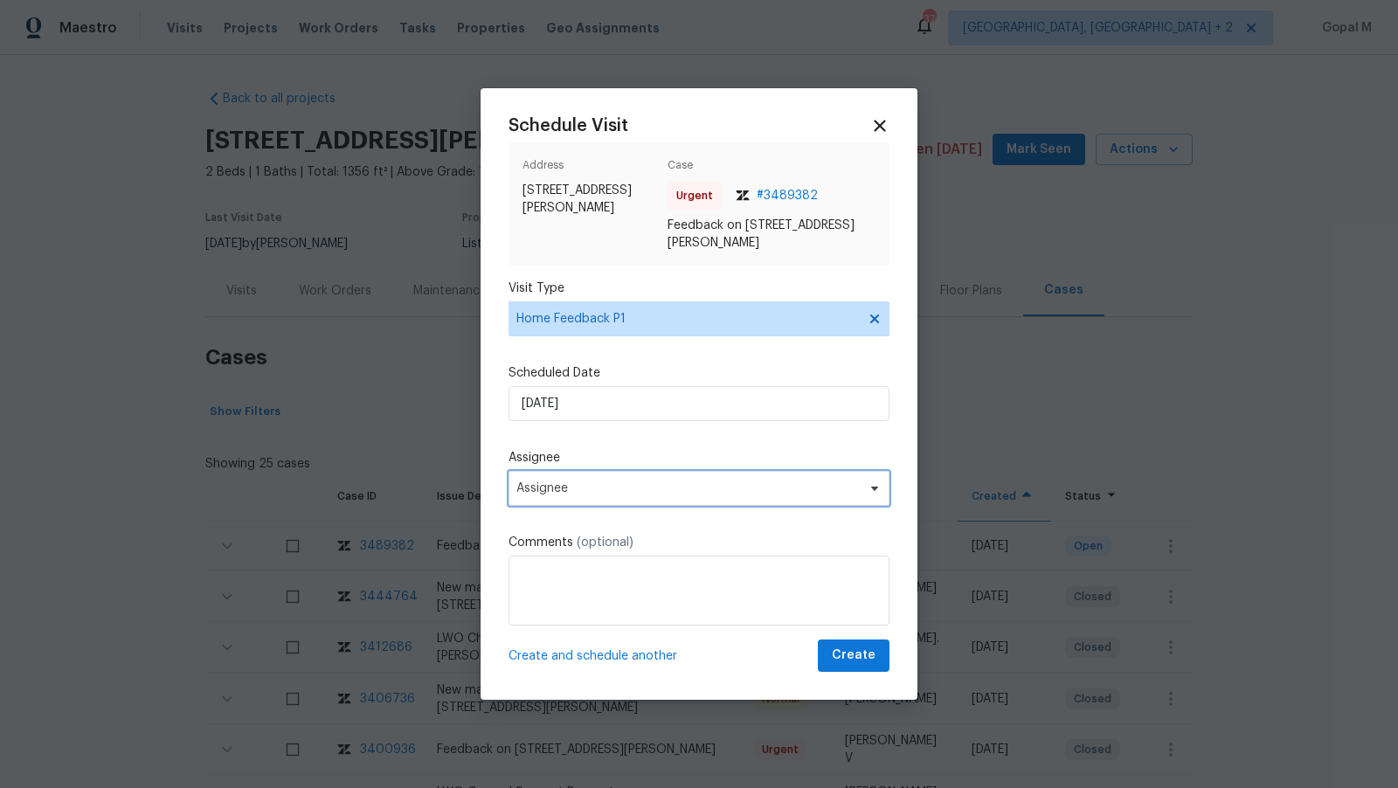
click at [642, 488] on span "Assignee" at bounding box center [687, 488] width 342 height 14
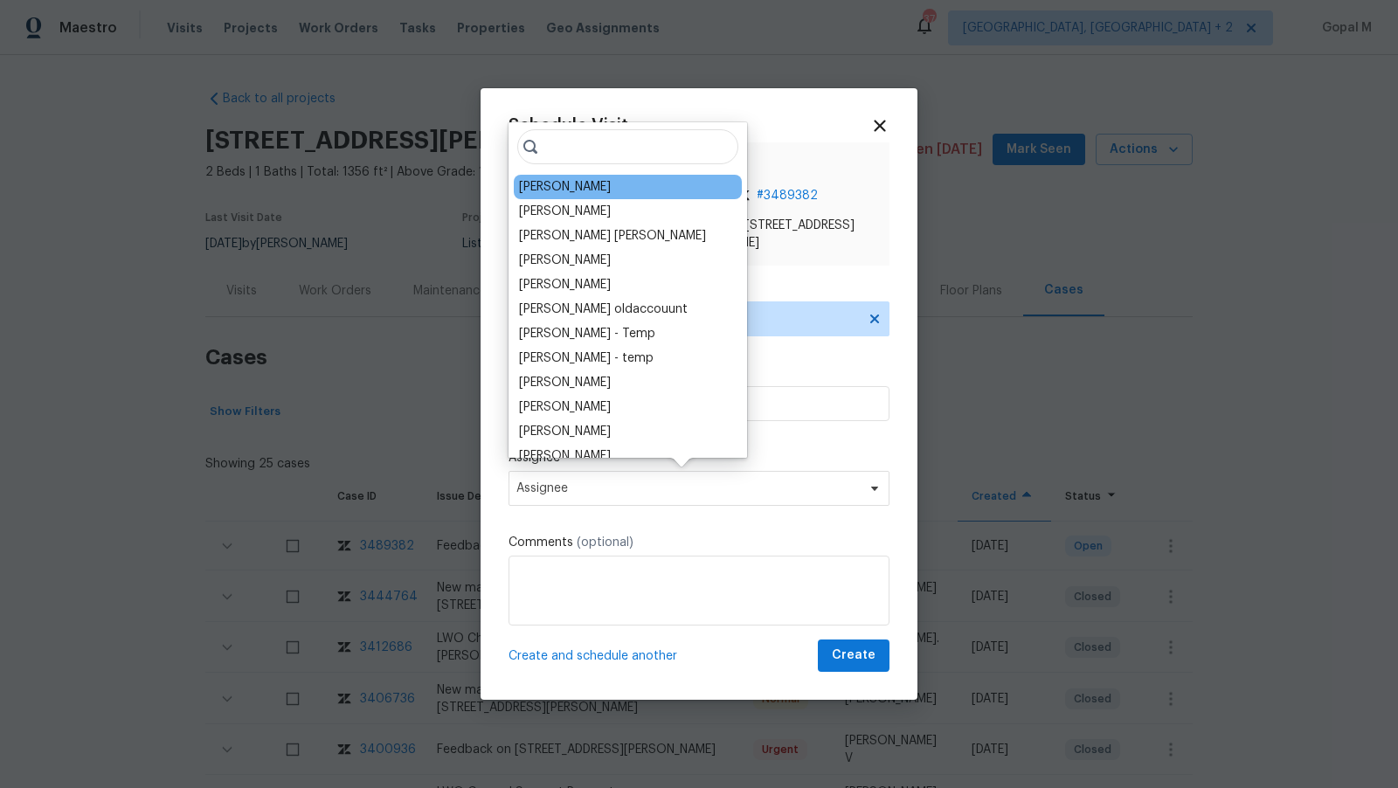
click at [576, 180] on div "James Nolting" at bounding box center [565, 186] width 92 height 17
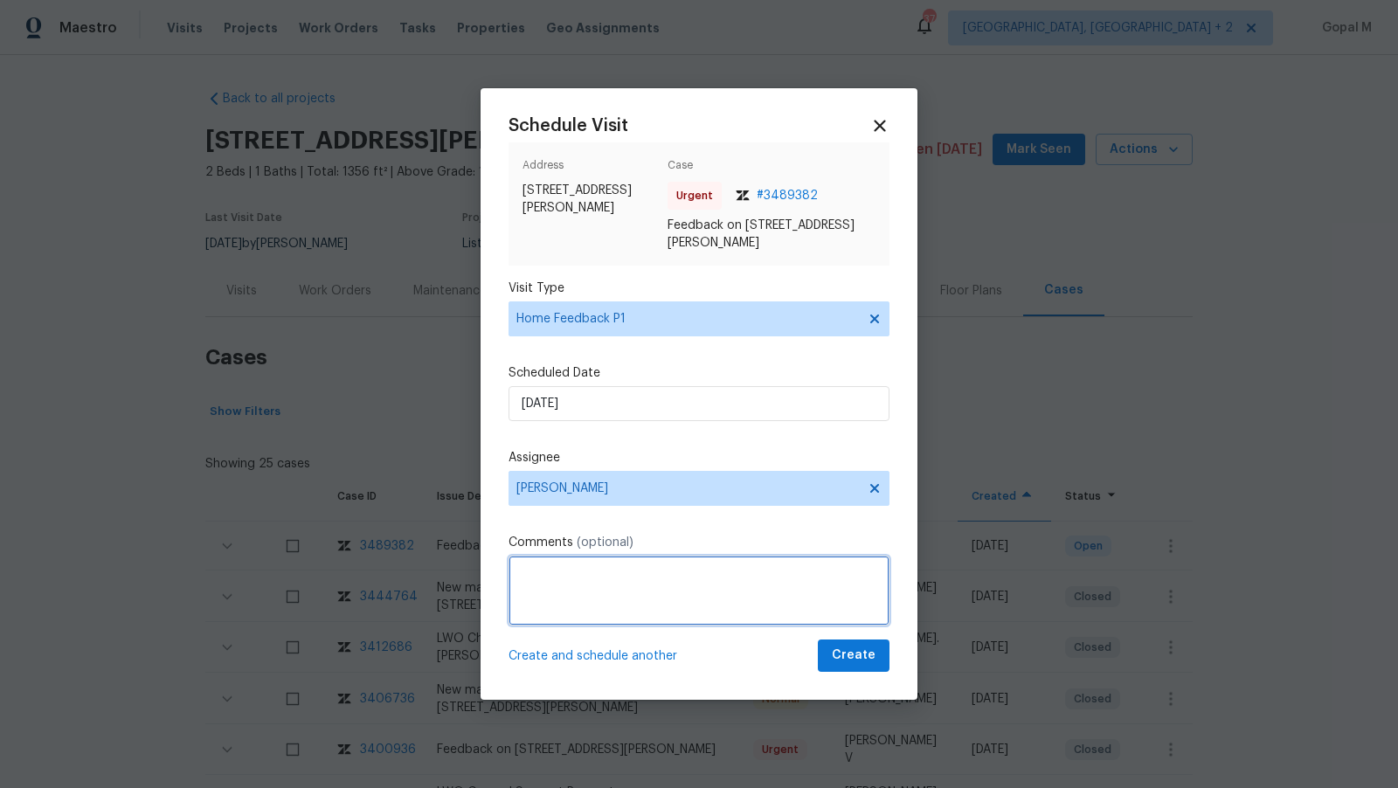
click at [581, 588] on textarea at bounding box center [698, 591] width 381 height 70
paste textarea "smoke smell"
type textarea "There is a smoke smell in this property. Please address this issue and create a…"
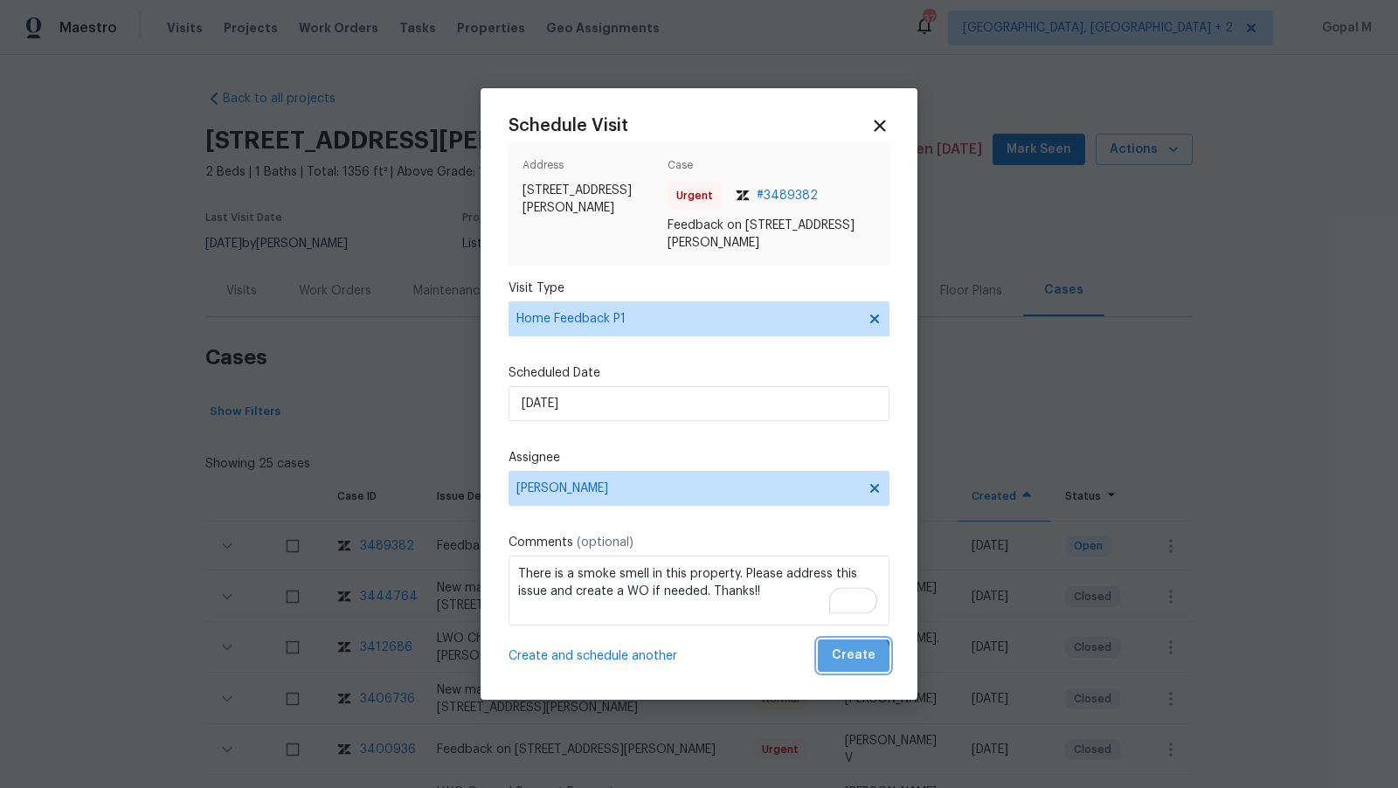
click at [851, 662] on span "Create" at bounding box center [854, 656] width 44 height 22
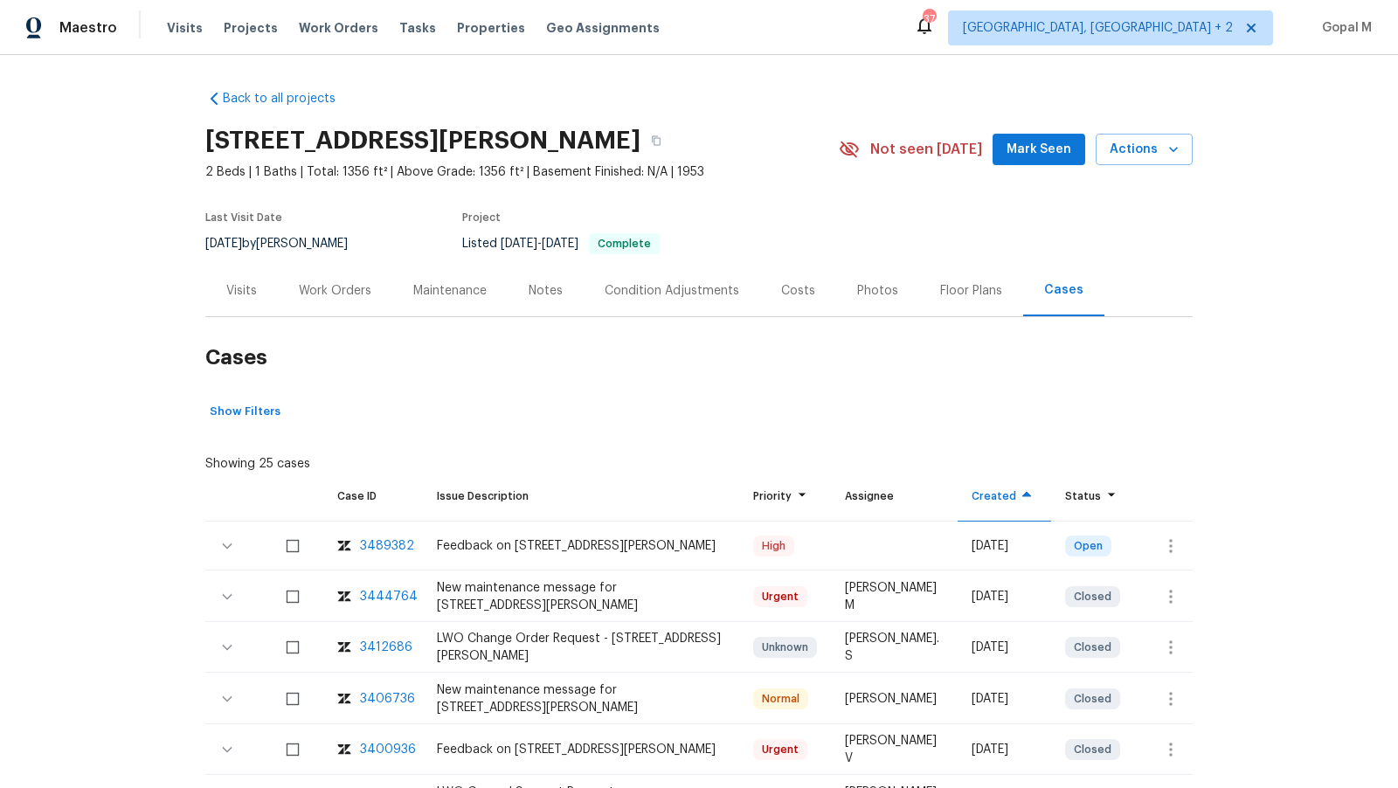
click at [213, 267] on div "Visits" at bounding box center [241, 291] width 73 height 52
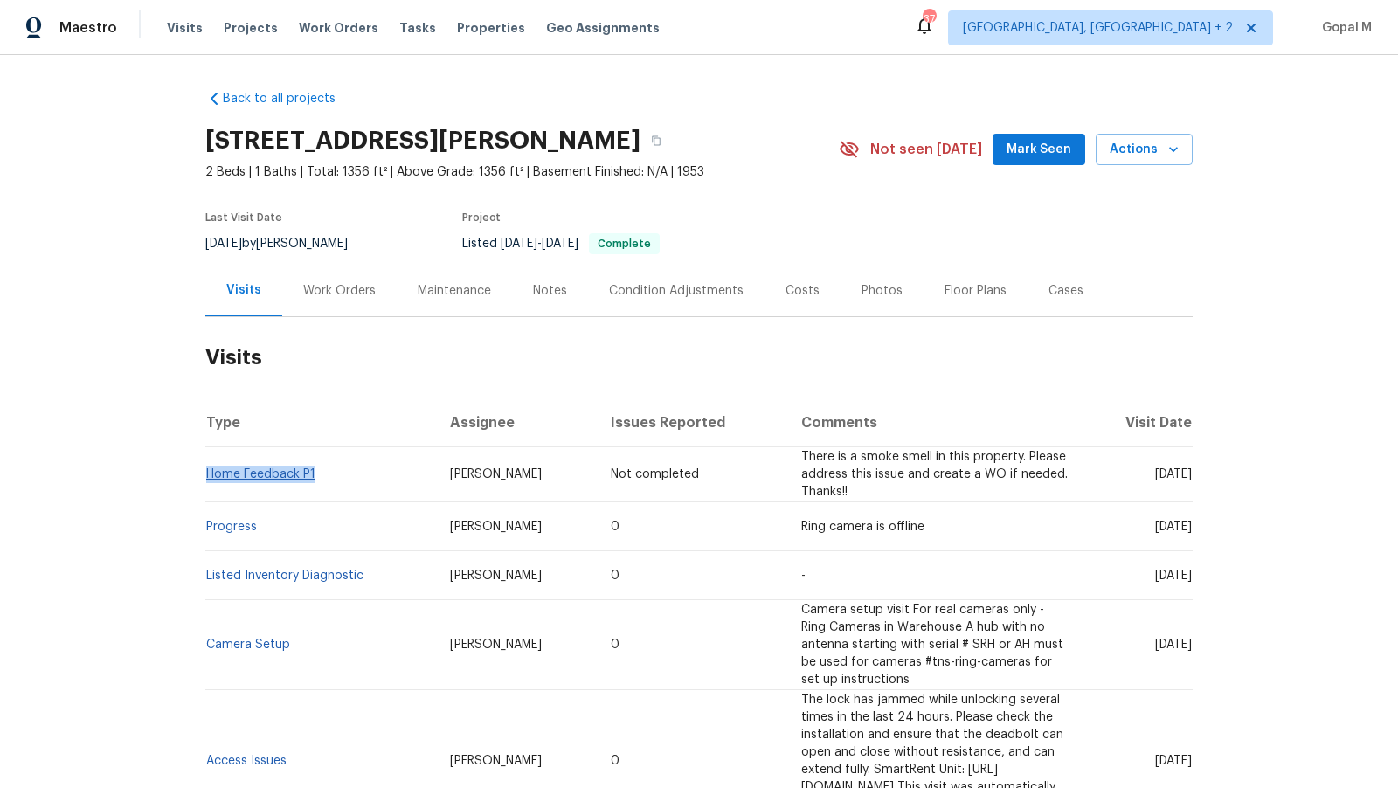
drag, startPoint x: 318, startPoint y: 472, endPoint x: 209, endPoint y: 474, distance: 109.2
click at [209, 474] on td "Home Feedback P1" at bounding box center [320, 474] width 231 height 55
copy link "Home Feedback P1"
drag, startPoint x: 256, startPoint y: 244, endPoint x: 202, endPoint y: 244, distance: 54.2
click at [202, 244] on div "Back to all projects 614 Conover Ln, Saint Louis, MO 63126 2 Beds | 1 Baths | T…" at bounding box center [699, 421] width 1398 height 733
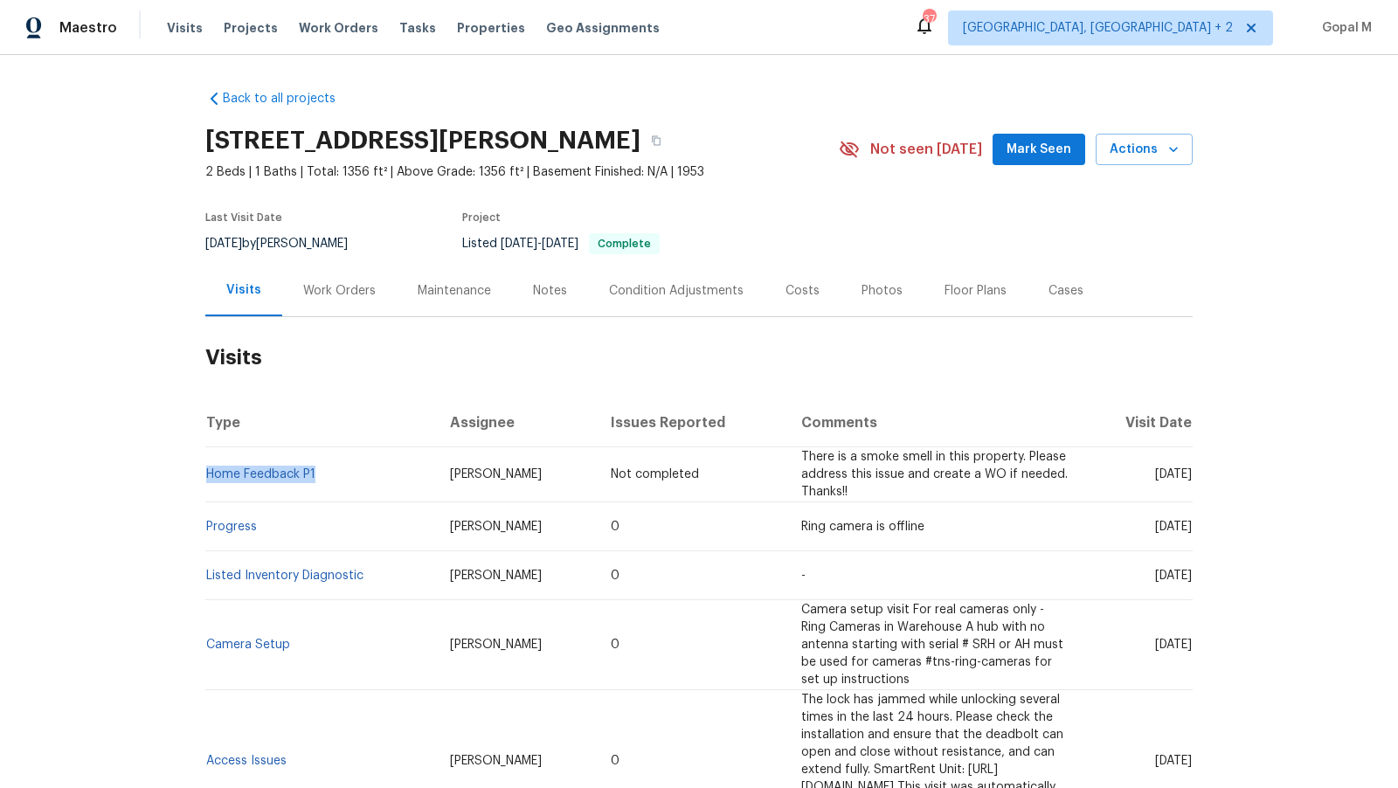
copy span "9/9/2025"
click at [349, 287] on div "Work Orders" at bounding box center [339, 290] width 73 height 17
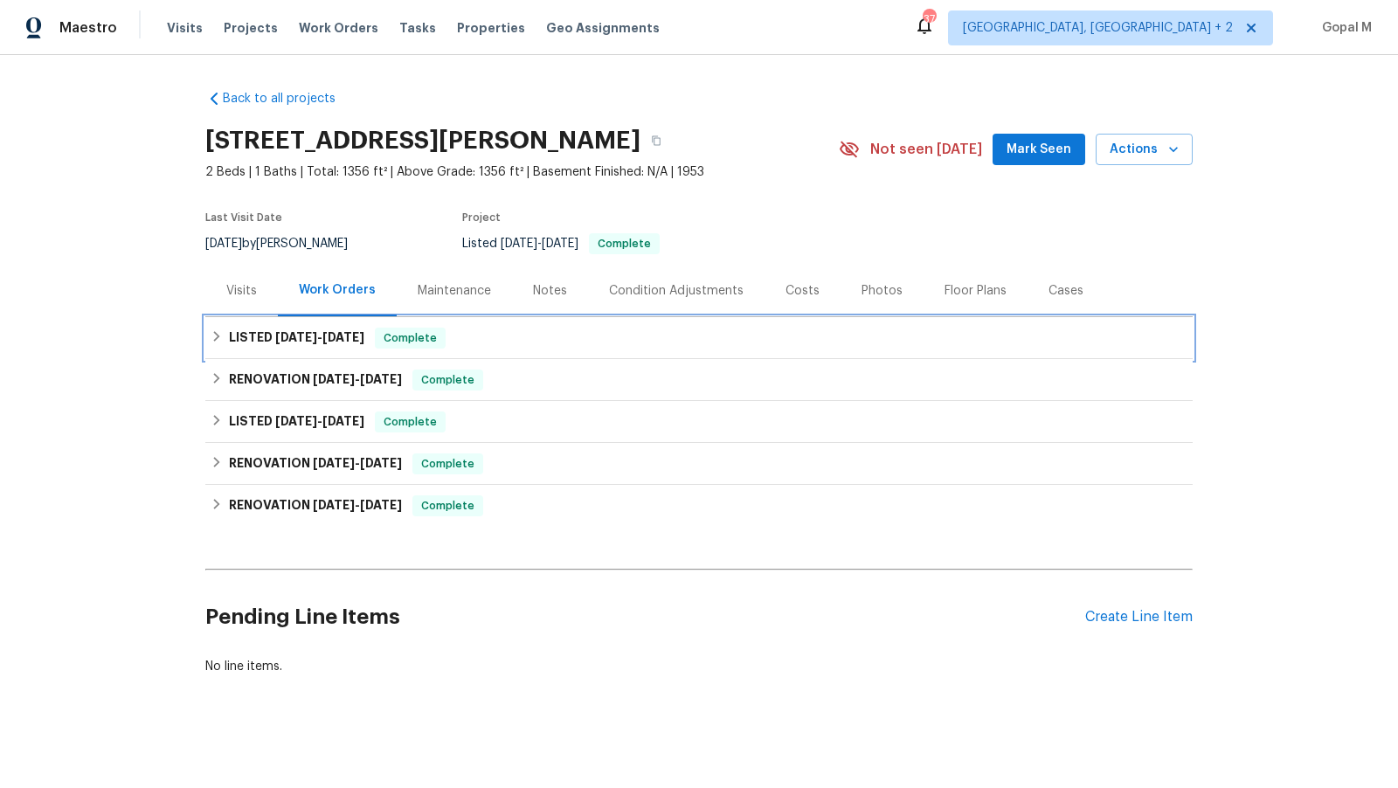
click at [478, 324] on div "LISTED 9/3/25 - 9/5/25 Complete" at bounding box center [698, 338] width 987 height 42
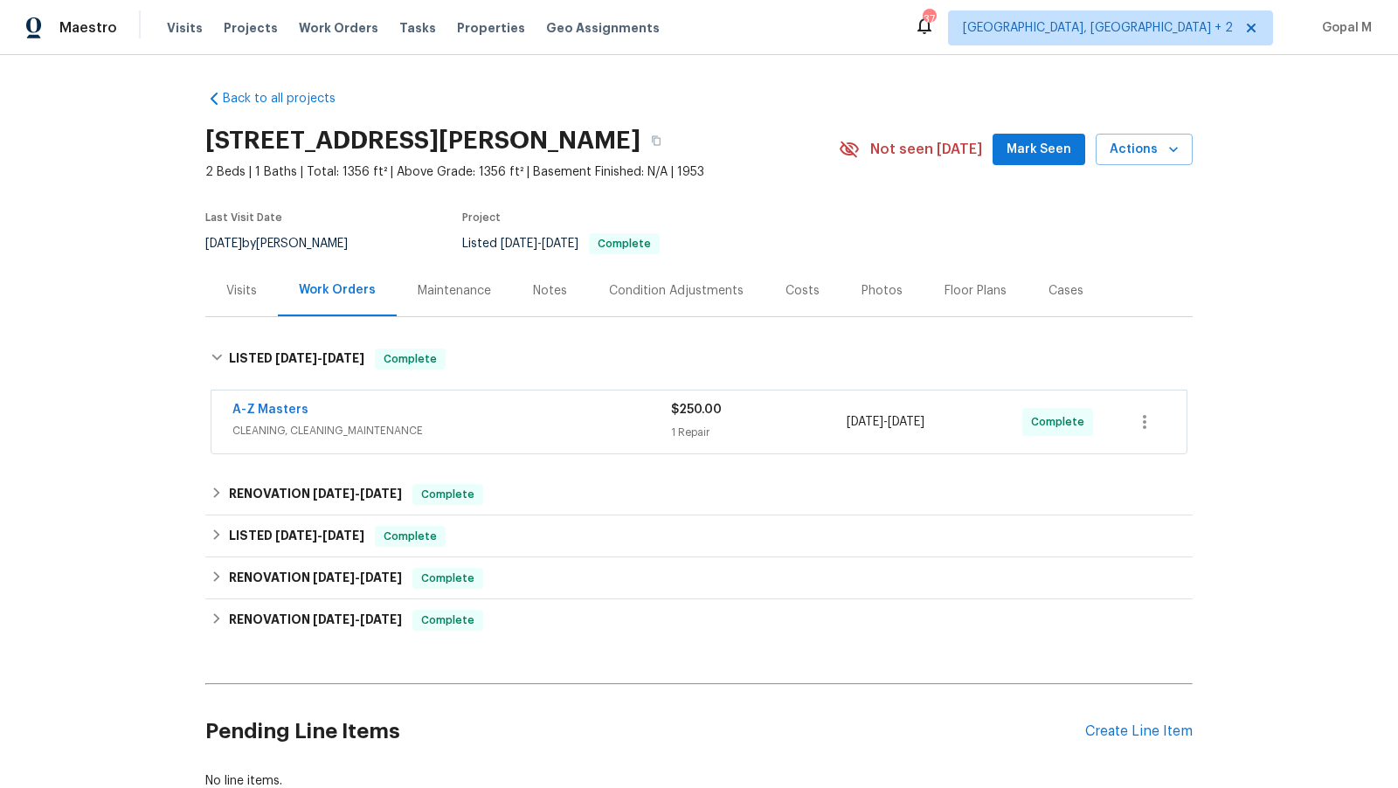
drag, startPoint x: 968, startPoint y: 420, endPoint x: 845, endPoint y: 423, distance: 123.2
click at [845, 423] on div "A-Z Masters CLEANING, CLEANING_MAINTENANCE $250.00 1 Repair 9/3/2025 - 9/5/2025…" at bounding box center [677, 422] width 891 height 42
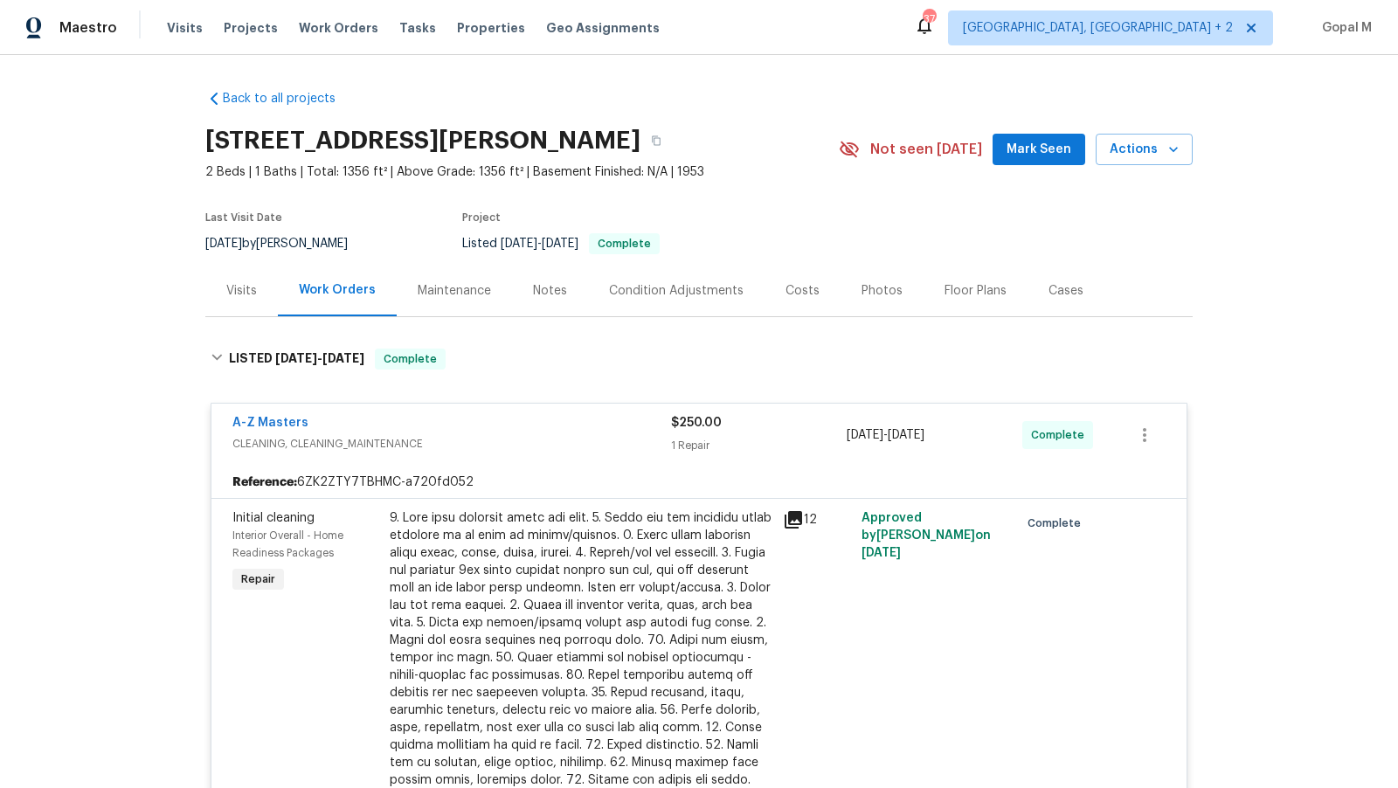
copy div "9/3/2025 - 9/5/2025"
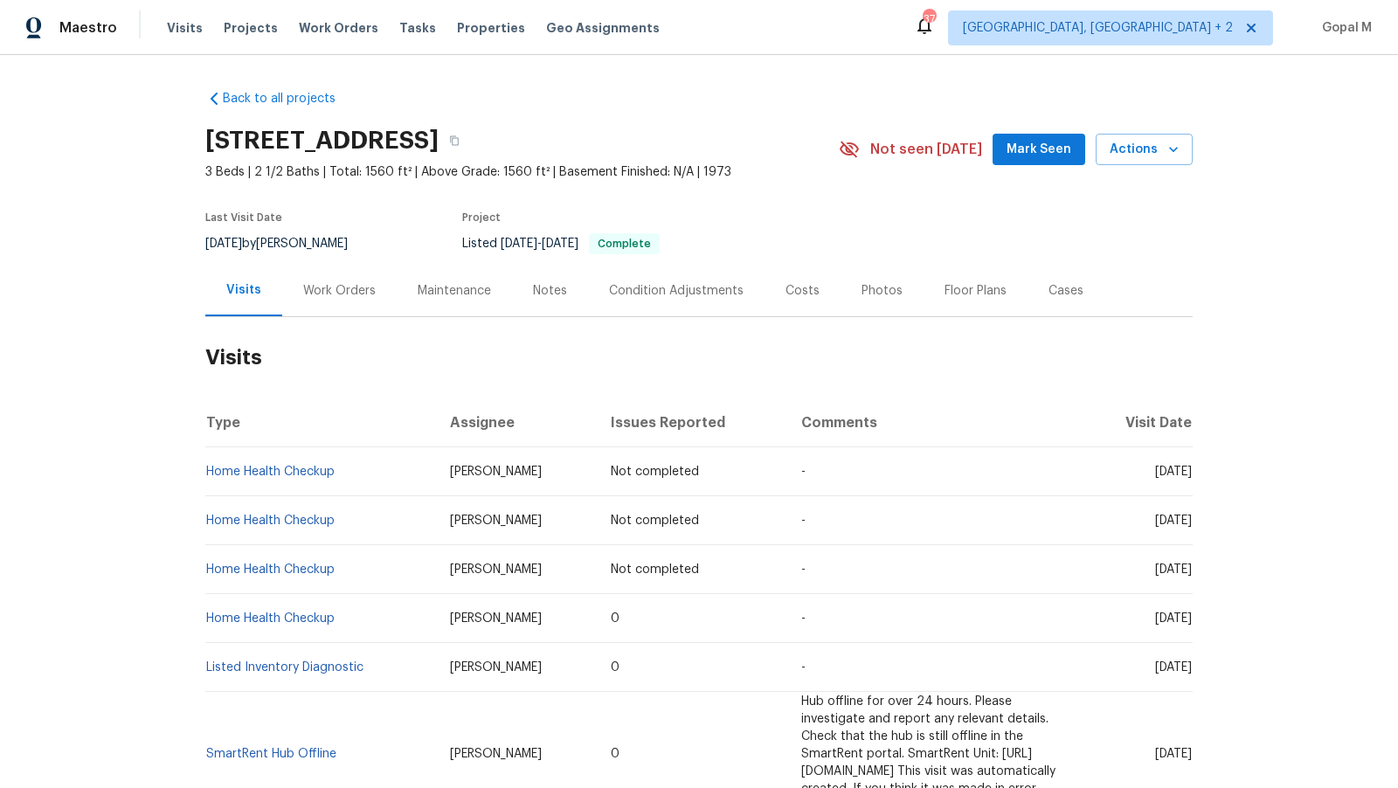
click at [350, 287] on div "Work Orders" at bounding box center [339, 290] width 73 height 17
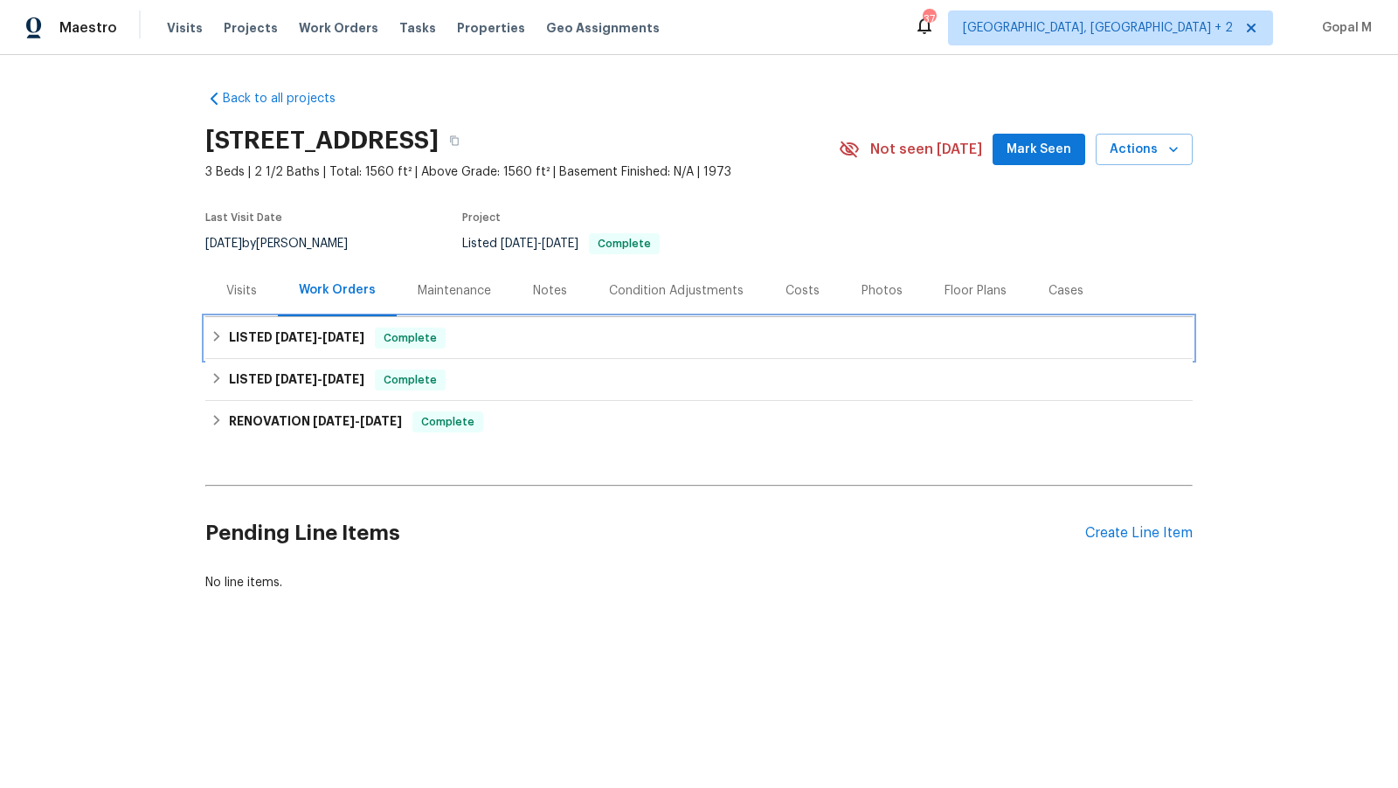
click at [340, 342] on span "[DATE]" at bounding box center [343, 337] width 42 height 12
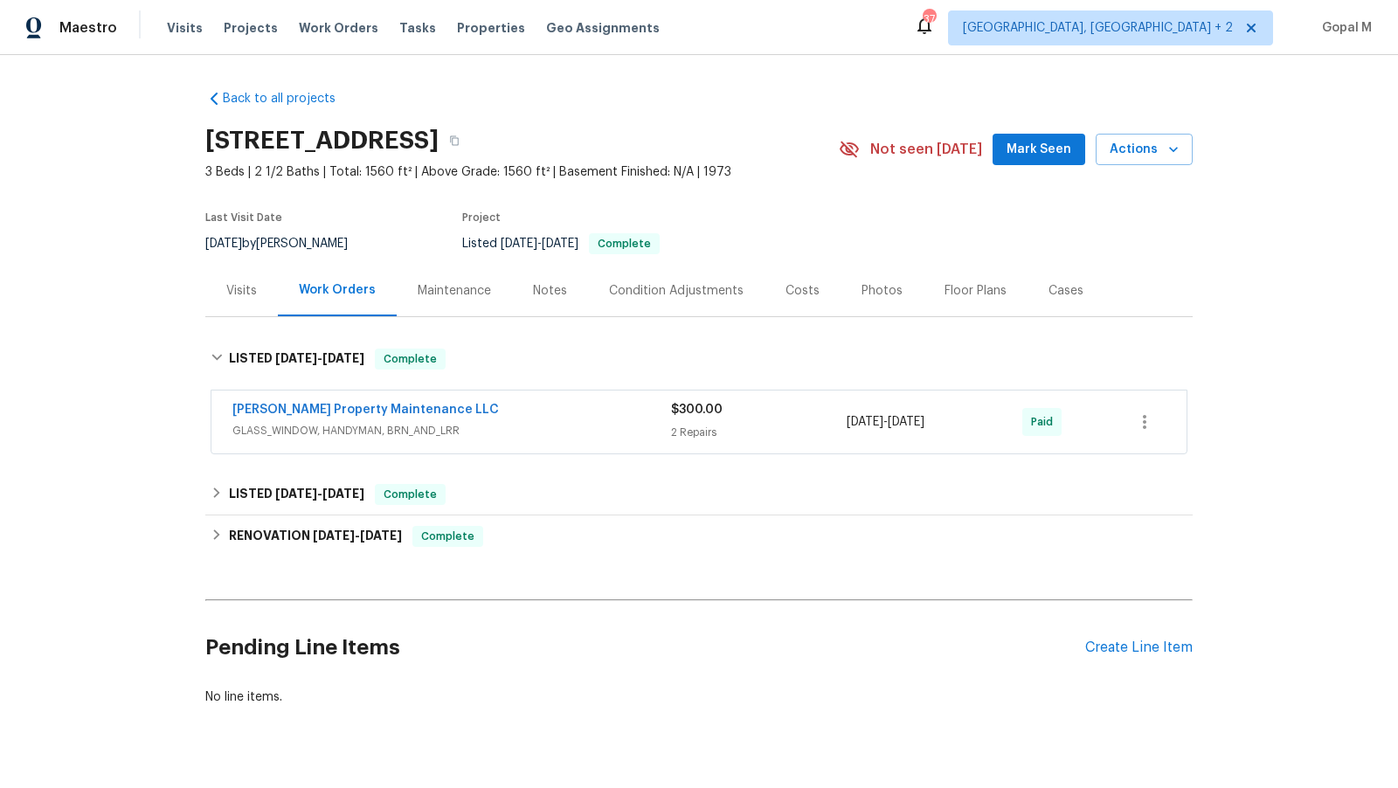
click at [478, 433] on span "GLASS_WINDOW, HANDYMAN, BRN_AND_LRR" at bounding box center [451, 430] width 439 height 17
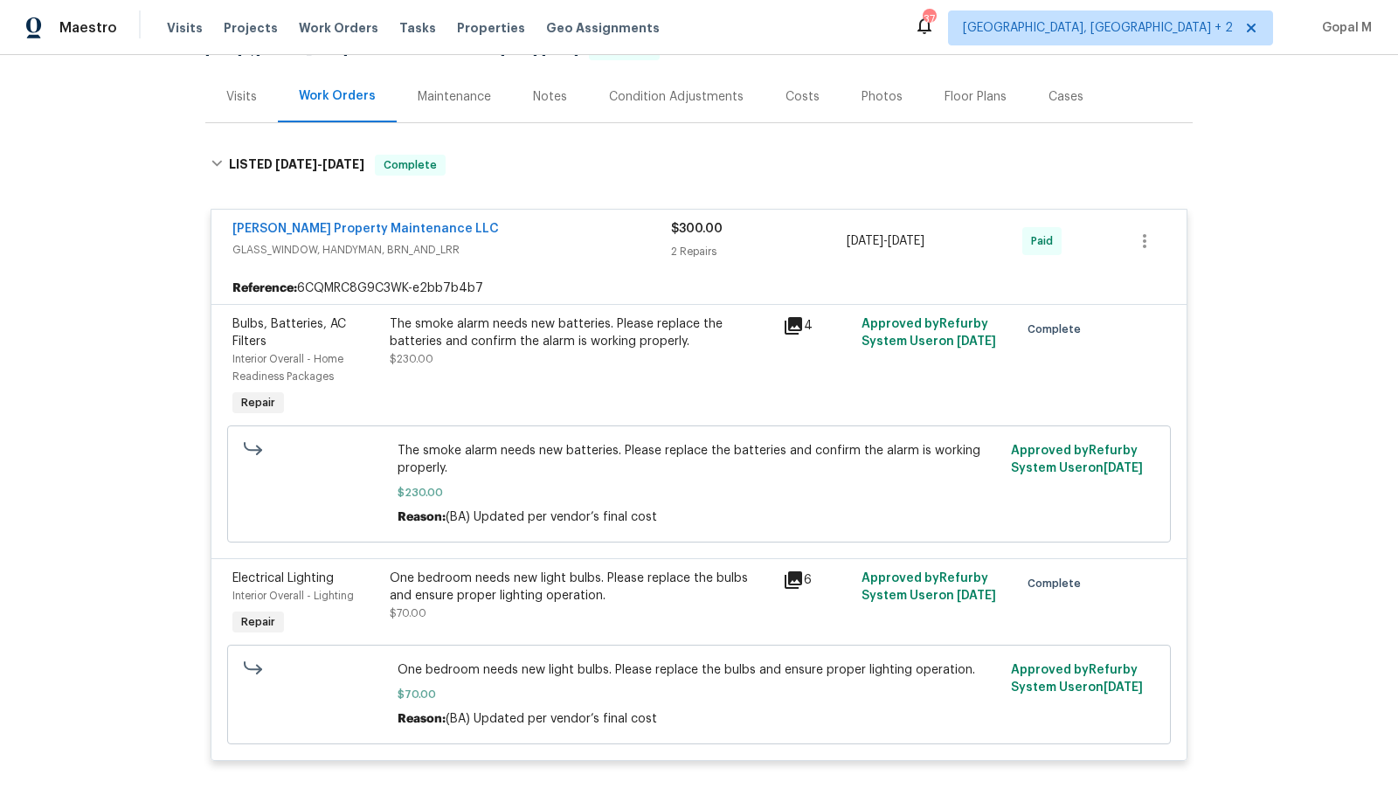
scroll to position [207, 0]
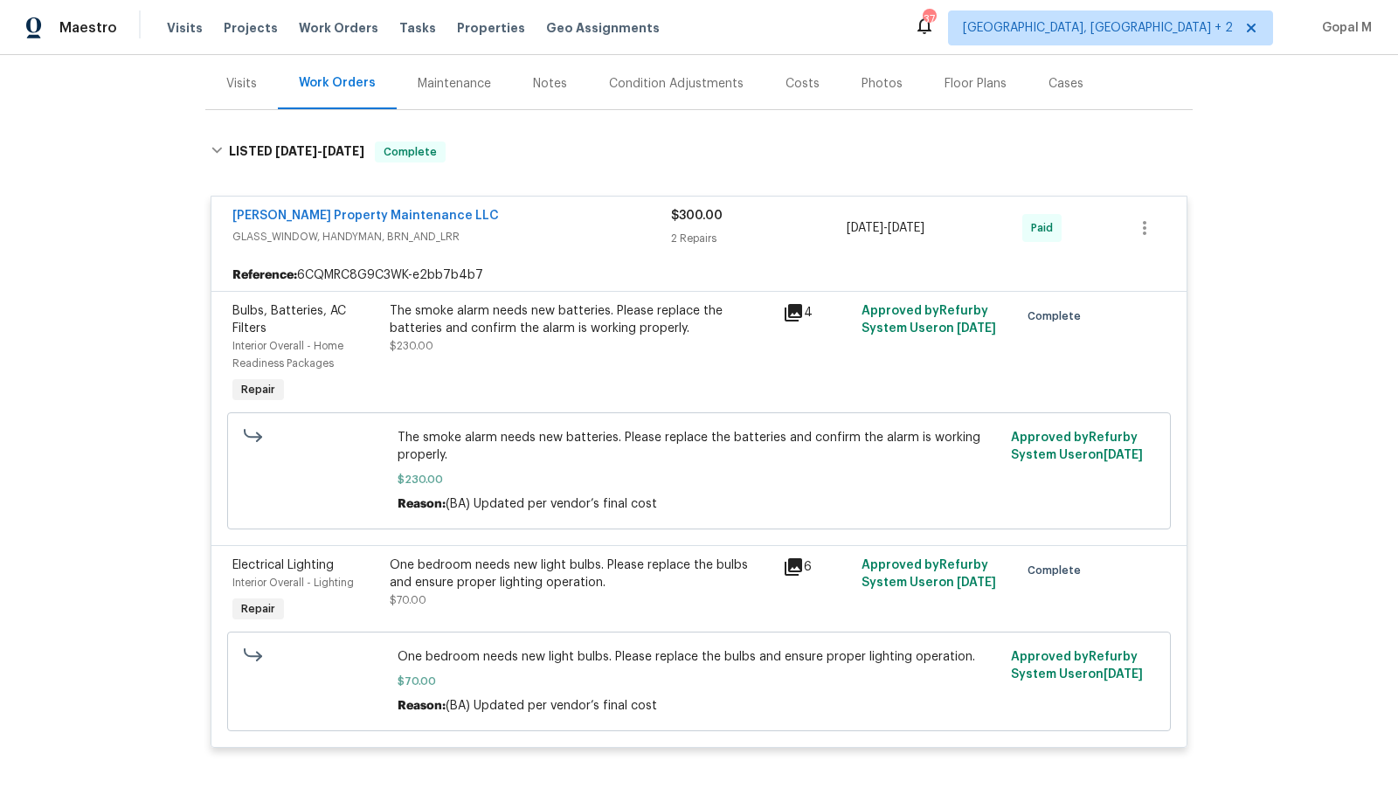
click at [579, 302] on div "The smoke alarm needs new batteries. Please replace the batteries and confirm t…" at bounding box center [581, 319] width 383 height 35
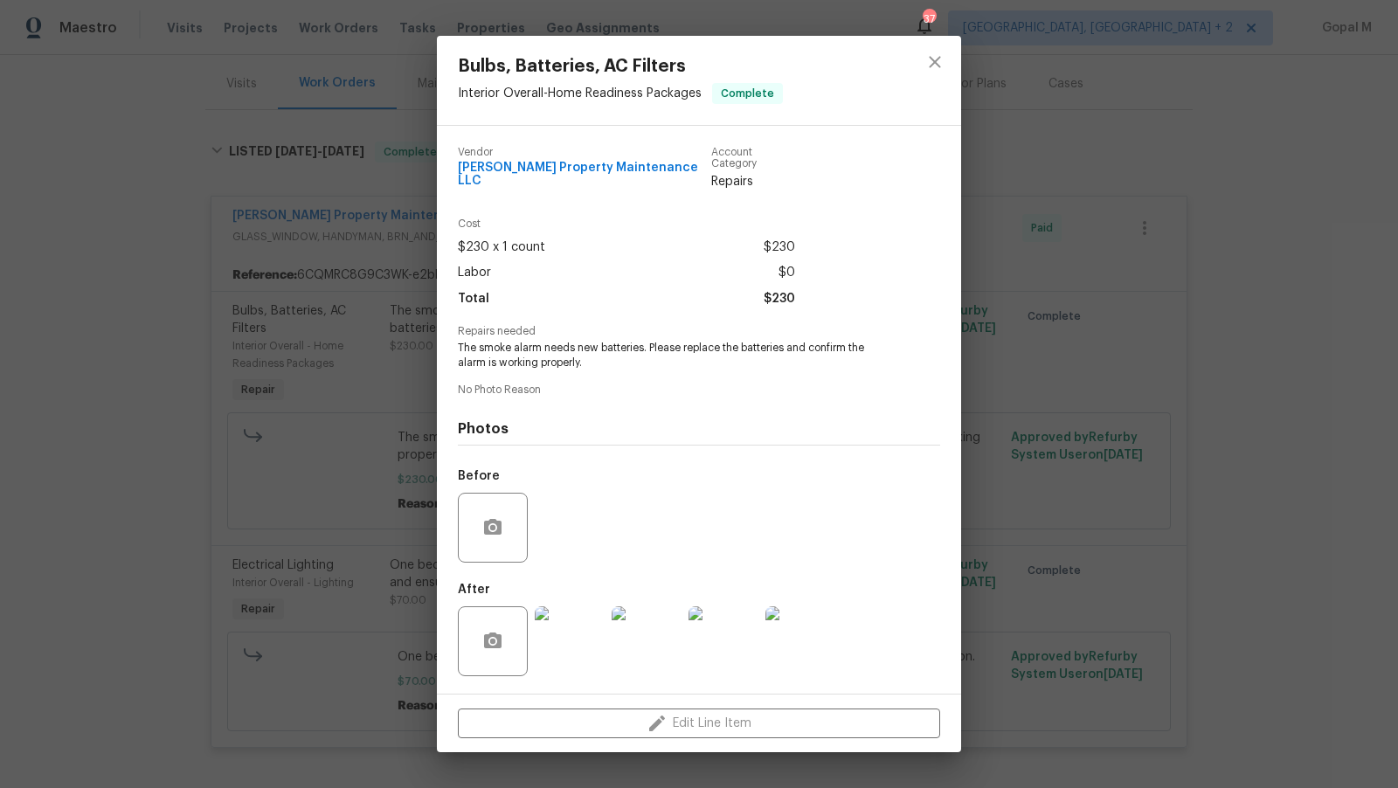
click at [301, 443] on div "Bulbs, Batteries, AC Filters Interior Overall - Home Readiness Packages Complet…" at bounding box center [699, 394] width 1398 height 788
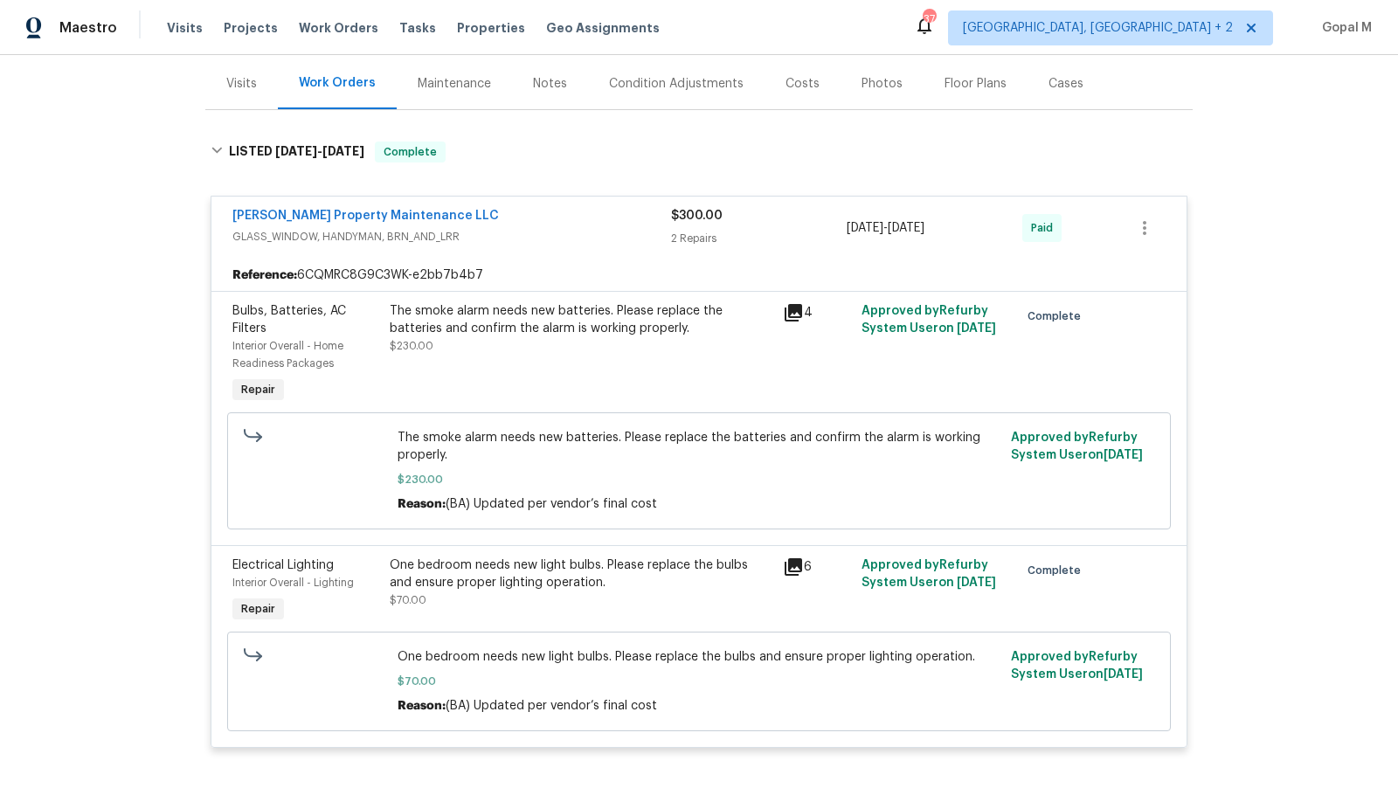
click at [488, 572] on div "One bedroom needs new light bulbs. Please replace the bulbs and ensure proper l…" at bounding box center [581, 574] width 383 height 35
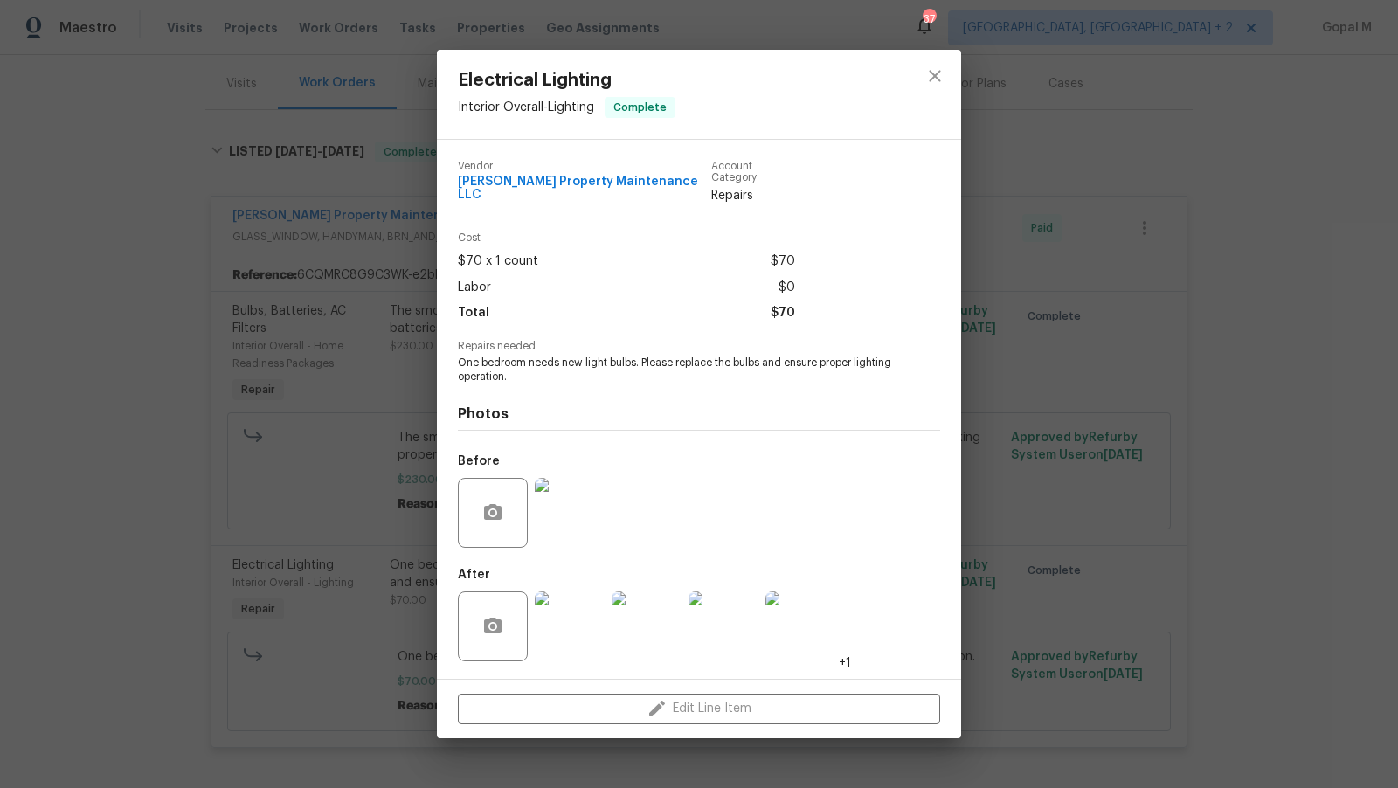
click at [363, 526] on div "Electrical Lighting Interior Overall - Lighting Complete Vendor [PERSON_NAME] P…" at bounding box center [699, 394] width 1398 height 788
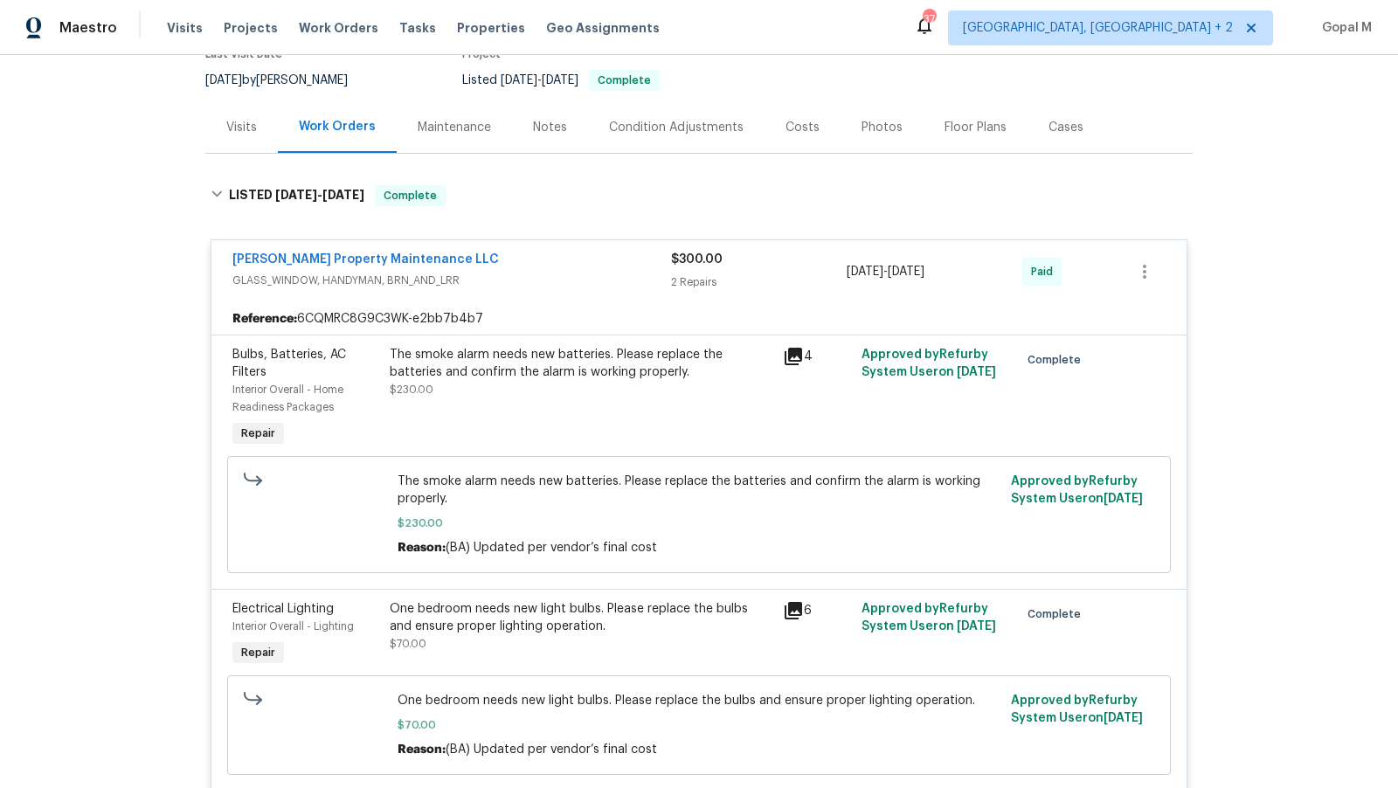
scroll to position [161, 0]
drag, startPoint x: 262, startPoint y: 86, endPoint x: 209, endPoint y: 82, distance: 53.4
click at [205, 84] on span "[DATE]" at bounding box center [223, 83] width 37 height 12
copy span "[DATE]"
drag, startPoint x: 972, startPoint y: 274, endPoint x: 849, endPoint y: 273, distance: 123.2
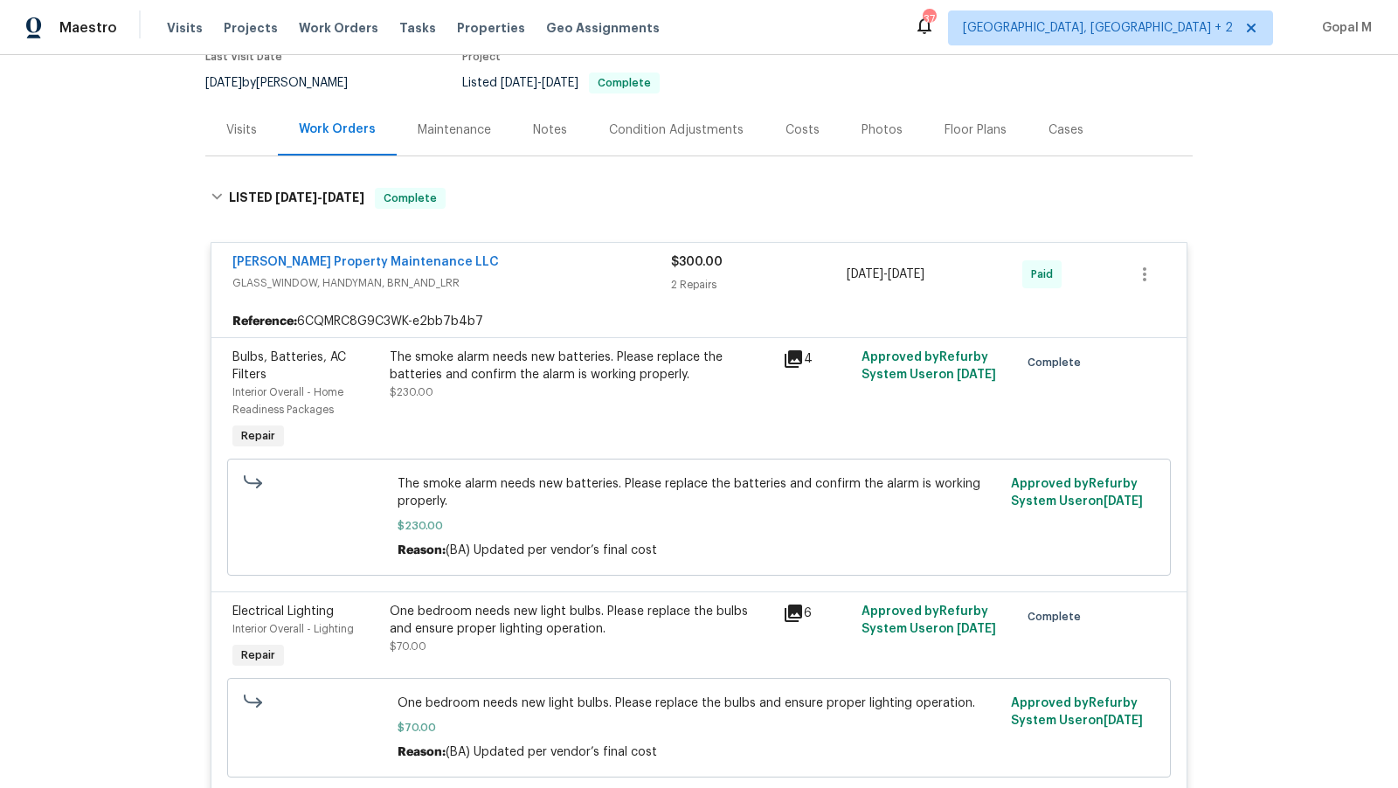
click at [849, 273] on div "[DATE] - [DATE]" at bounding box center [935, 274] width 176 height 42
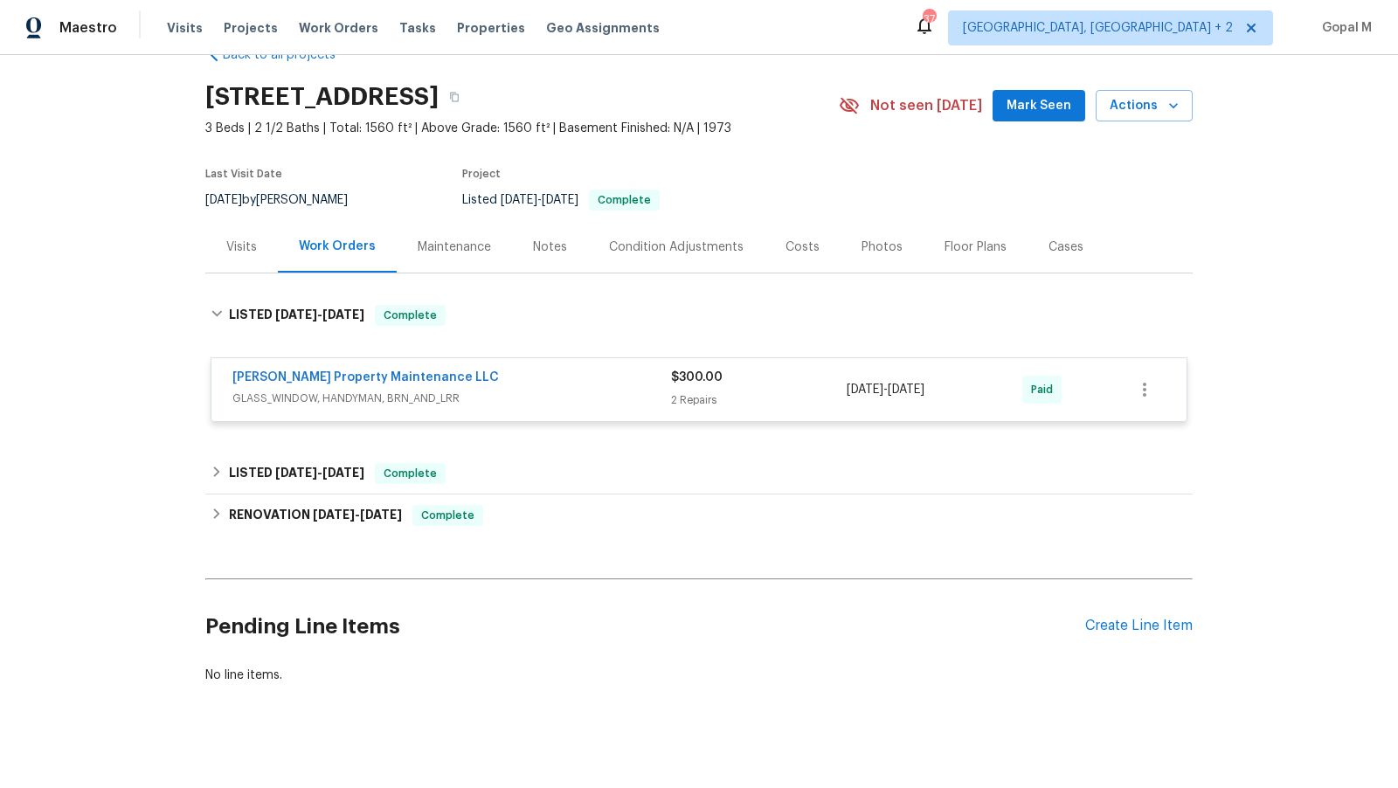
copy span "[DATE] - [DATE]"
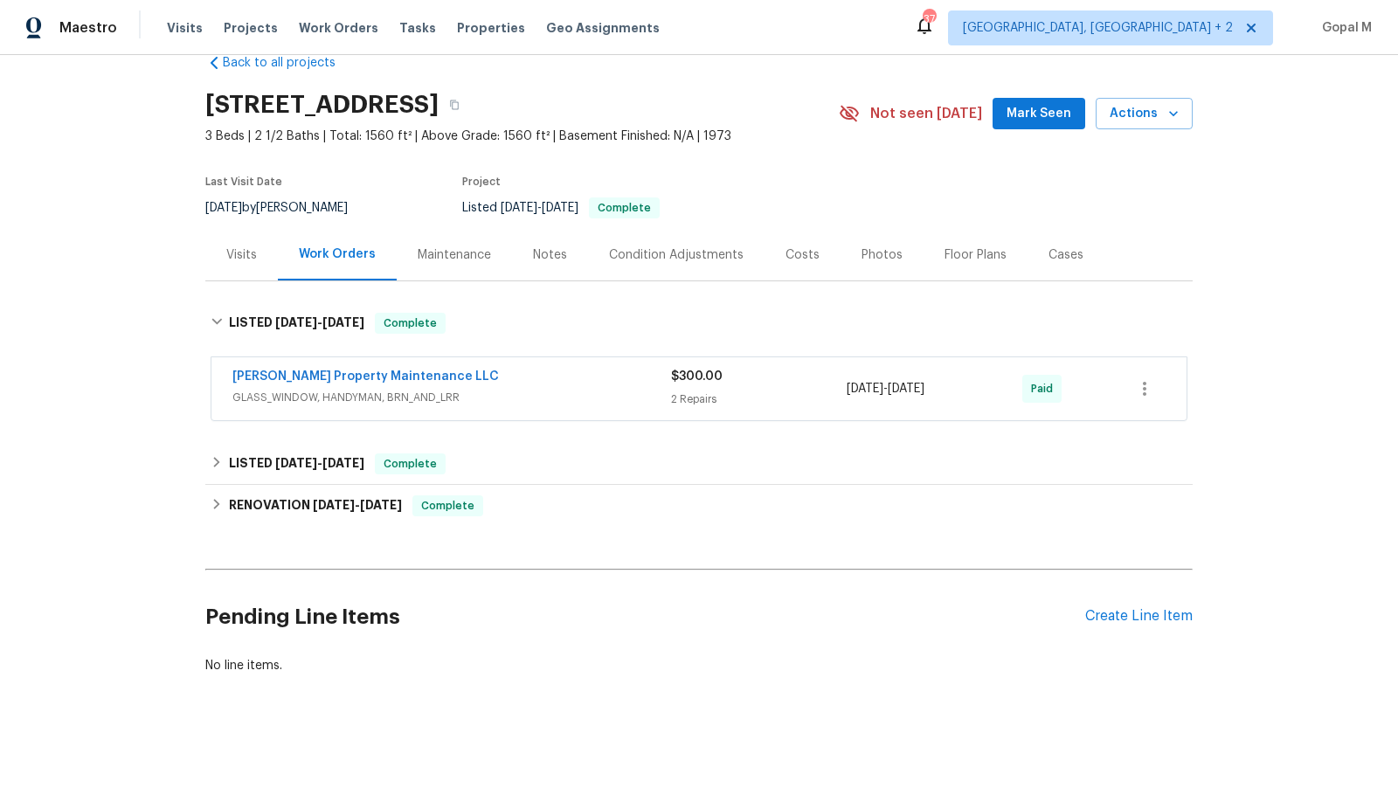
scroll to position [34, 0]
